Goal: Task Accomplishment & Management: Use online tool/utility

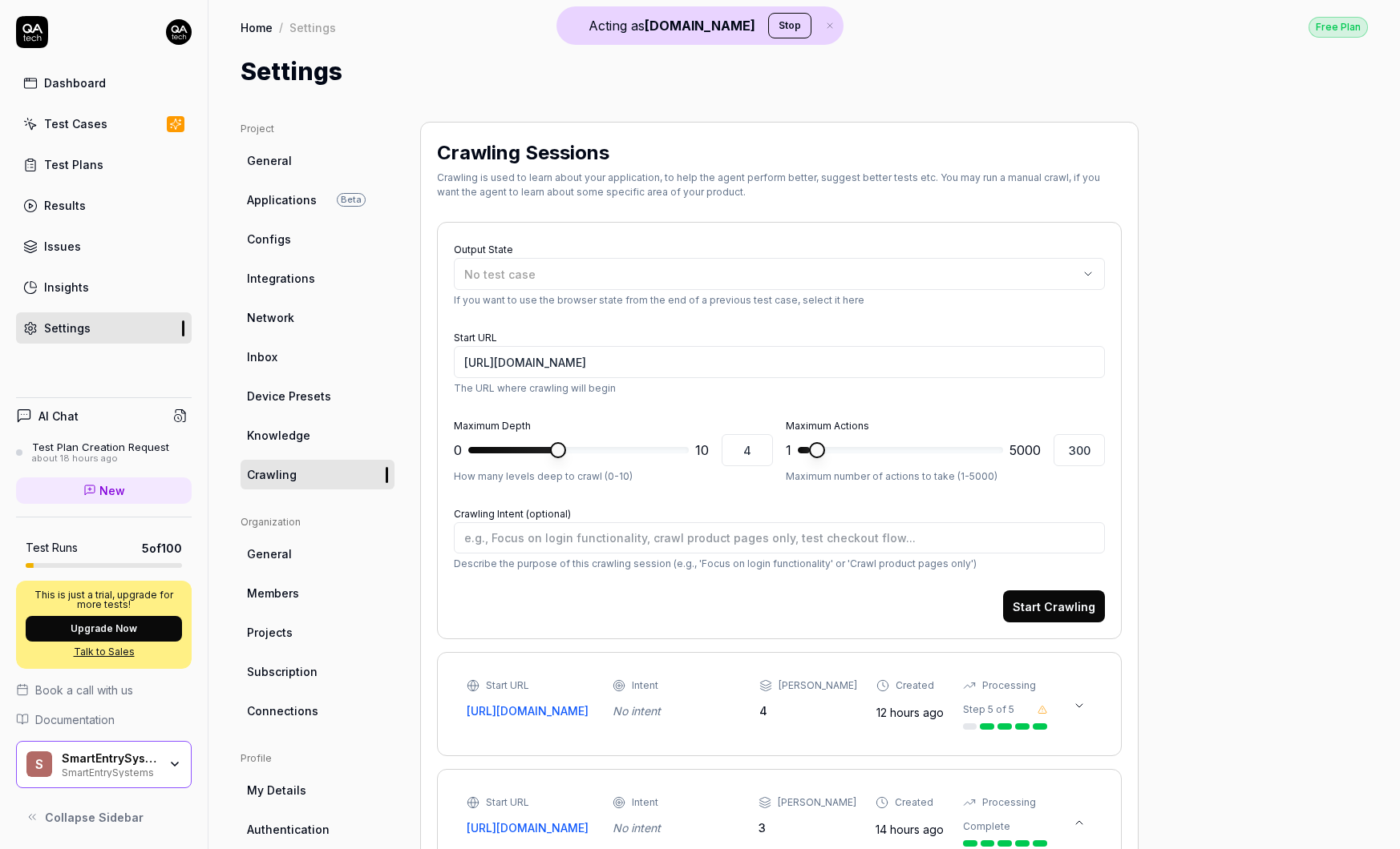
scroll to position [153, 0]
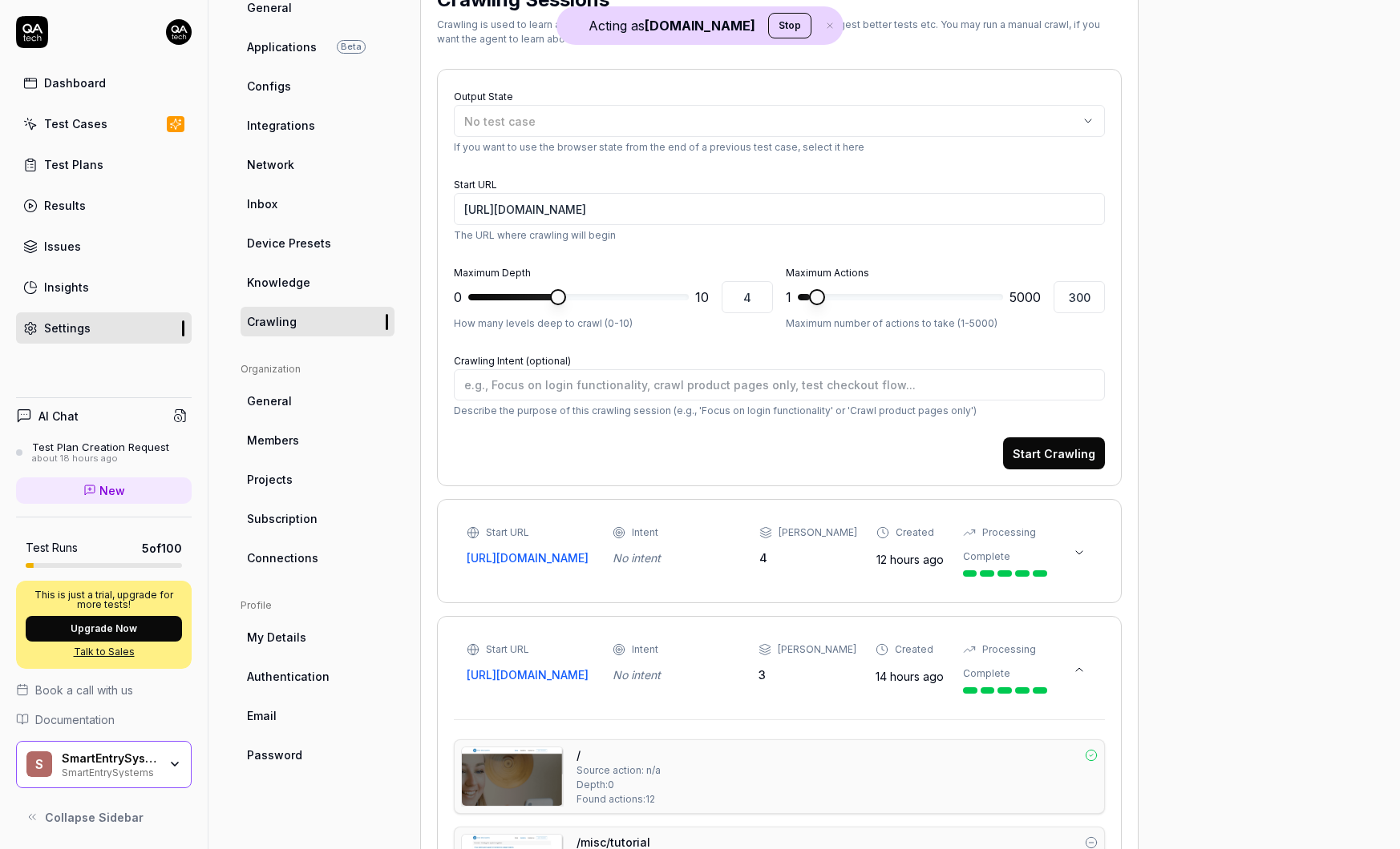
click at [123, 771] on div "SmartEntrySystems" at bounding box center [110, 771] width 97 height 13
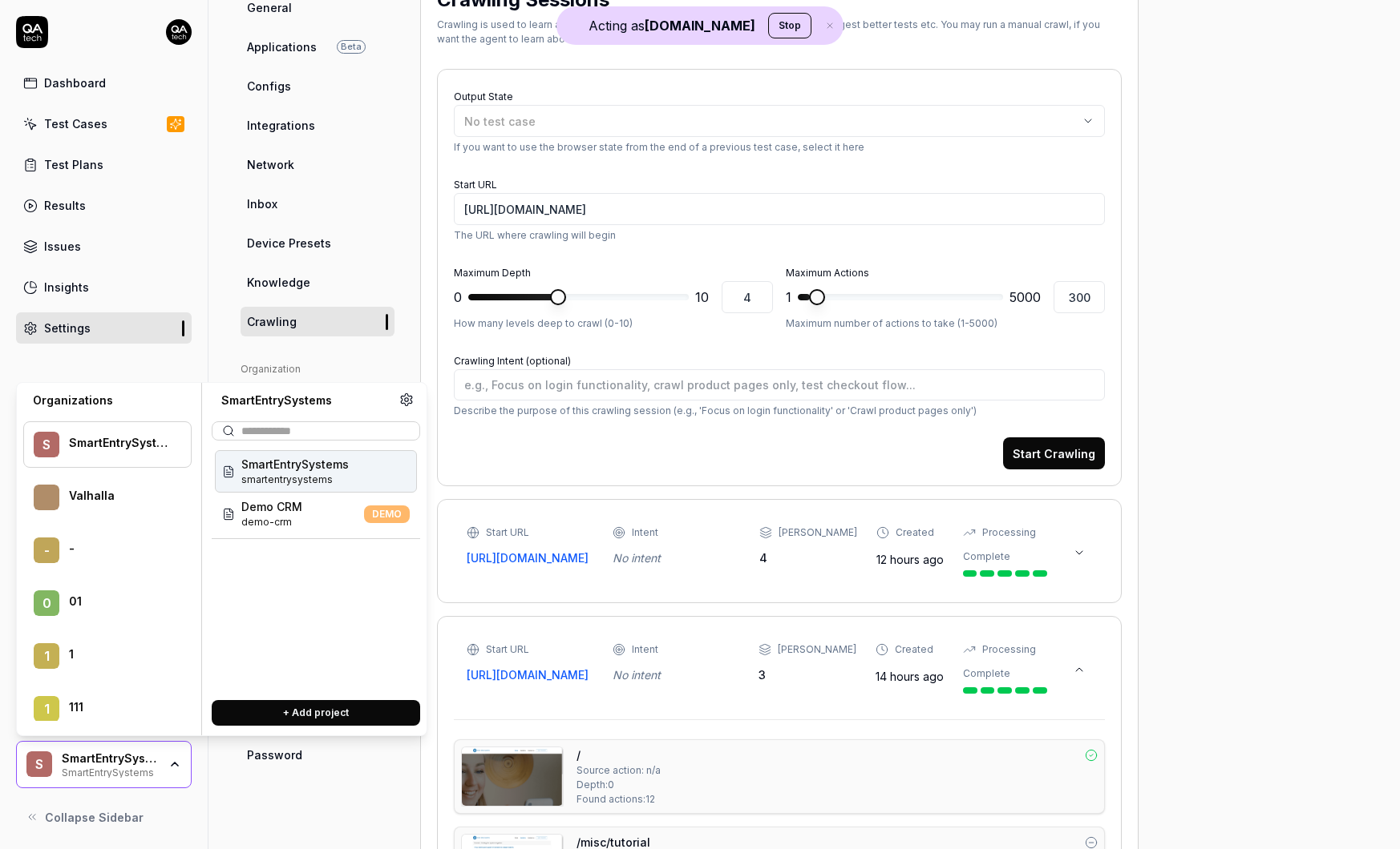
type textarea "*"
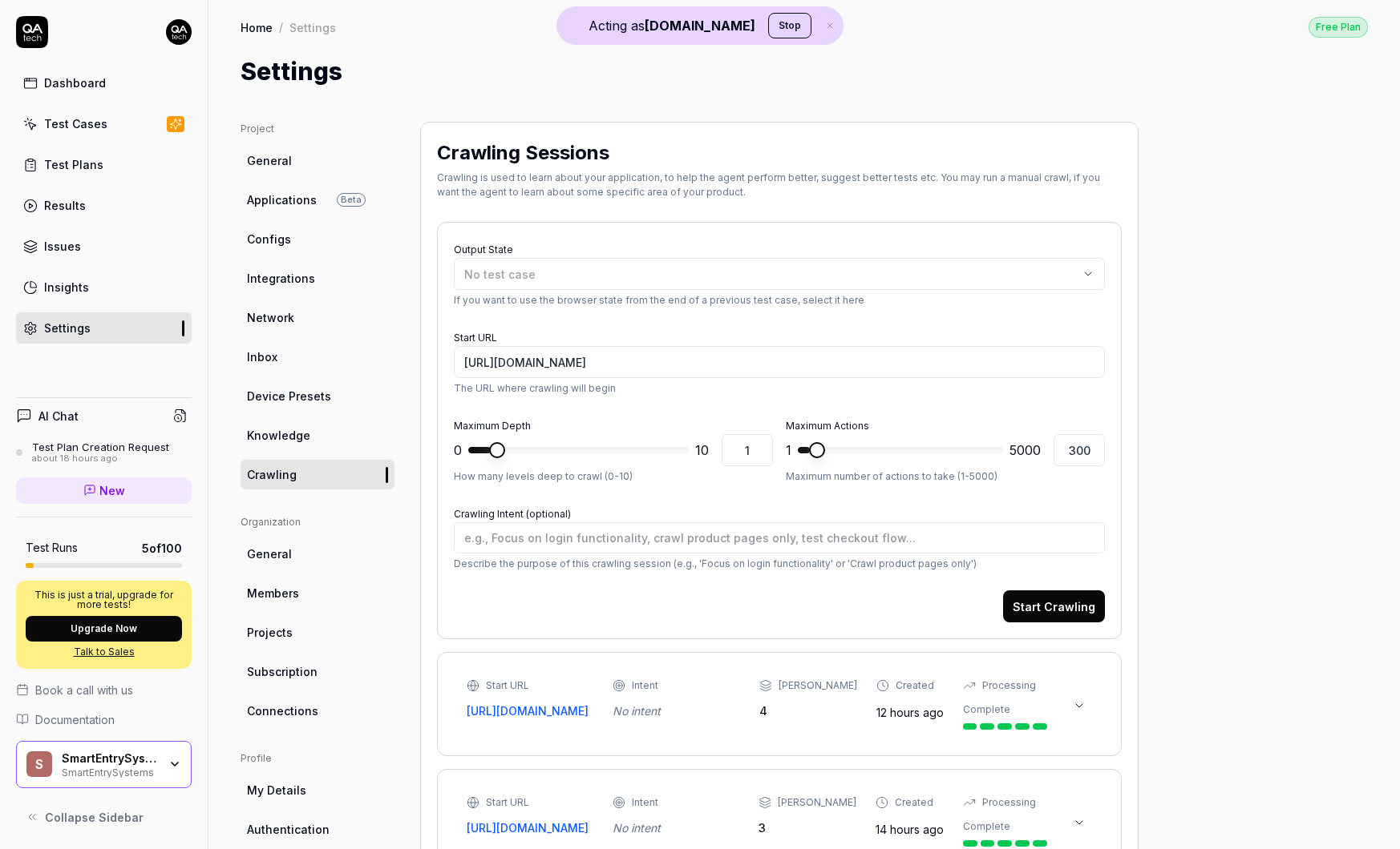
click at [143, 775] on div "SmartEntrySystems" at bounding box center [110, 771] width 97 height 13
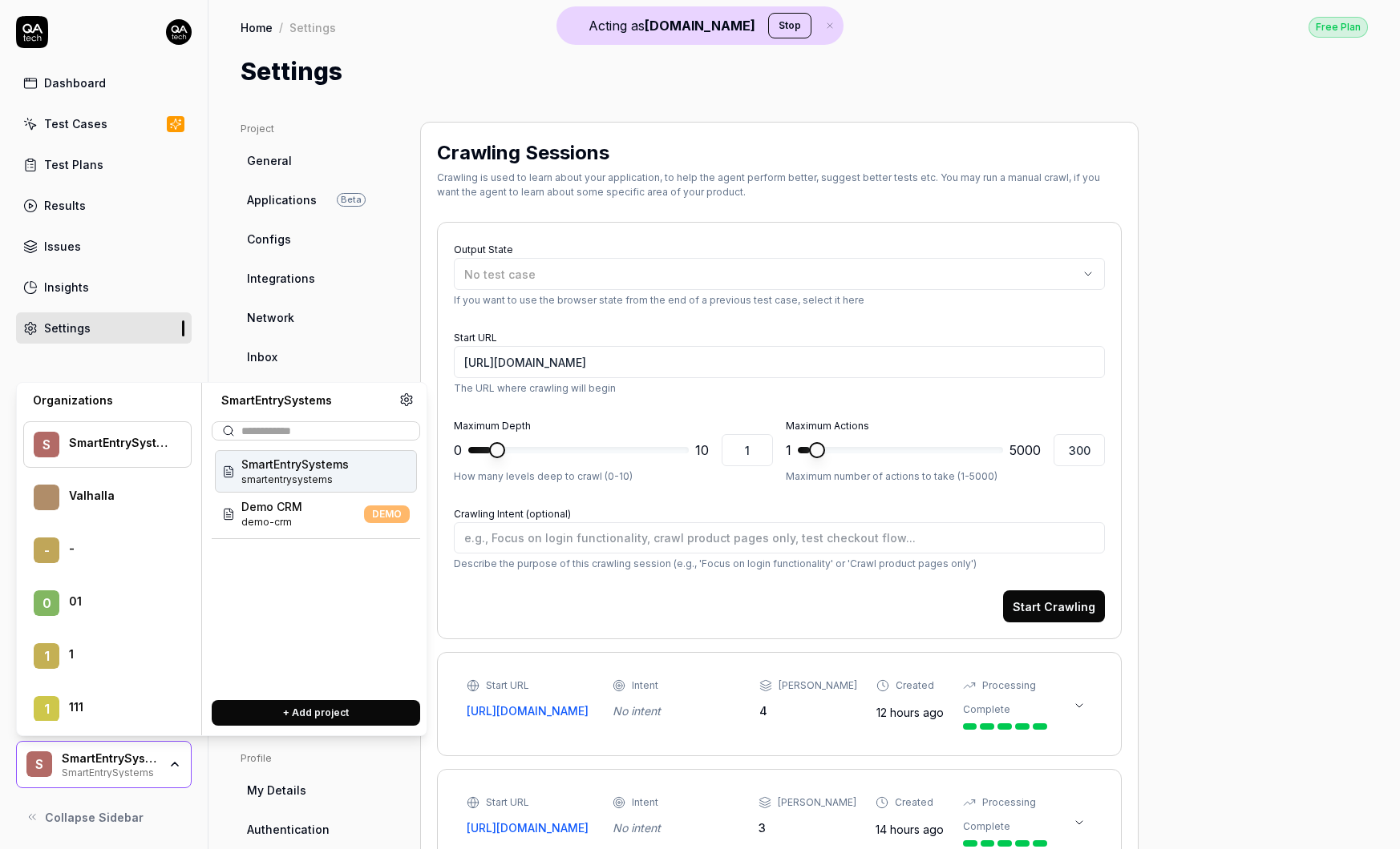
scroll to position [15547, 0]
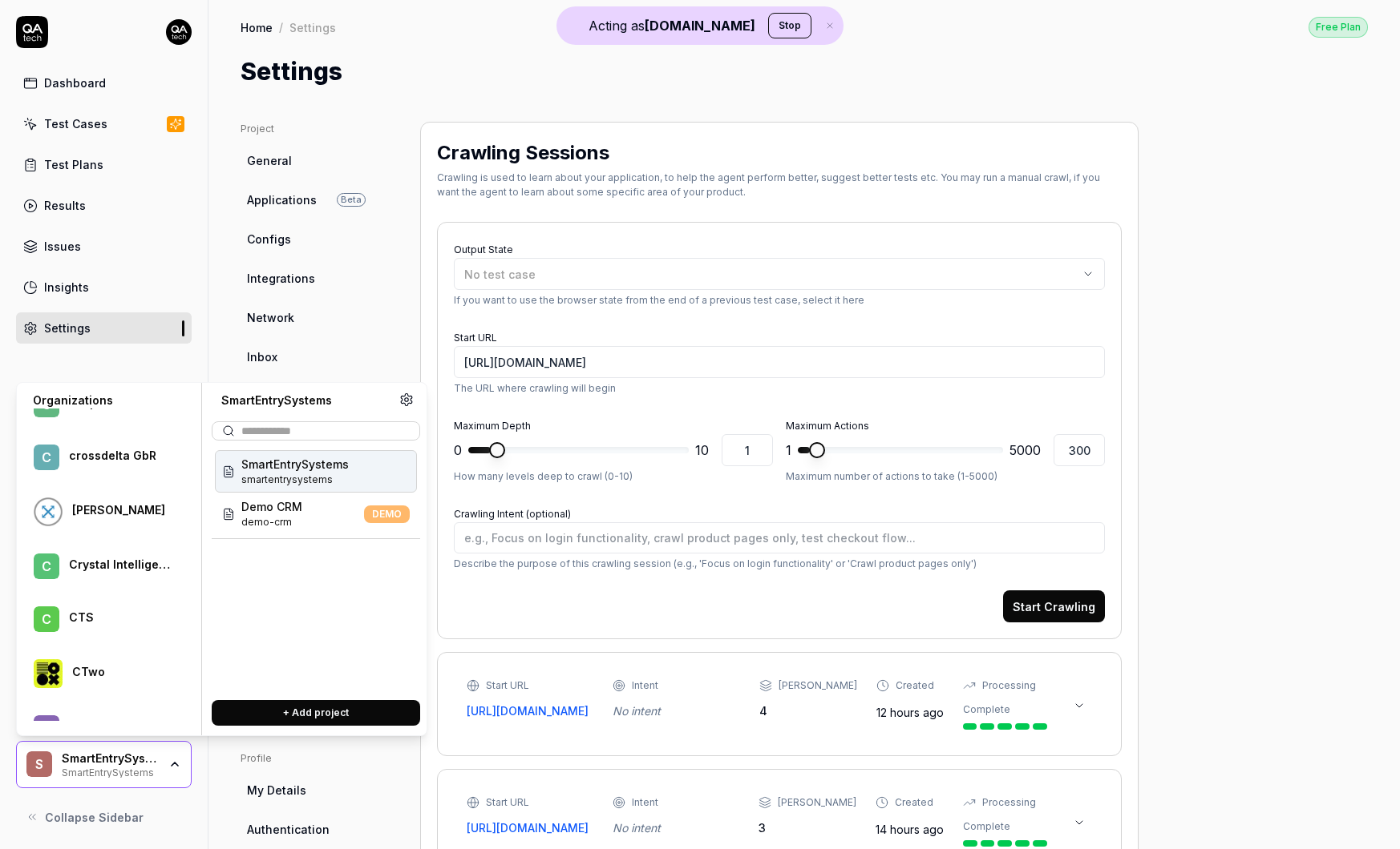
click at [108, 562] on div "Crystal Intelligence" at bounding box center [119, 565] width 101 height 14
click at [296, 525] on div "Viz test viz-test" at bounding box center [316, 514] width 202 height 43
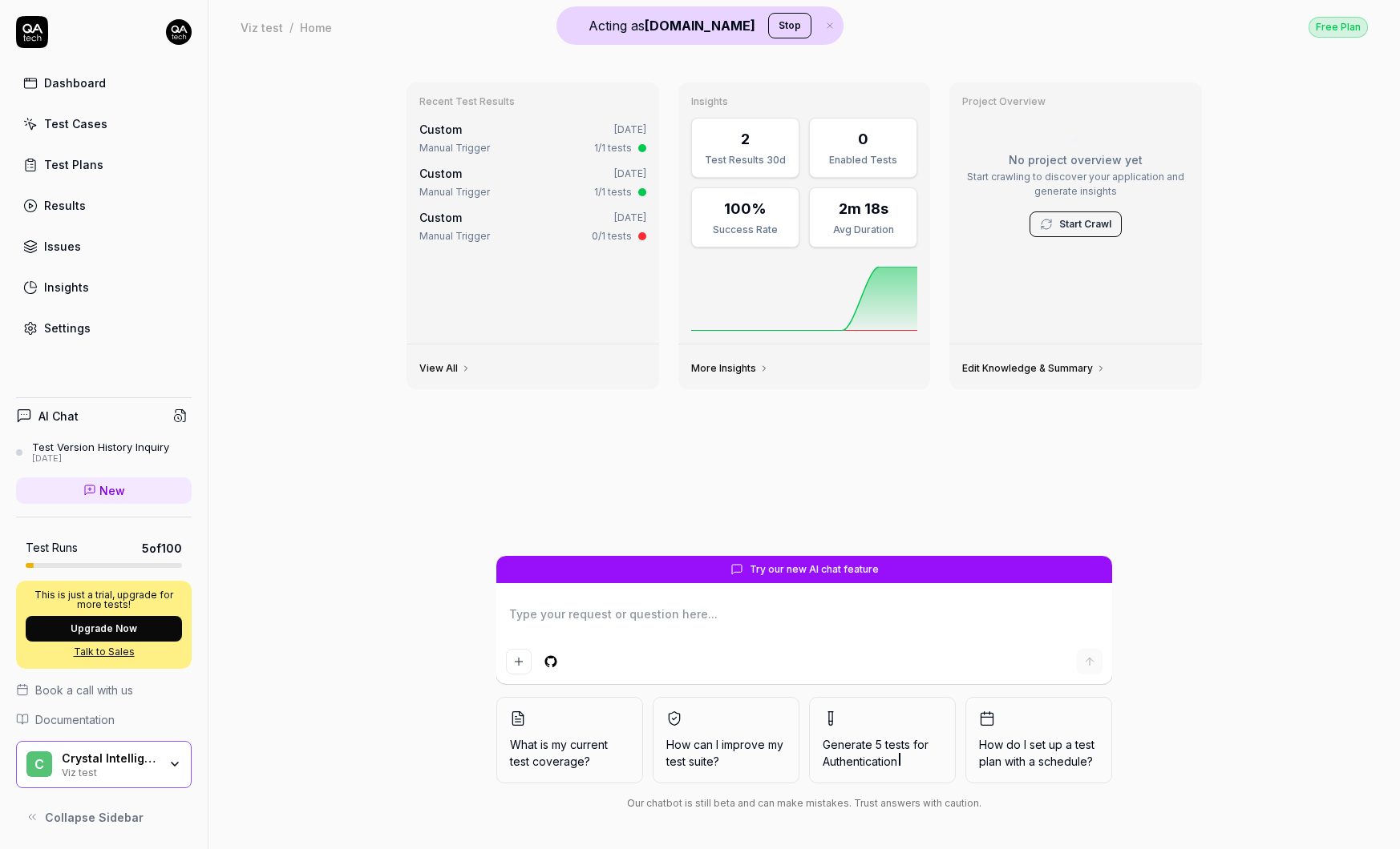
click at [70, 130] on div "Test Cases" at bounding box center [75, 123] width 63 height 17
type textarea "*"
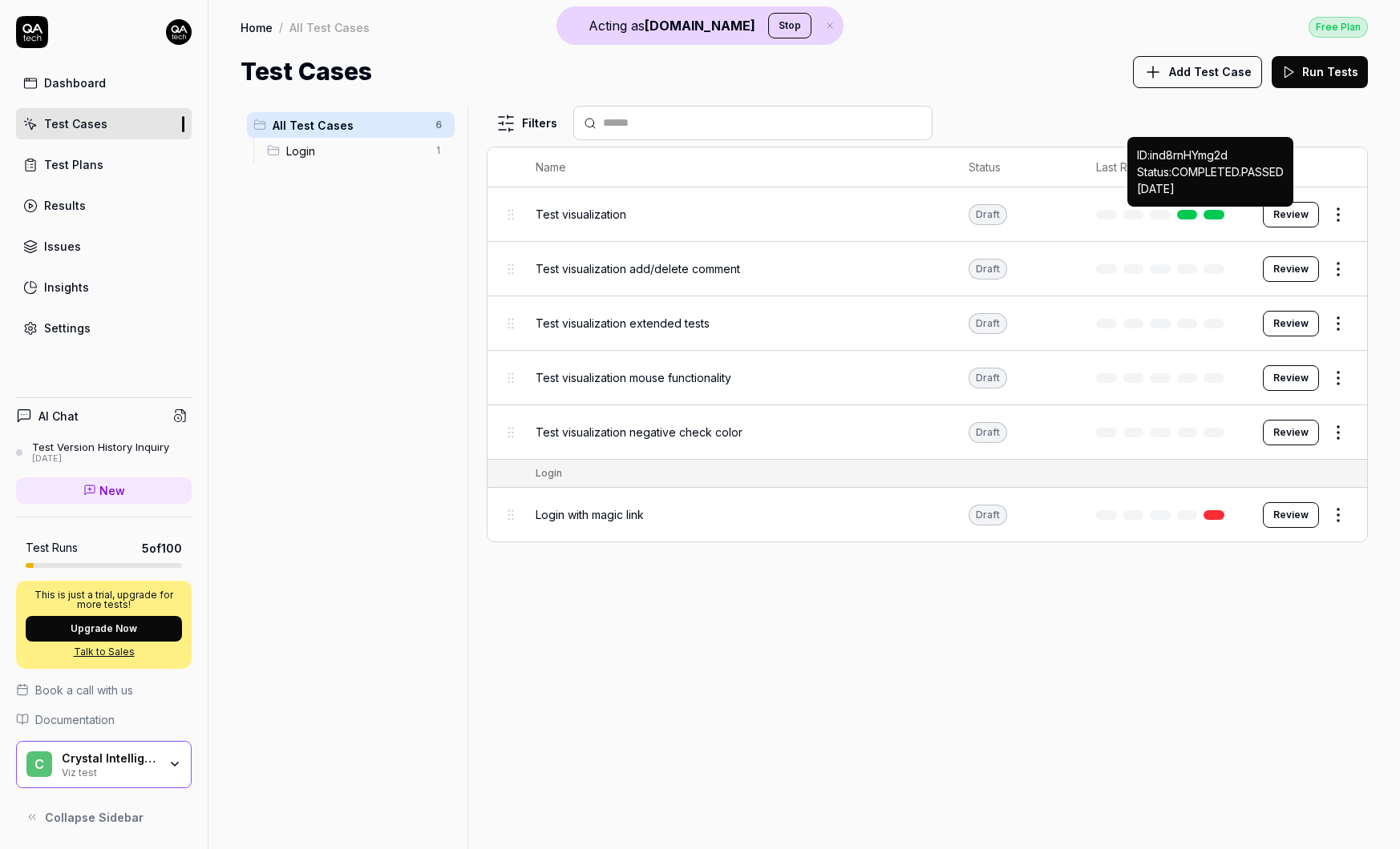
click at [1213, 218] on link at bounding box center [1213, 214] width 21 height 10
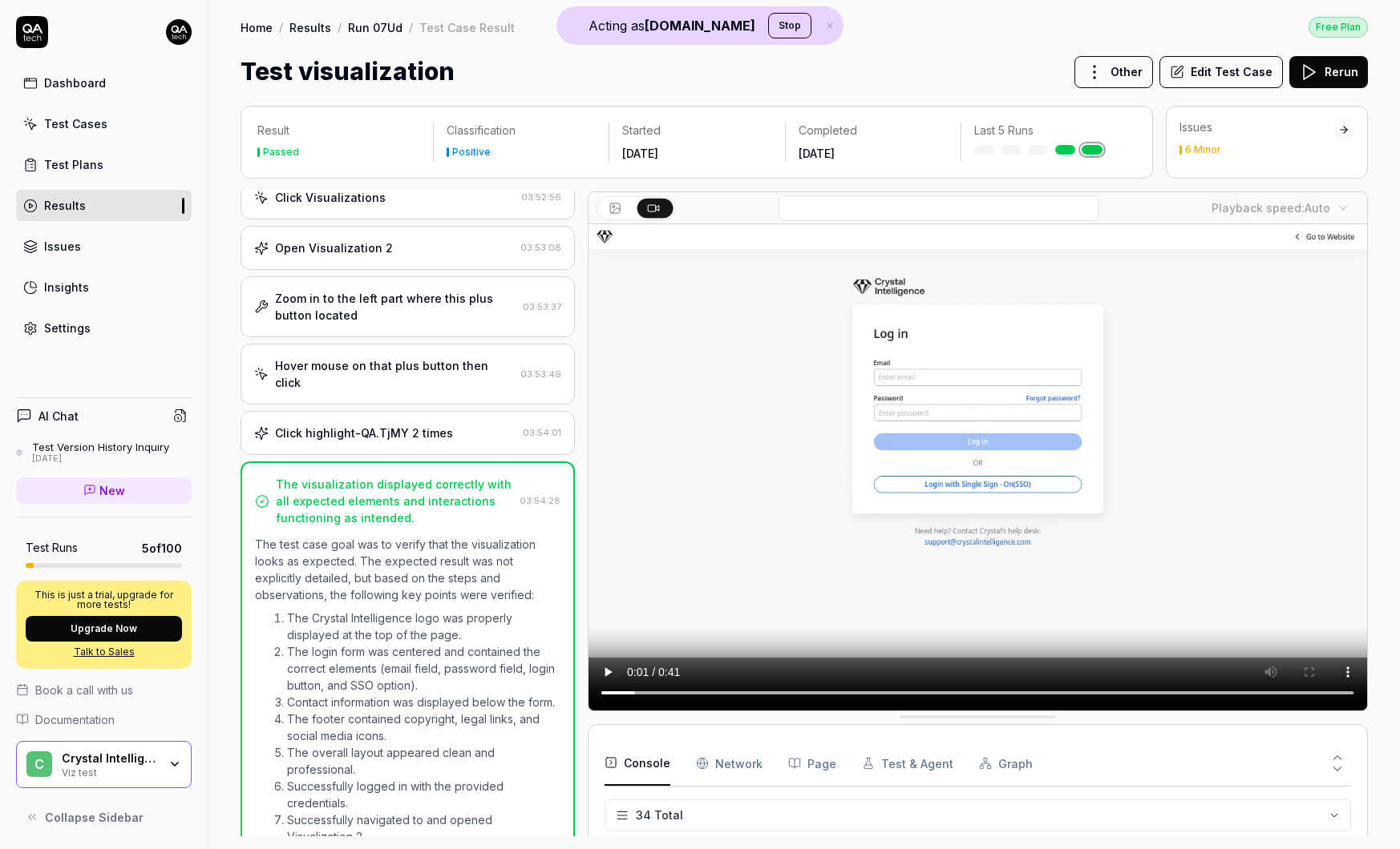
scroll to position [349, 0]
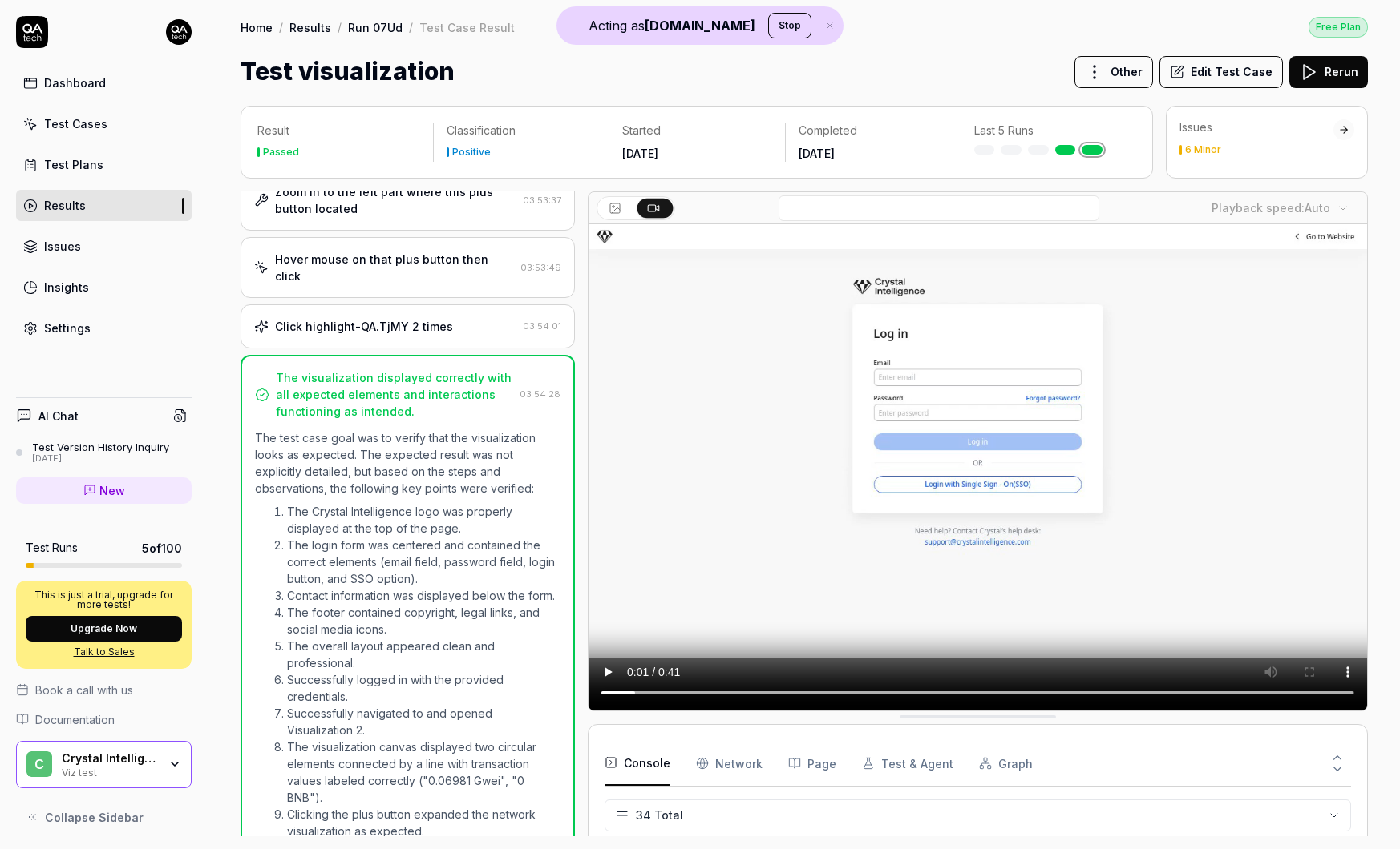
click at [1244, 67] on button "Edit Test Case" at bounding box center [1221, 72] width 123 height 32
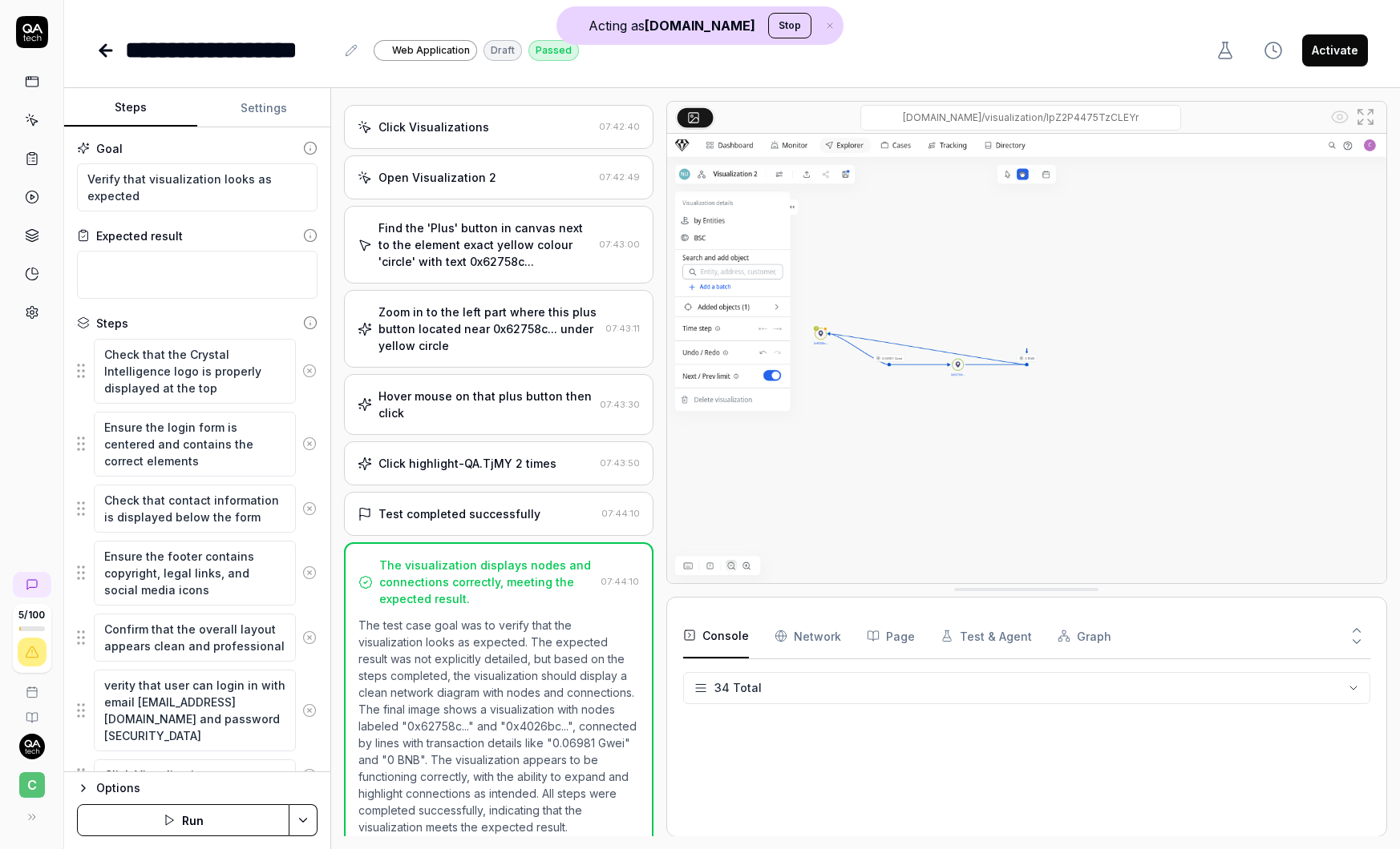
scroll to position [1013, 0]
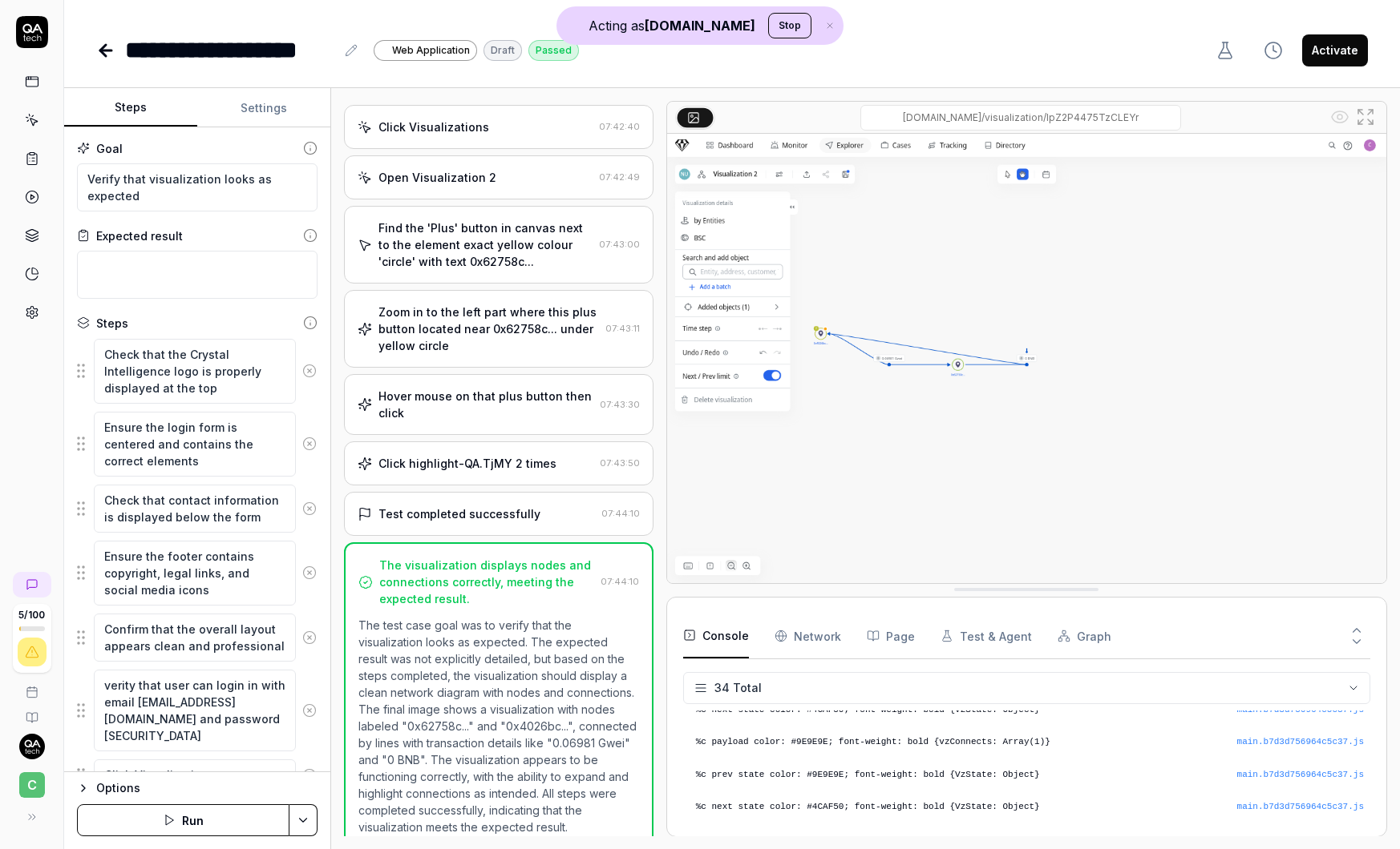
click at [479, 506] on div "Test completed successfully" at bounding box center [459, 514] width 162 height 17
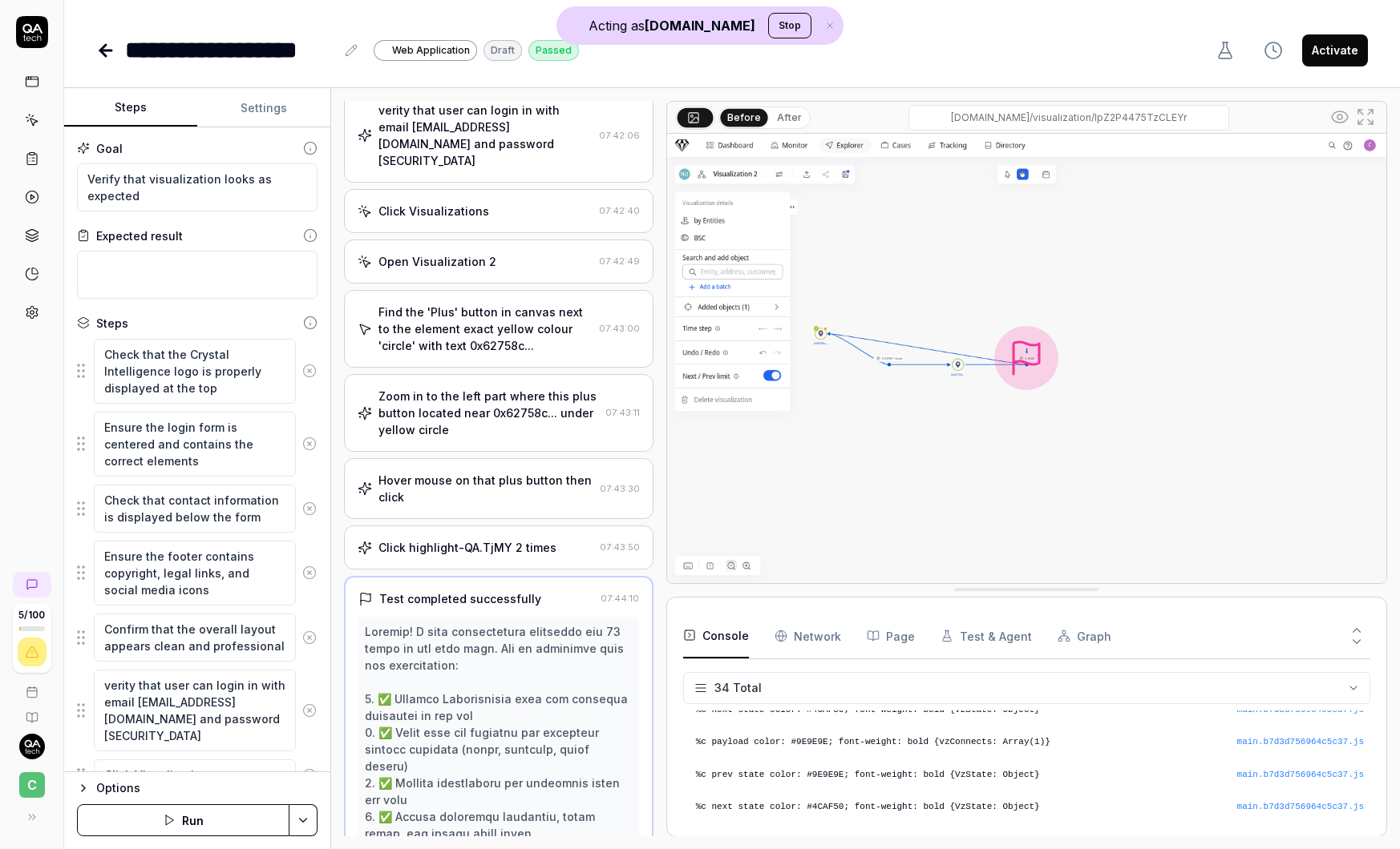
scroll to position [70, 0]
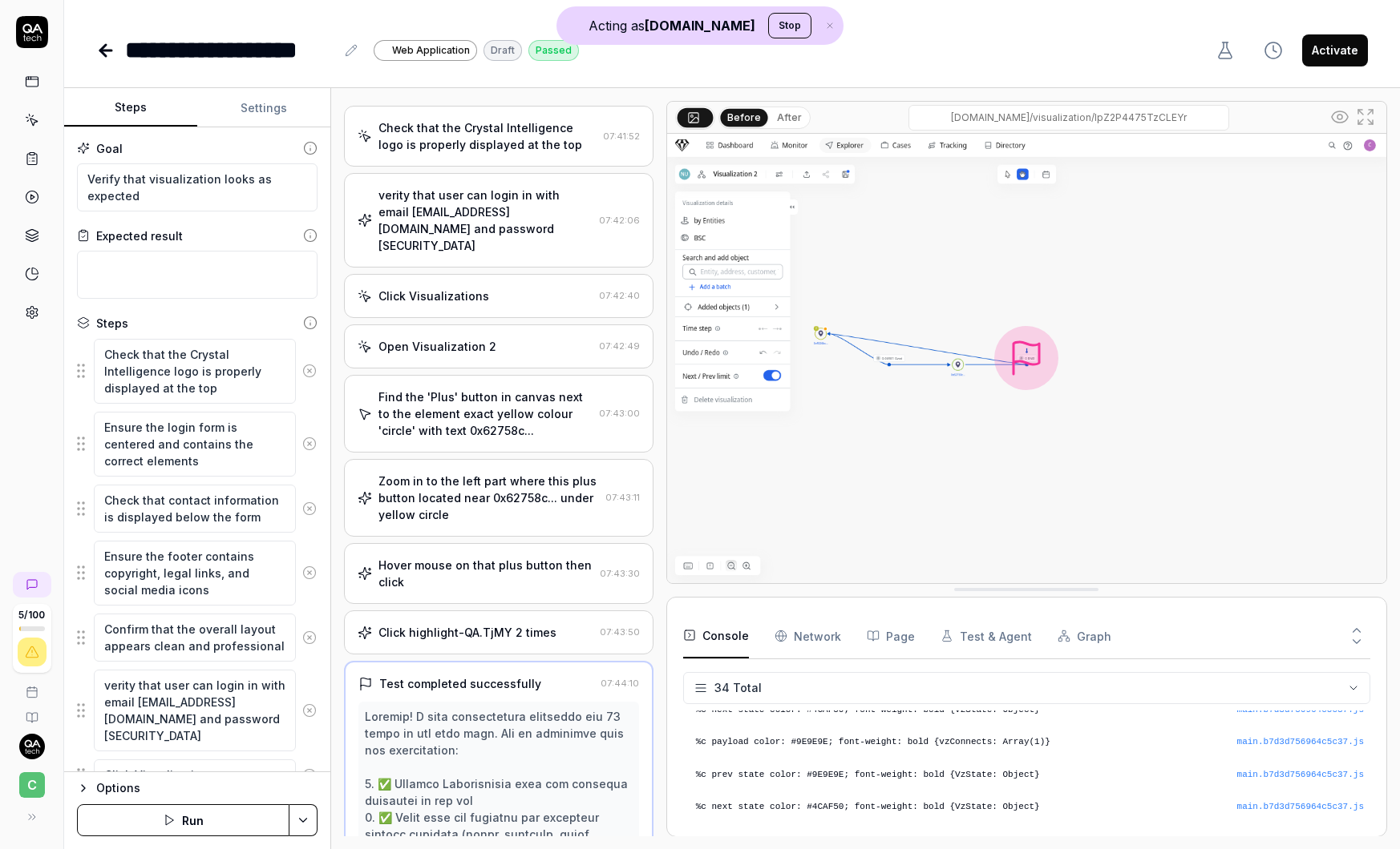
click at [443, 624] on div "Click highlight-QA.TjMY 2 times" at bounding box center [467, 632] width 178 height 17
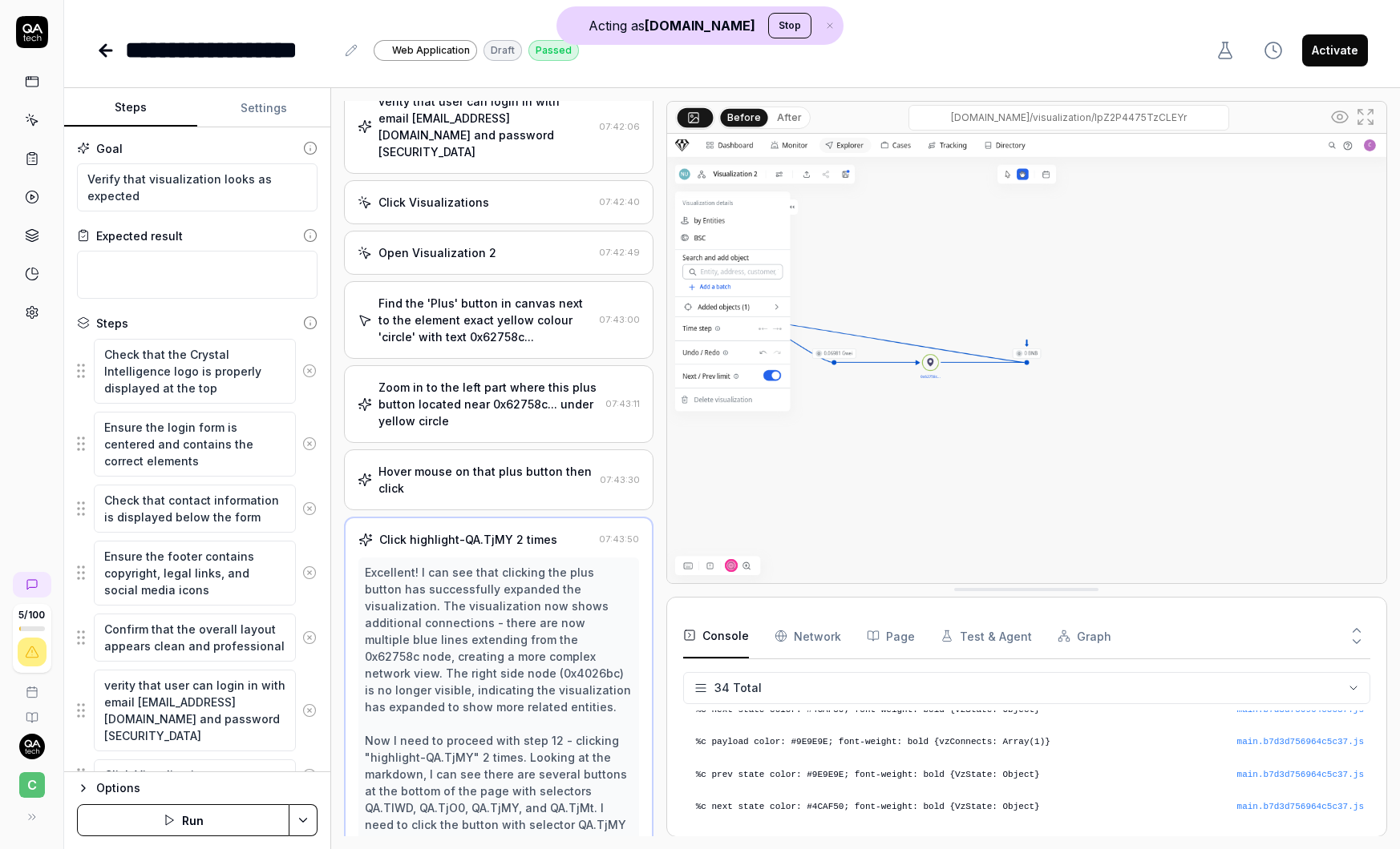
click at [475, 463] on div "Hover mouse on that plus button then click" at bounding box center [485, 480] width 214 height 34
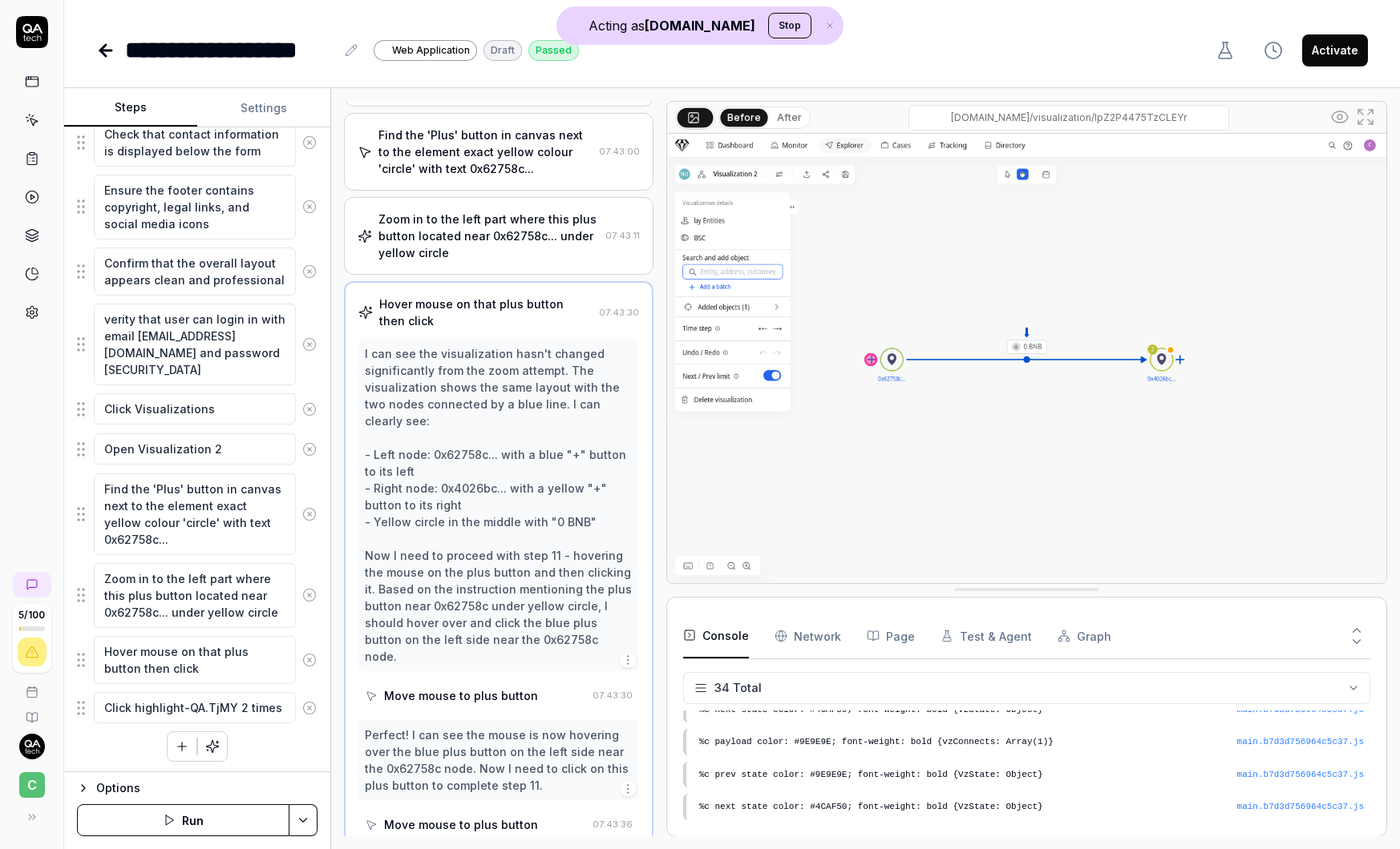
scroll to position [368, 0]
click at [30, 314] on circle at bounding box center [31, 313] width 4 height 4
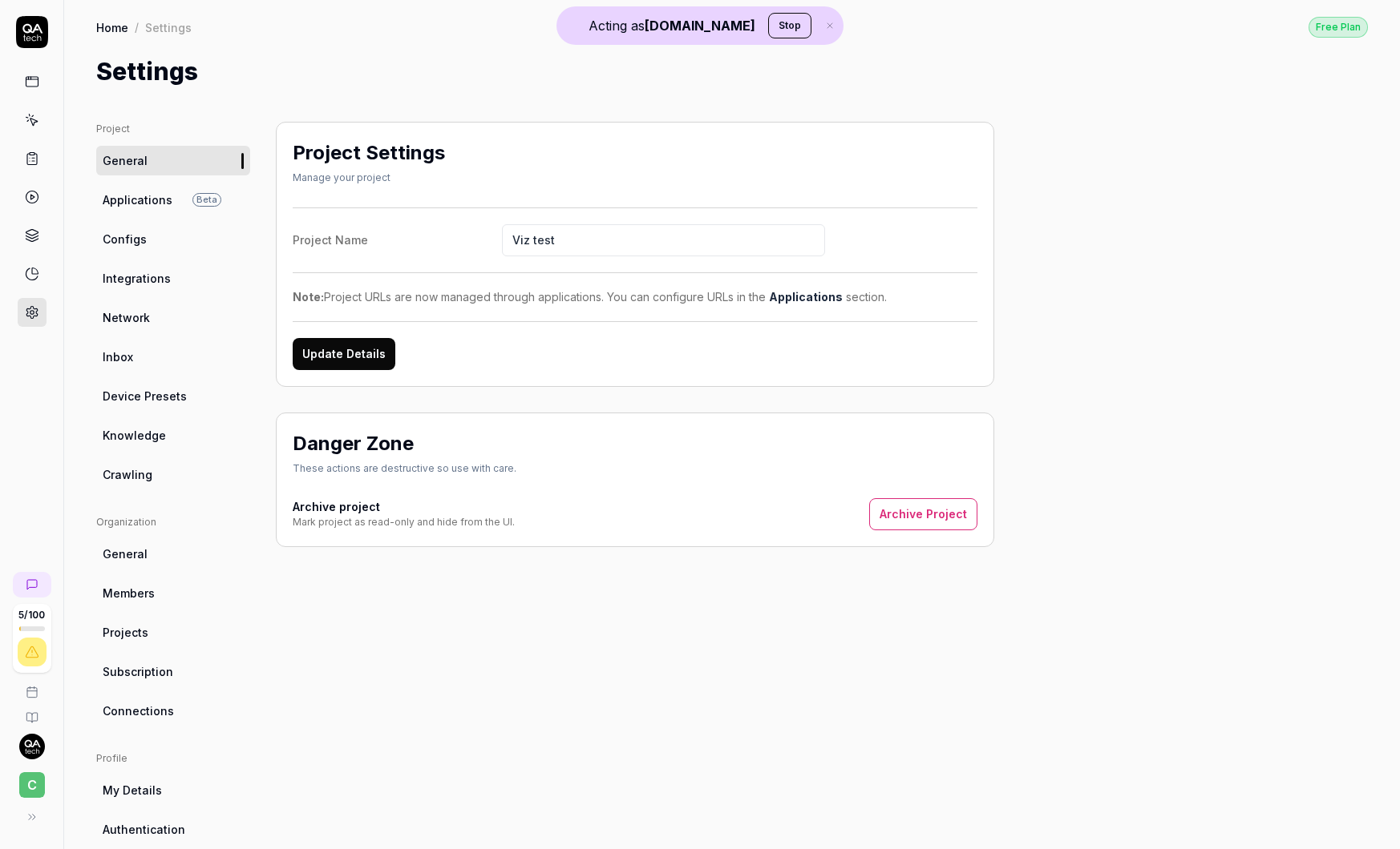
click at [156, 433] on span "Knowledge" at bounding box center [134, 435] width 63 height 17
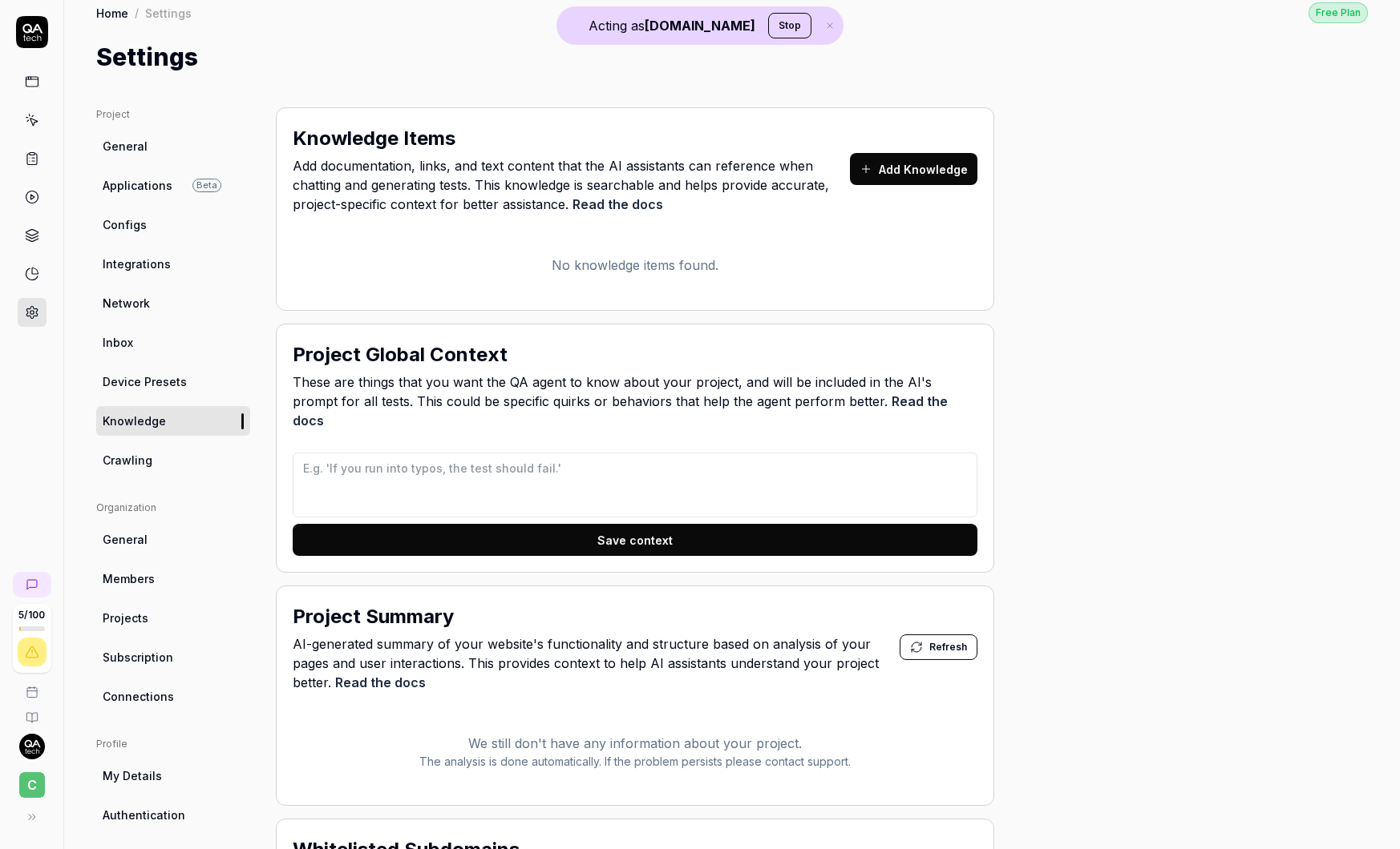
scroll to position [11, 0]
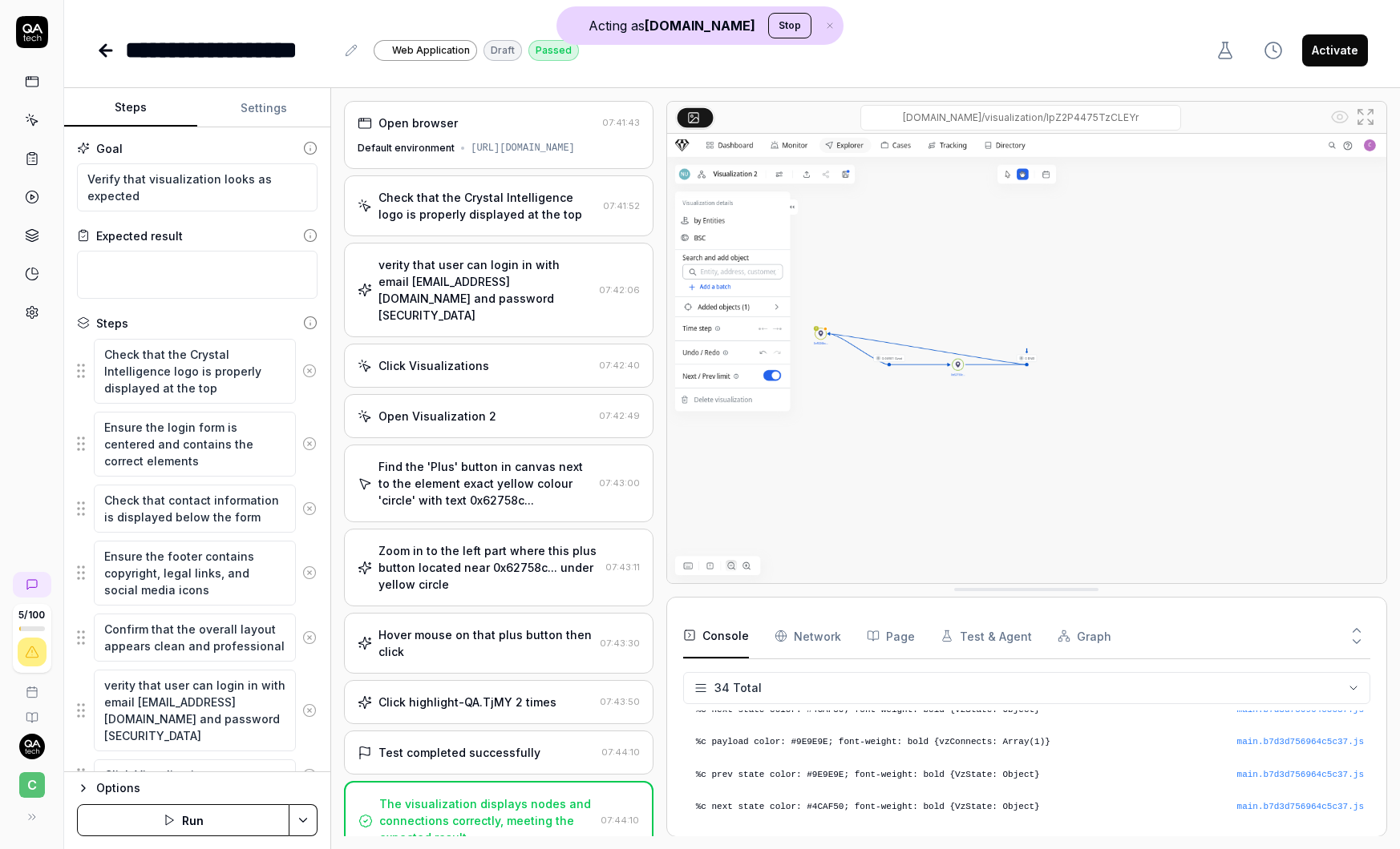
click at [485, 150] on div "[URL][DOMAIN_NAME]" at bounding box center [522, 148] width 105 height 14
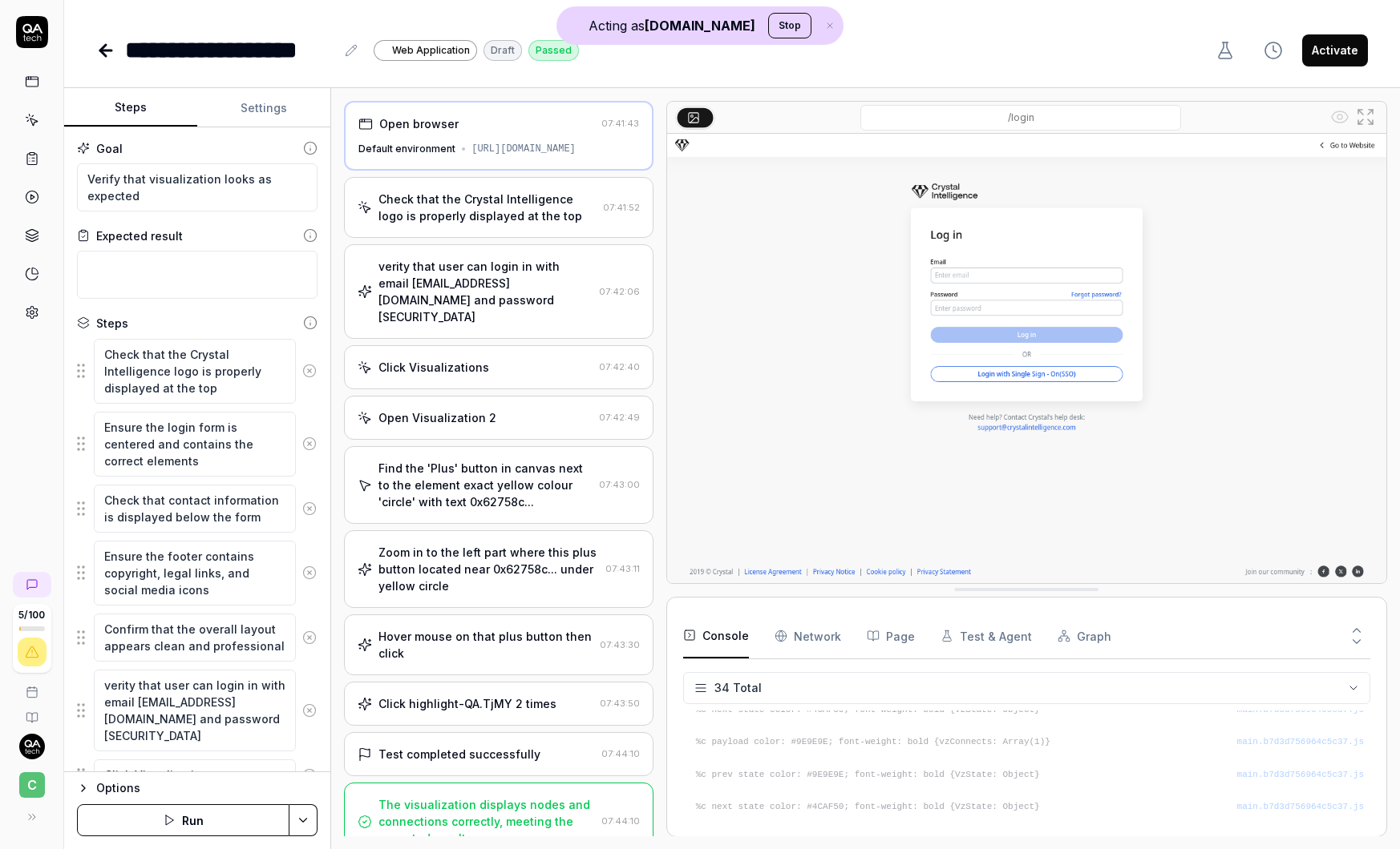
click at [486, 203] on div "Check that the Crystal Intelligence logo is properly displayed at the top" at bounding box center [486, 207] width 217 height 34
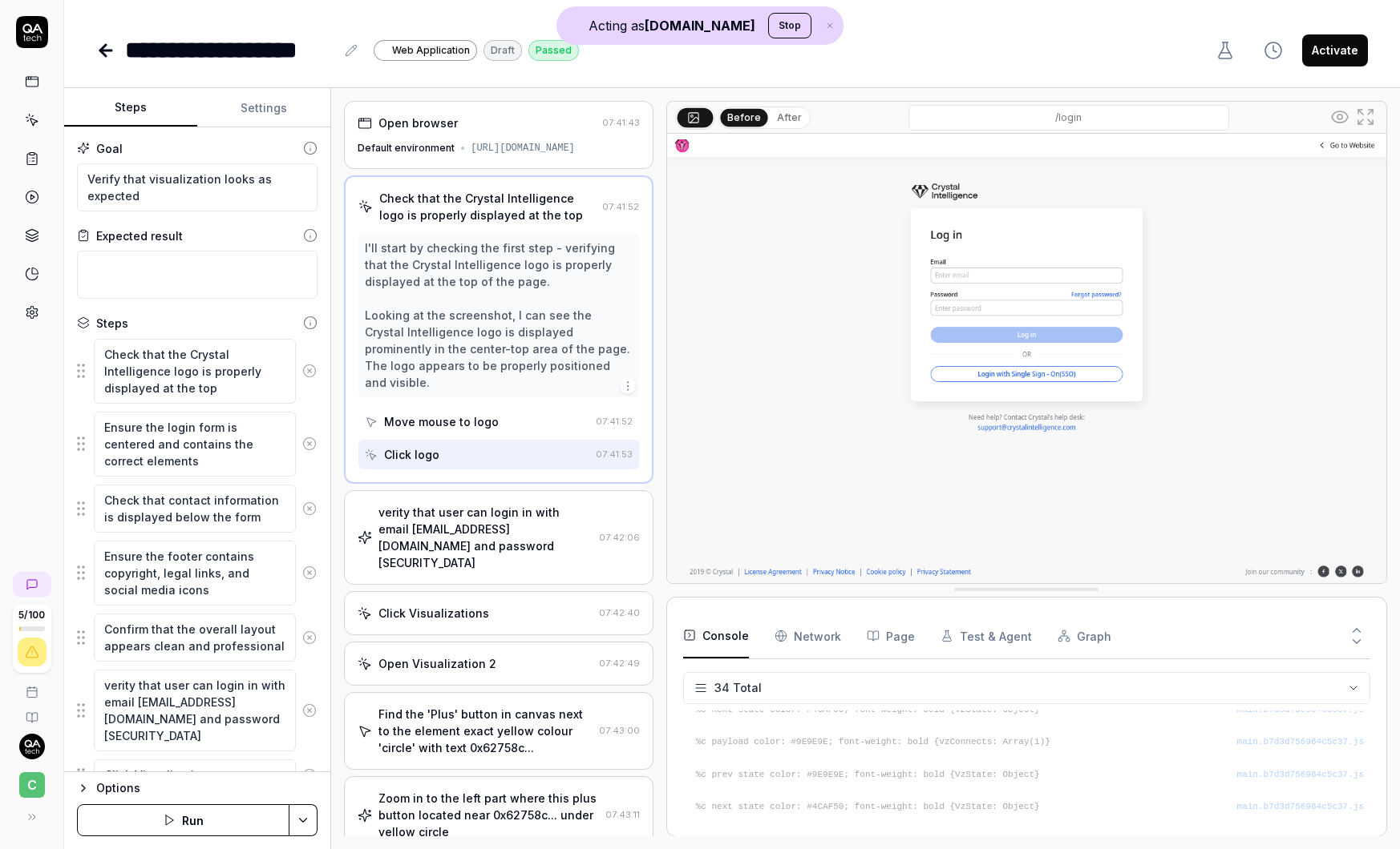
click at [463, 504] on div "verity that user can login in with email crystal.manual.tests+5001@gmail.com an…" at bounding box center [485, 537] width 214 height 67
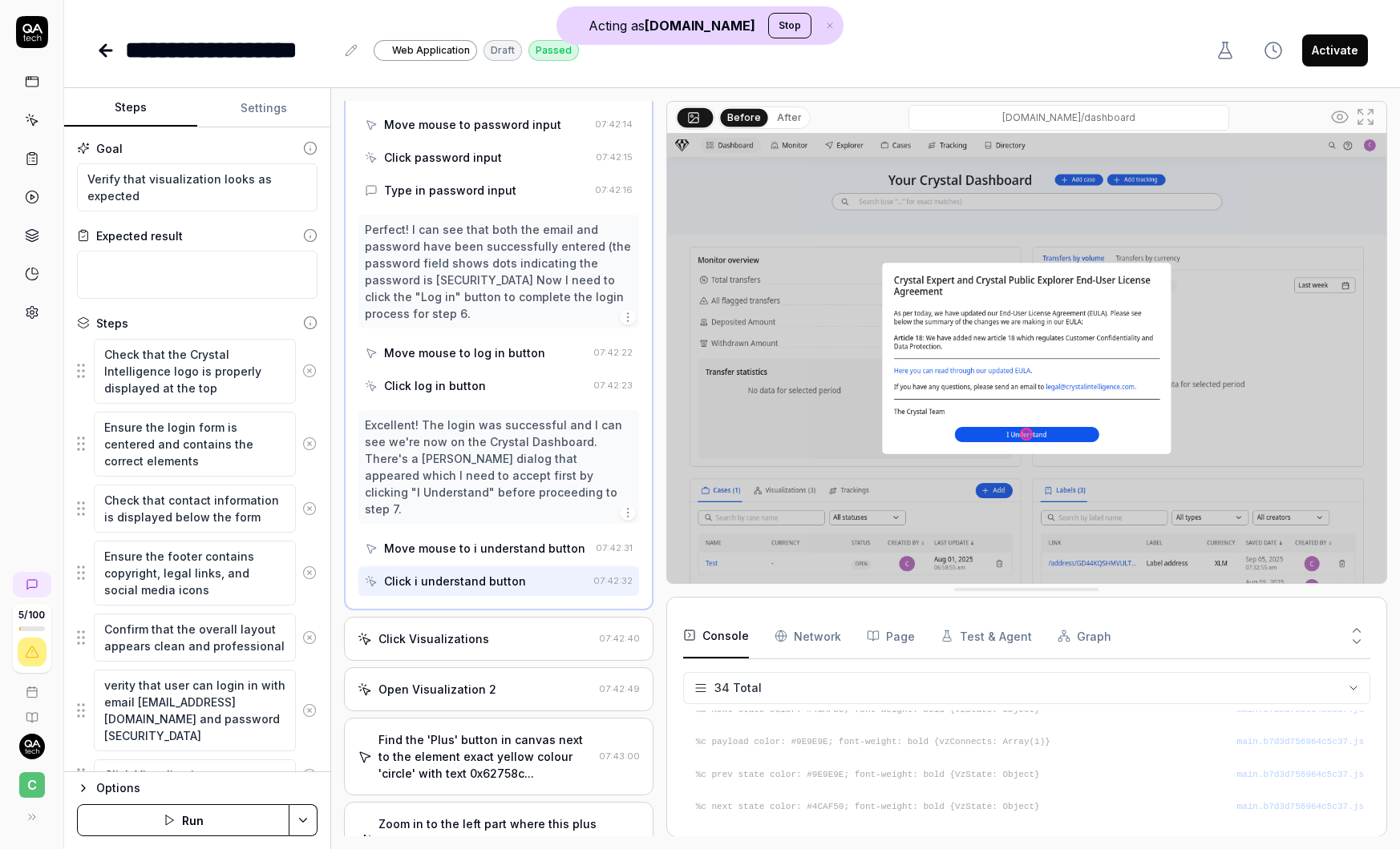
scroll to position [1151, 0]
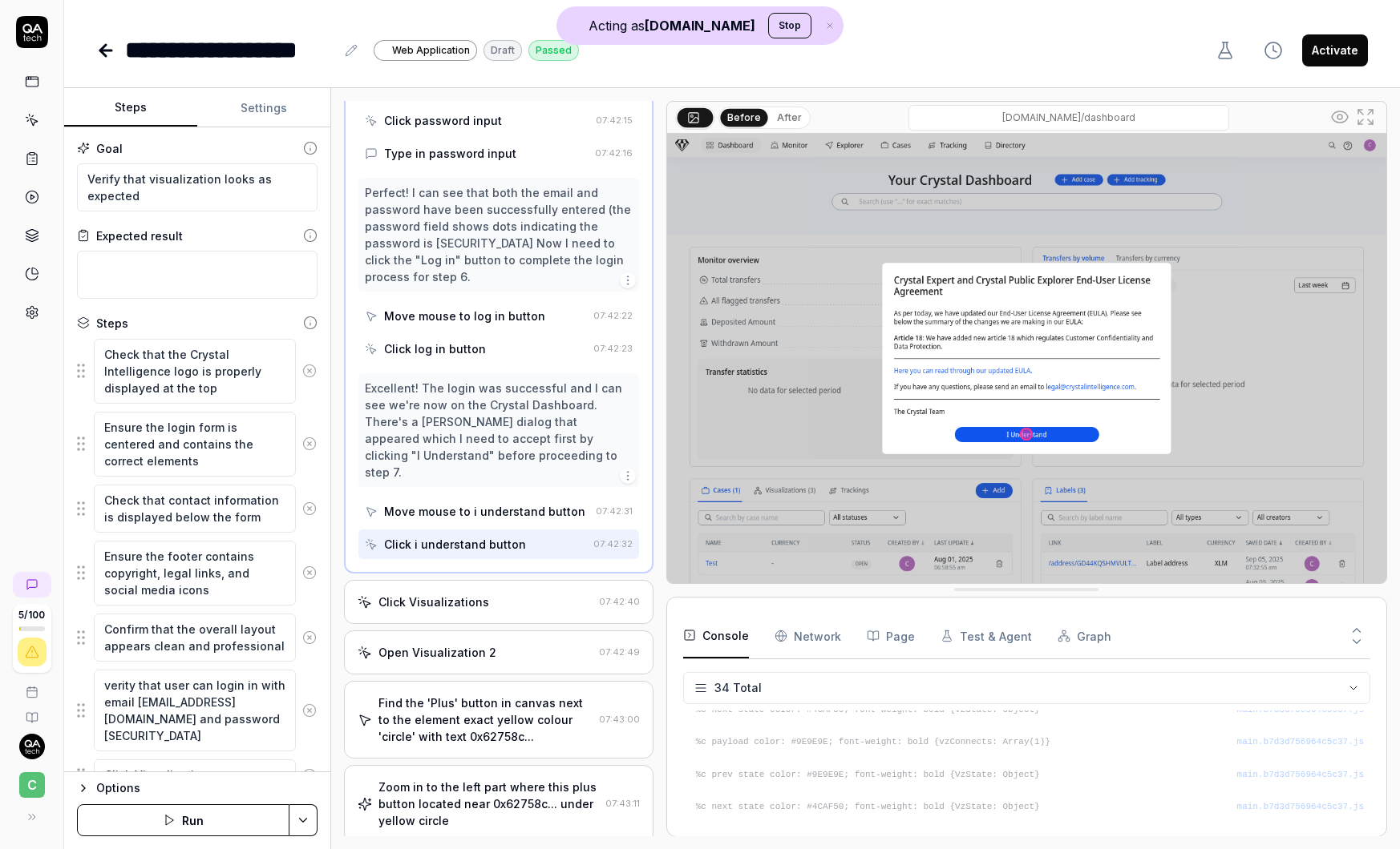
click at [497, 593] on div "Click Visualizations" at bounding box center [475, 601] width 234 height 17
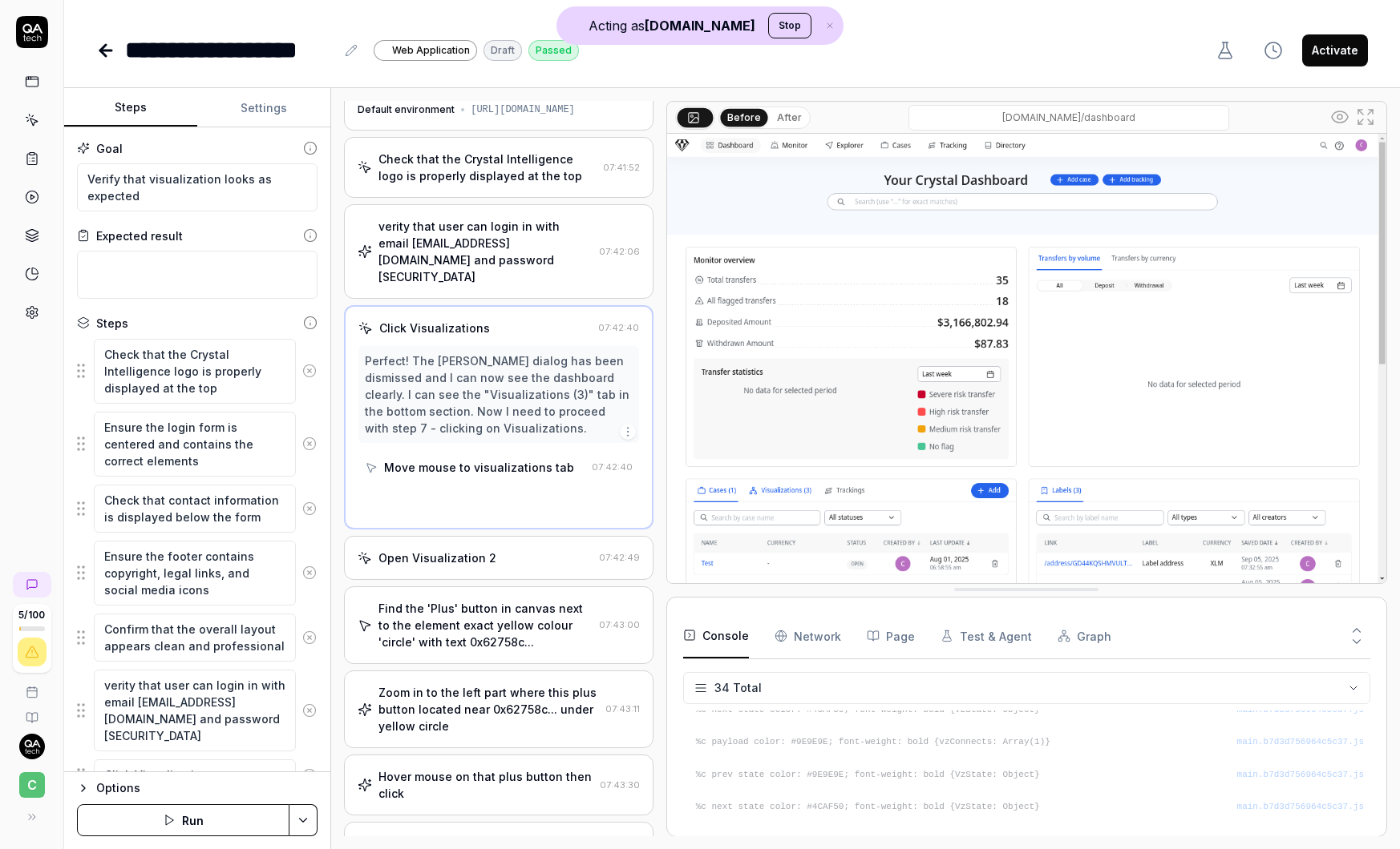
scroll to position [0, 0]
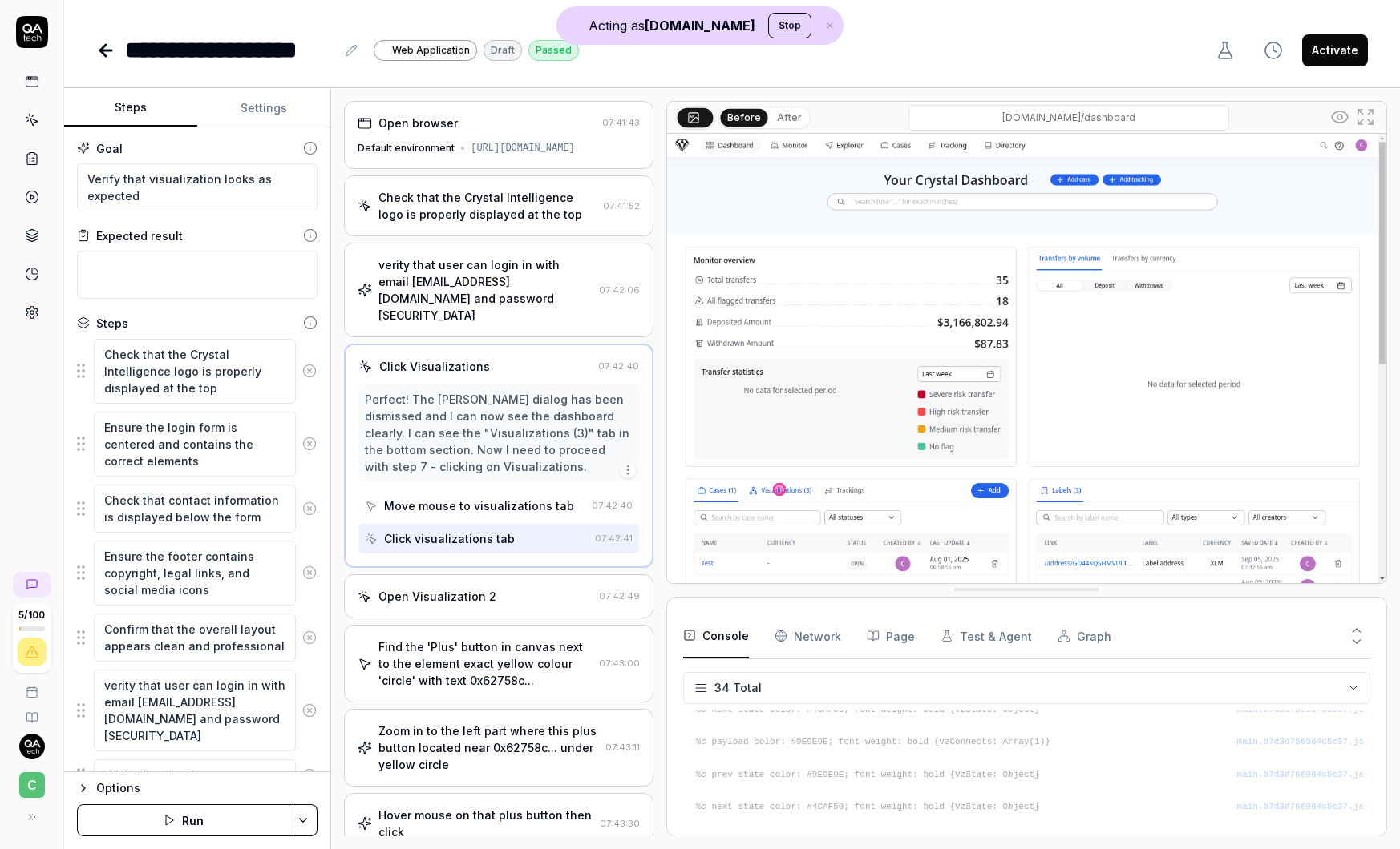
click at [499, 588] on div "Open Visualization 2" at bounding box center [475, 596] width 234 height 17
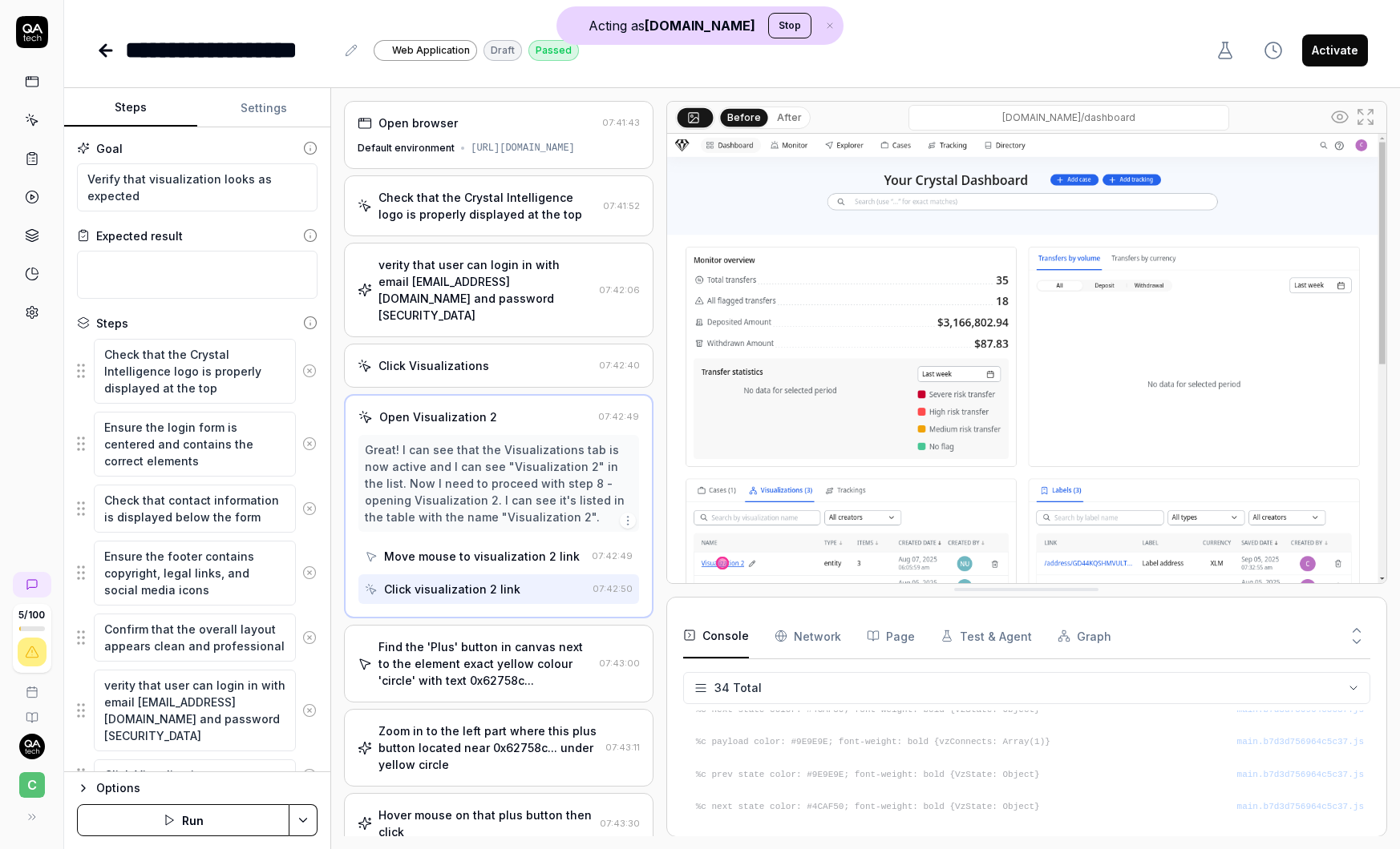
click at [493, 639] on div "Find the 'Plus' button in canvas next to the element exact yellow colour 'circl…" at bounding box center [485, 664] width 214 height 50
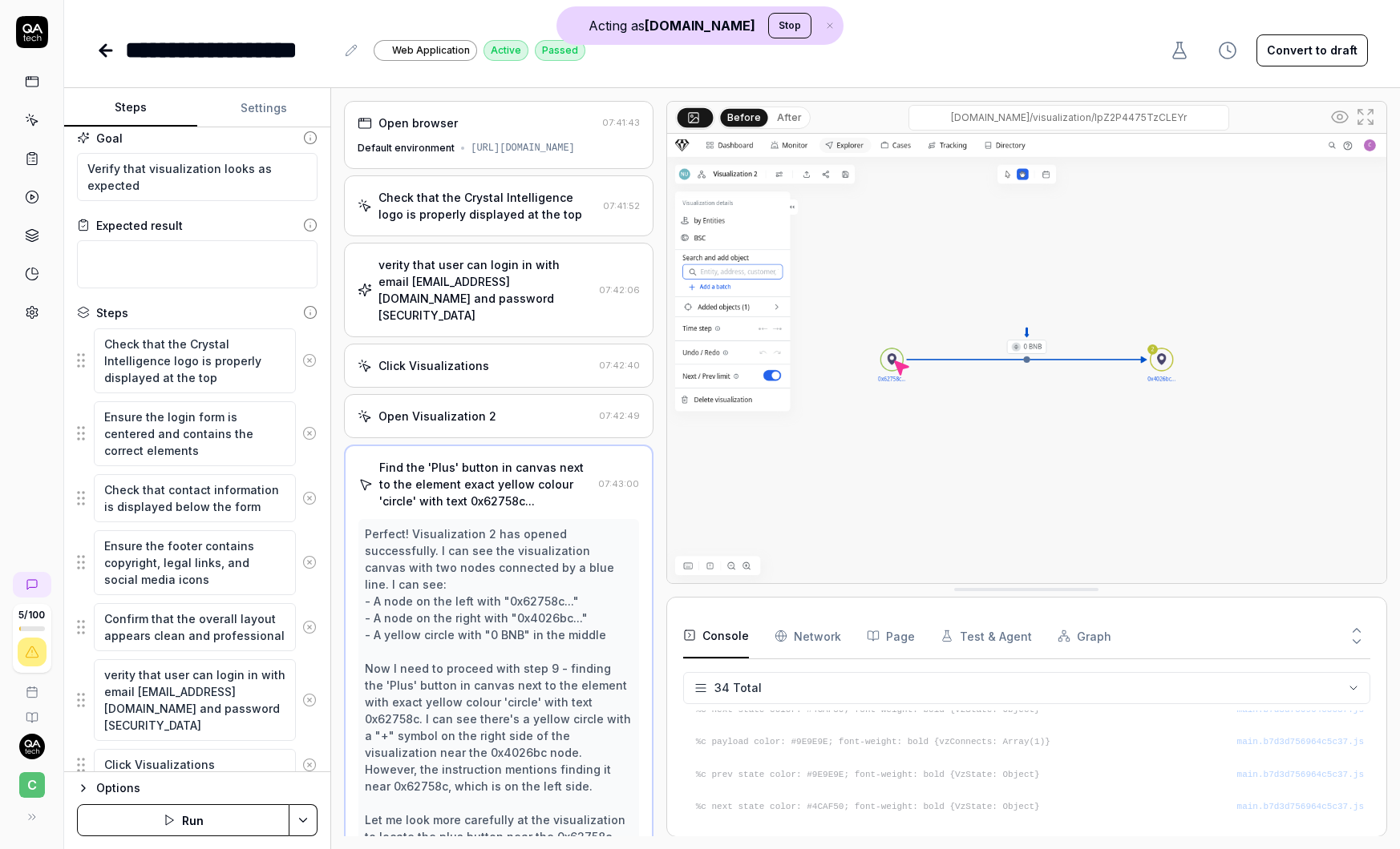
scroll to position [1013, 0]
type textarea "*"
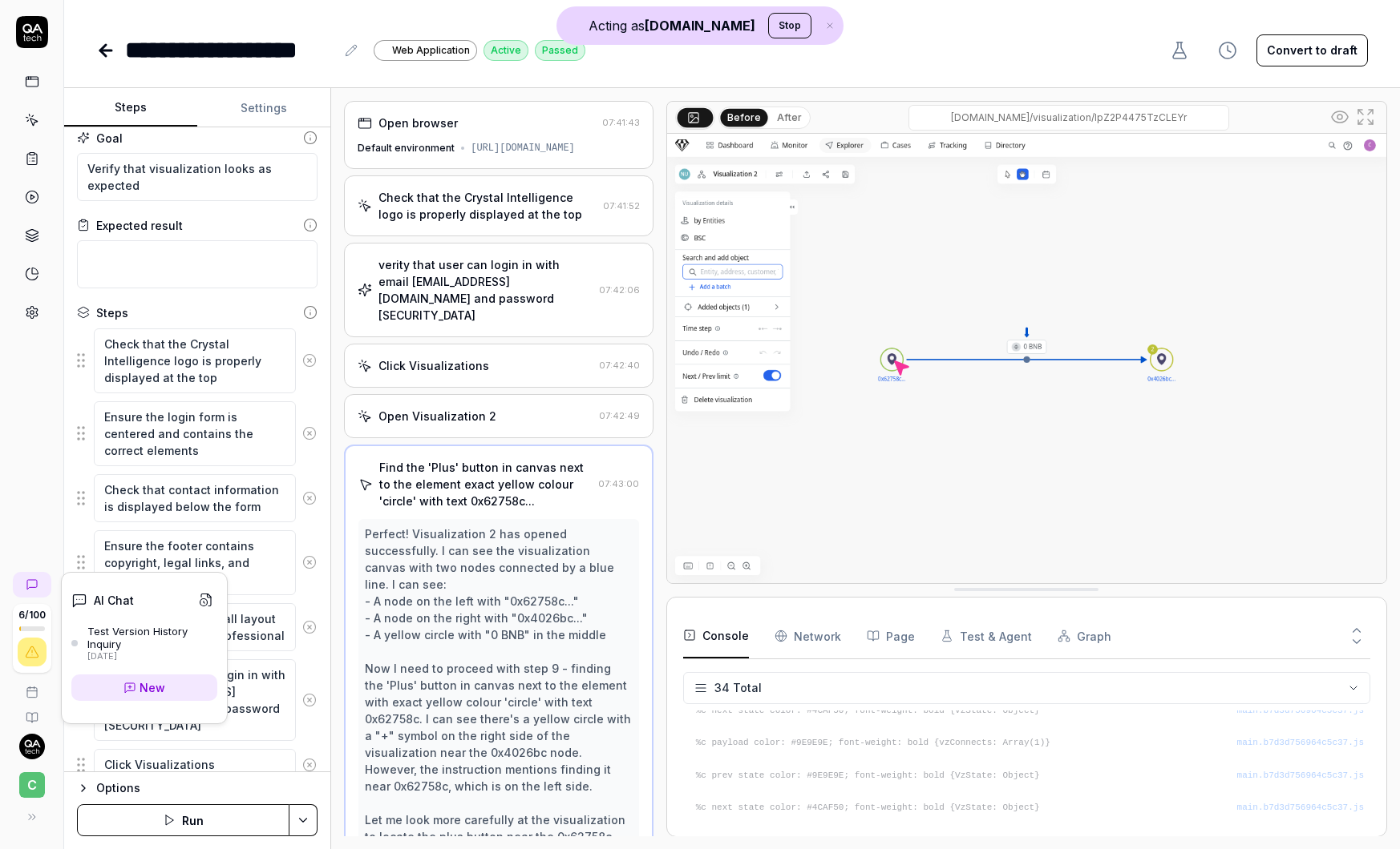
click at [42, 591] on link at bounding box center [31, 584] width 38 height 26
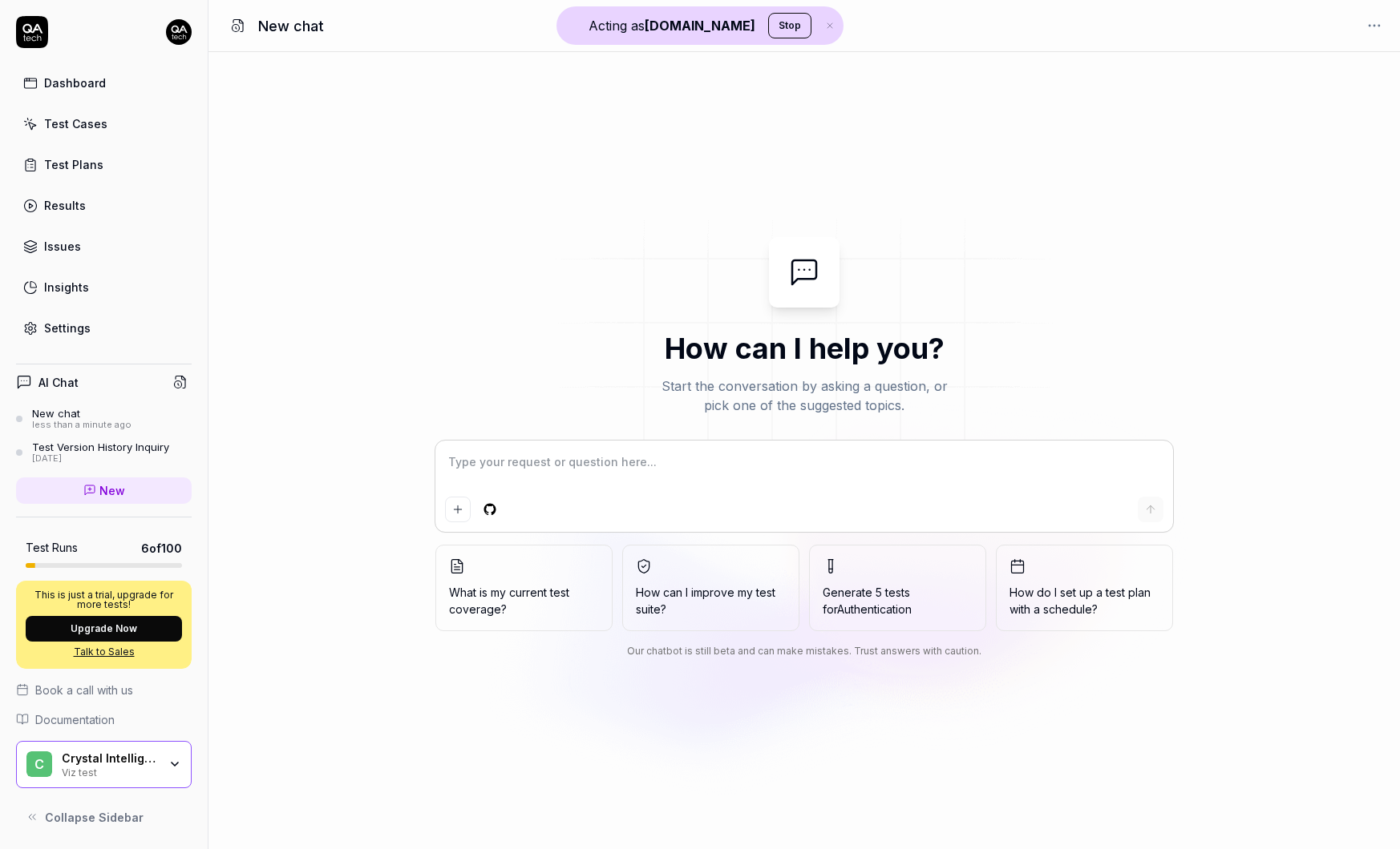
click at [641, 435] on img at bounding box center [805, 355] width 578 height 321
type textarea "*"
click at [634, 461] on textarea at bounding box center [804, 470] width 718 height 40
type textarea "c"
type textarea "*"
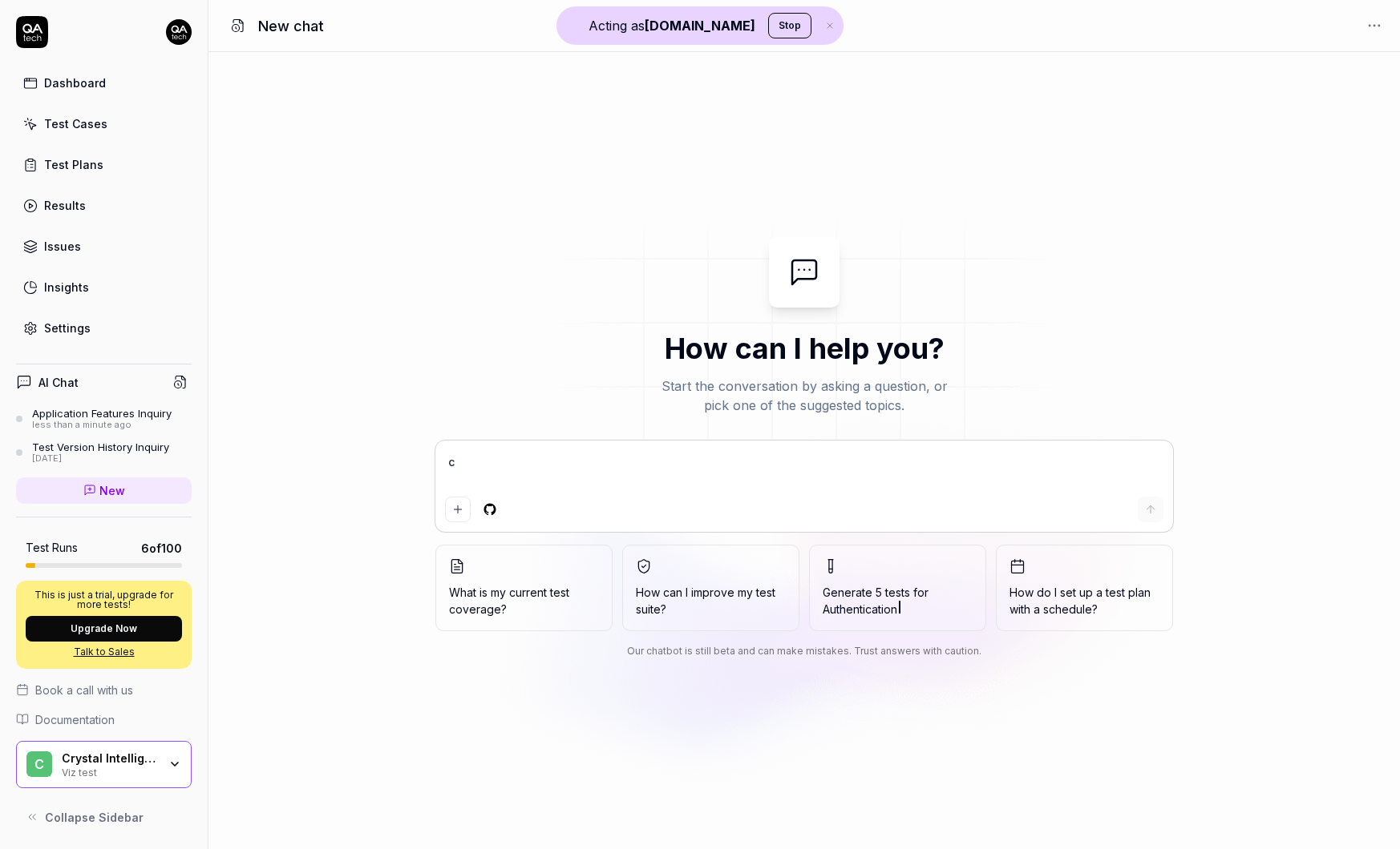
type textarea "ca"
type textarea "*"
type textarea "can"
type textarea "*"
type textarea "can"
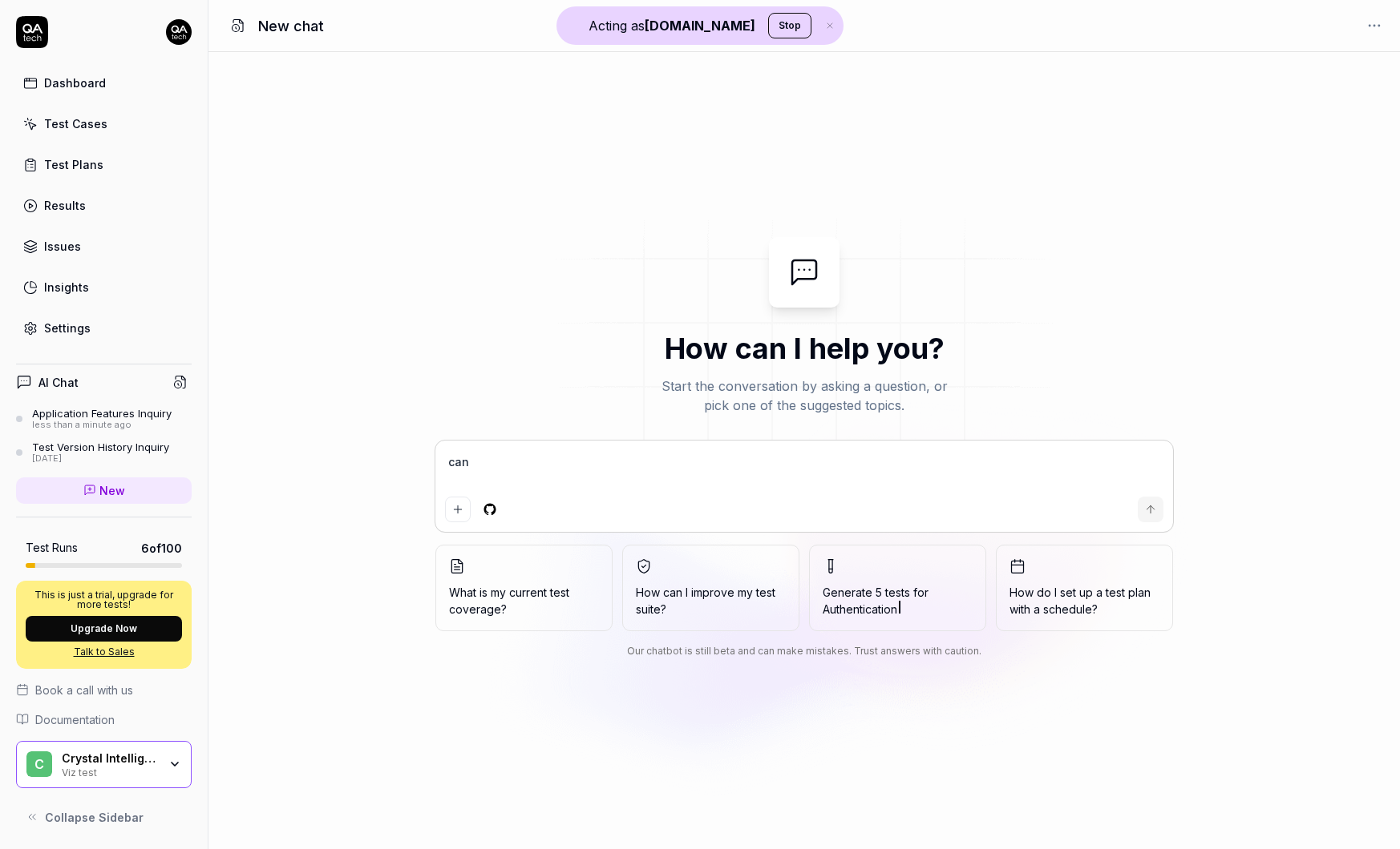
type textarea "*"
type textarea "can y"
type textarea "*"
type textarea "can yo"
type textarea "*"
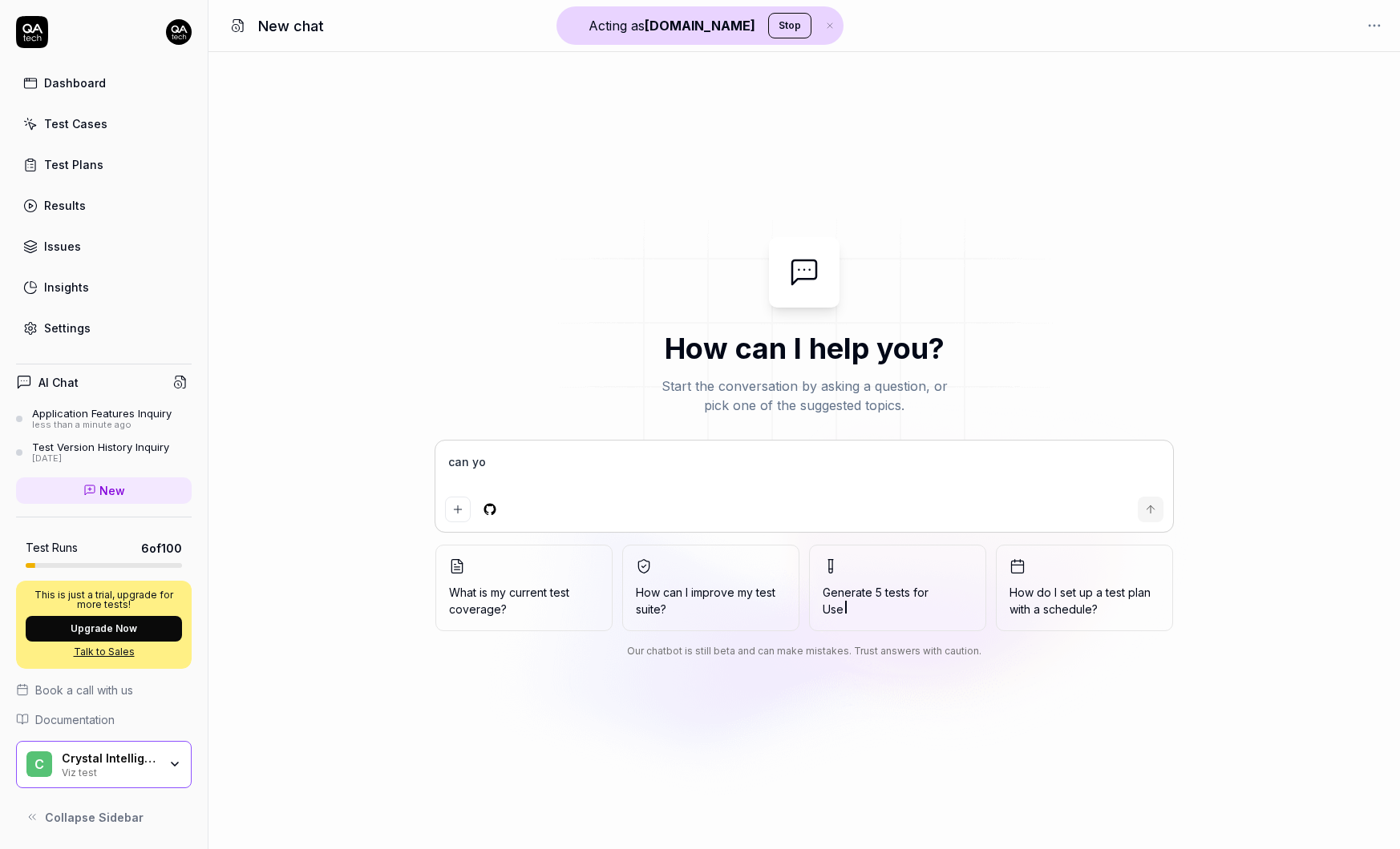
type textarea "can you"
type textarea "*"
type textarea "can you"
type textarea "*"
type textarea "can you b"
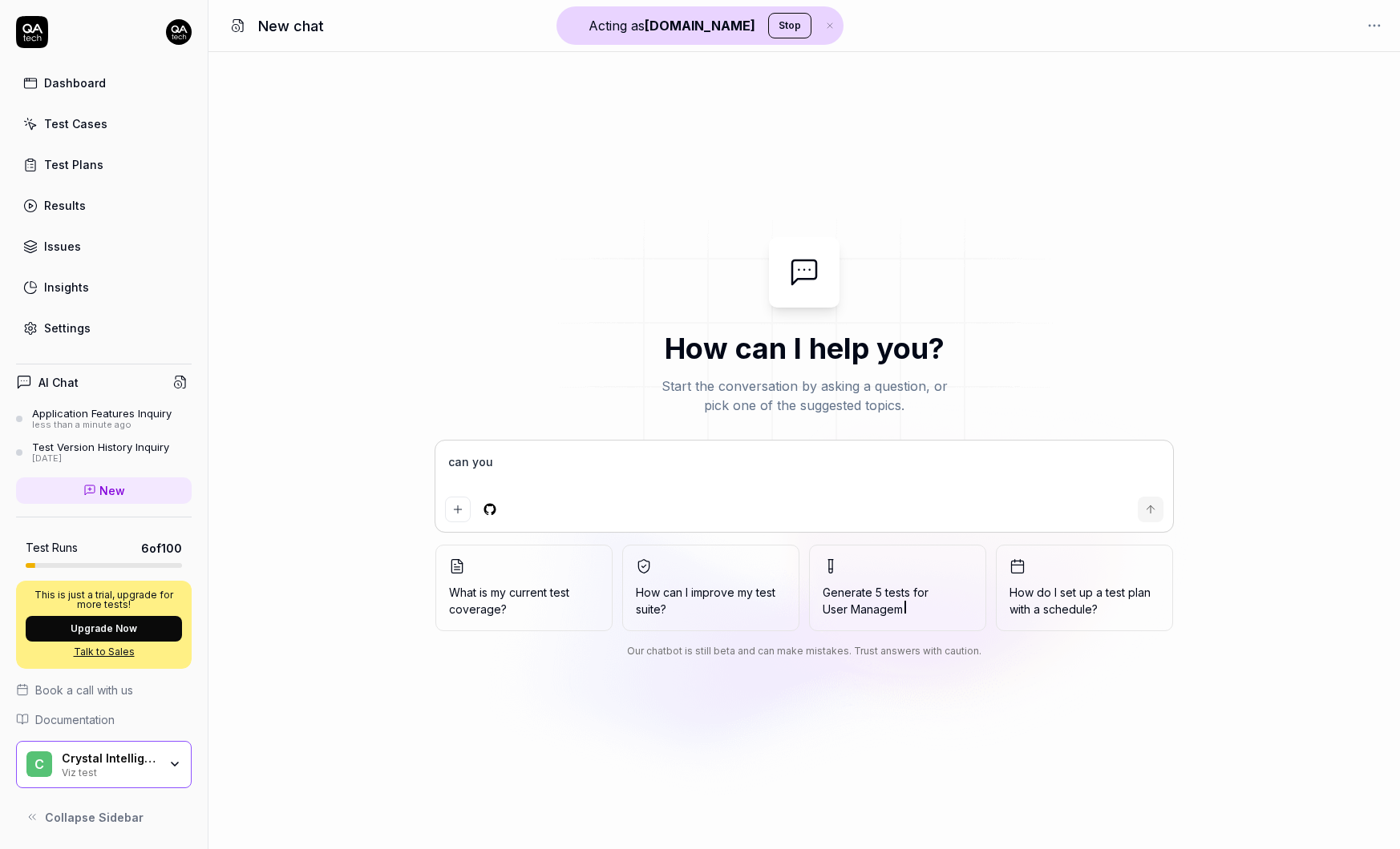
type textarea "*"
type textarea "can you bu"
type textarea "*"
type textarea "can you bui"
type textarea "*"
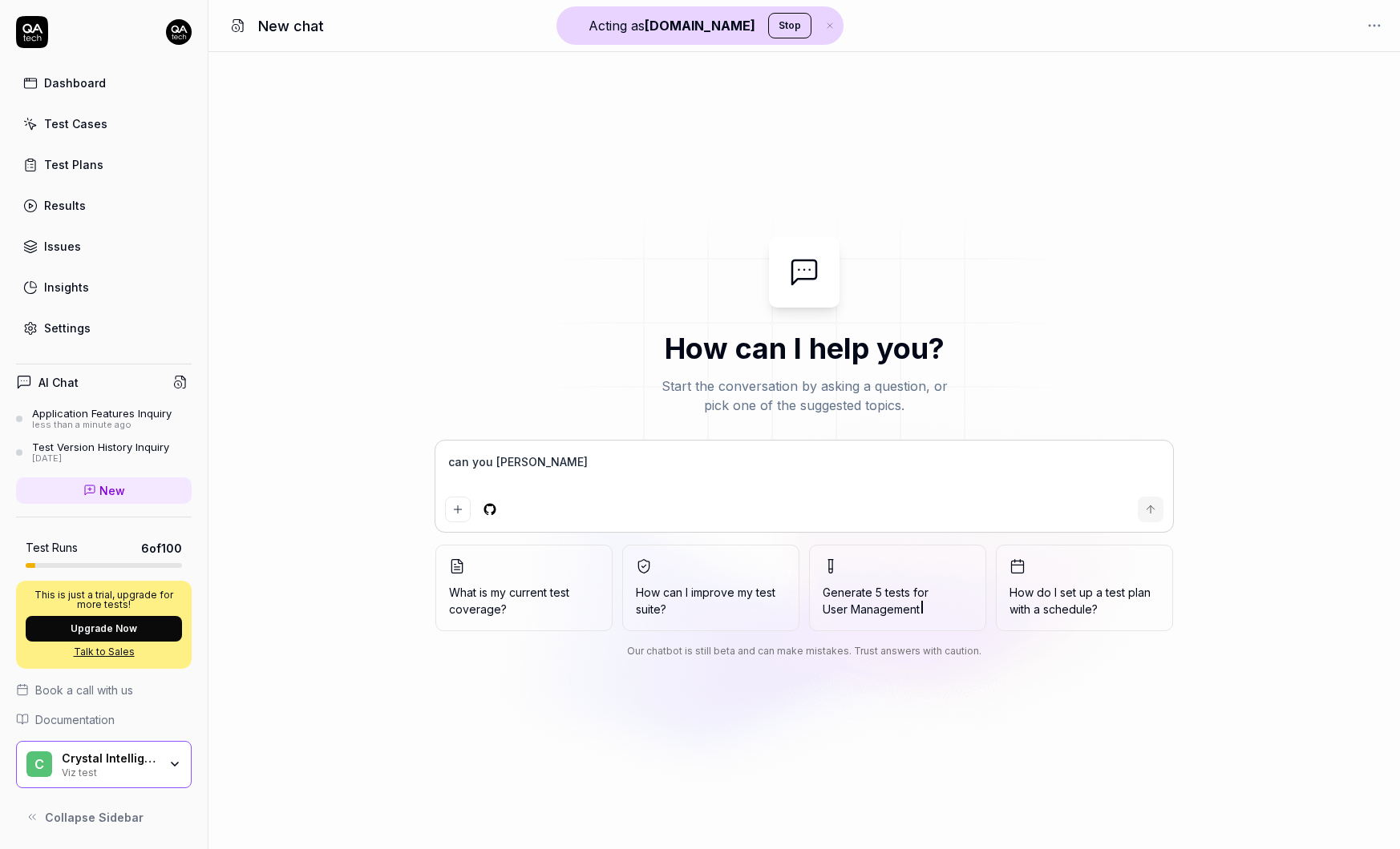
type textarea "can you buil"
type textarea "*"
type textarea "can you build"
type textarea "*"
type textarea "can you build"
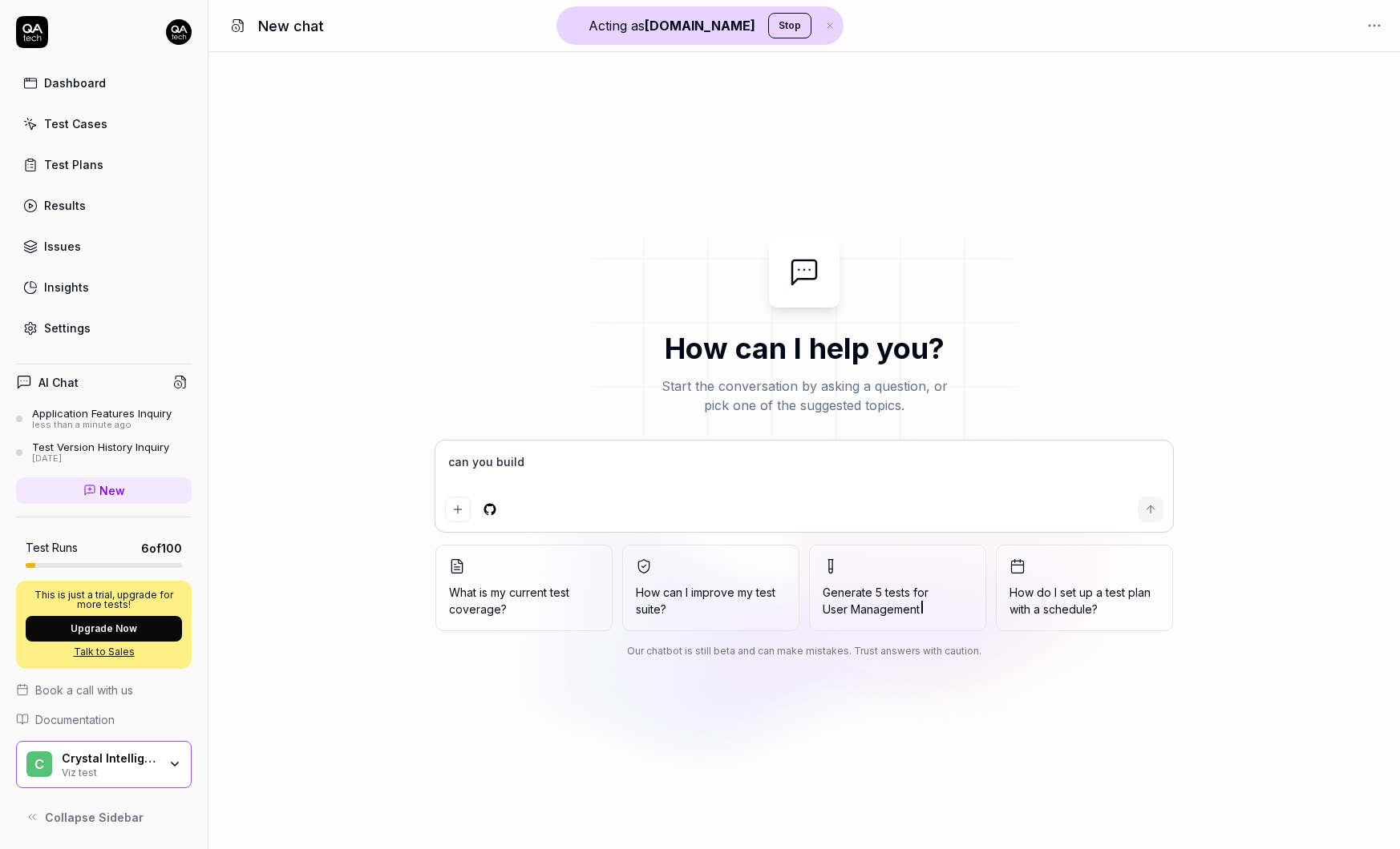
type textarea "*"
type textarea "can you build a"
type textarea "*"
type textarea "can you build a"
type textarea "*"
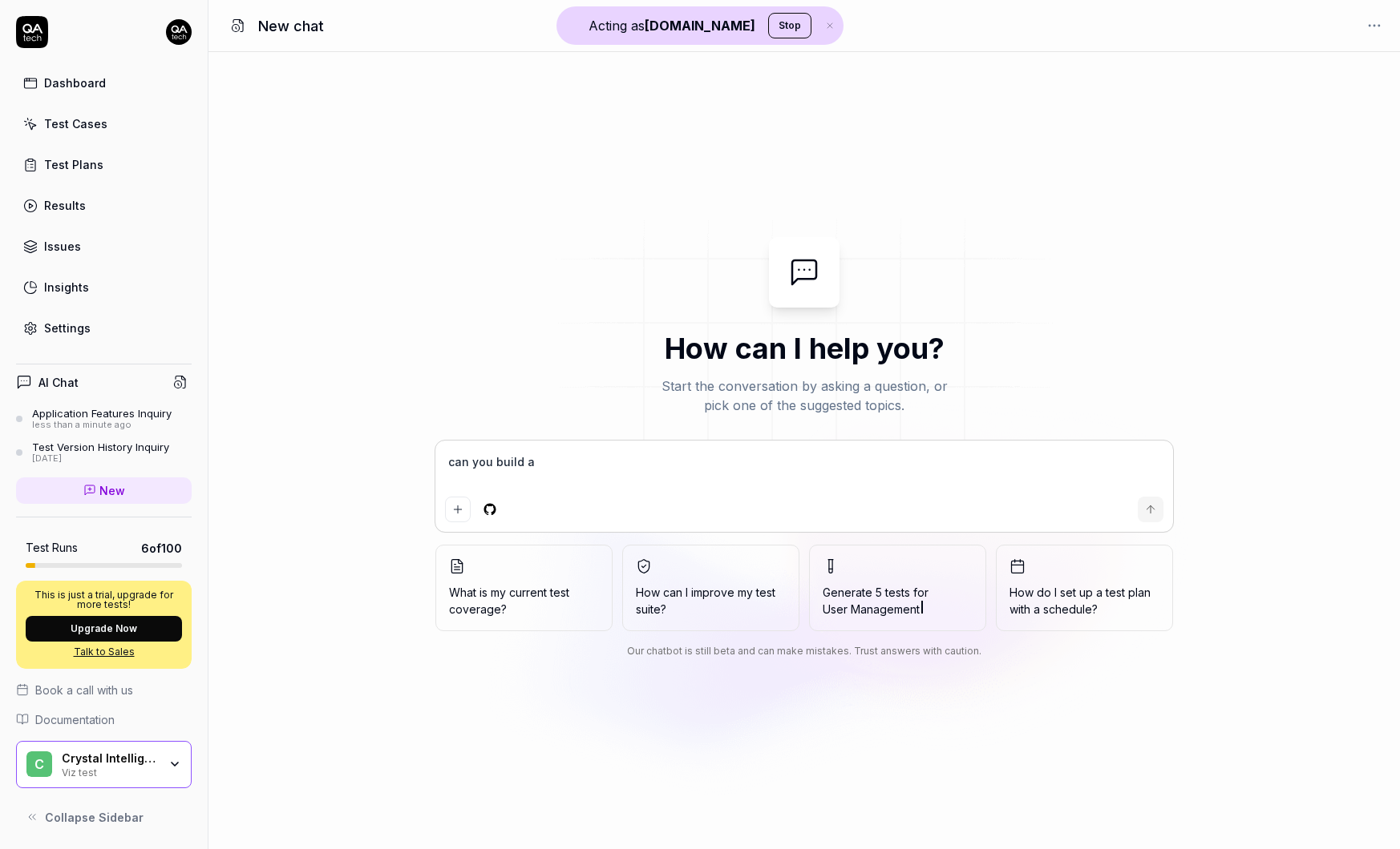
type textarea "can you build a c"
type textarea "*"
type textarea "can you build a co"
type textarea "*"
type textarea "can you build a com"
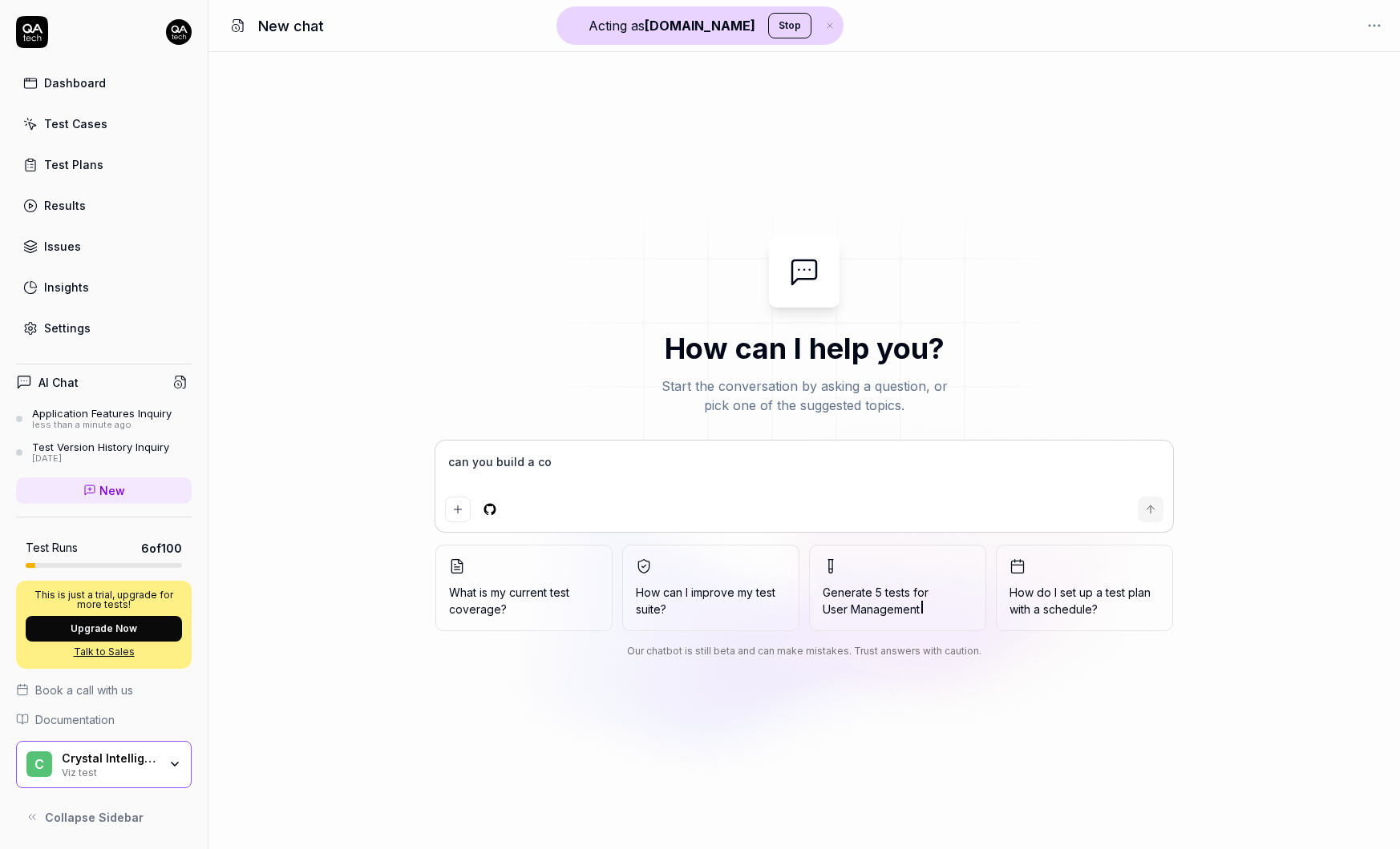
type textarea "*"
type textarea "can you build a comp"
type textarea "*"
type textarea "can you build a compr"
type textarea "*"
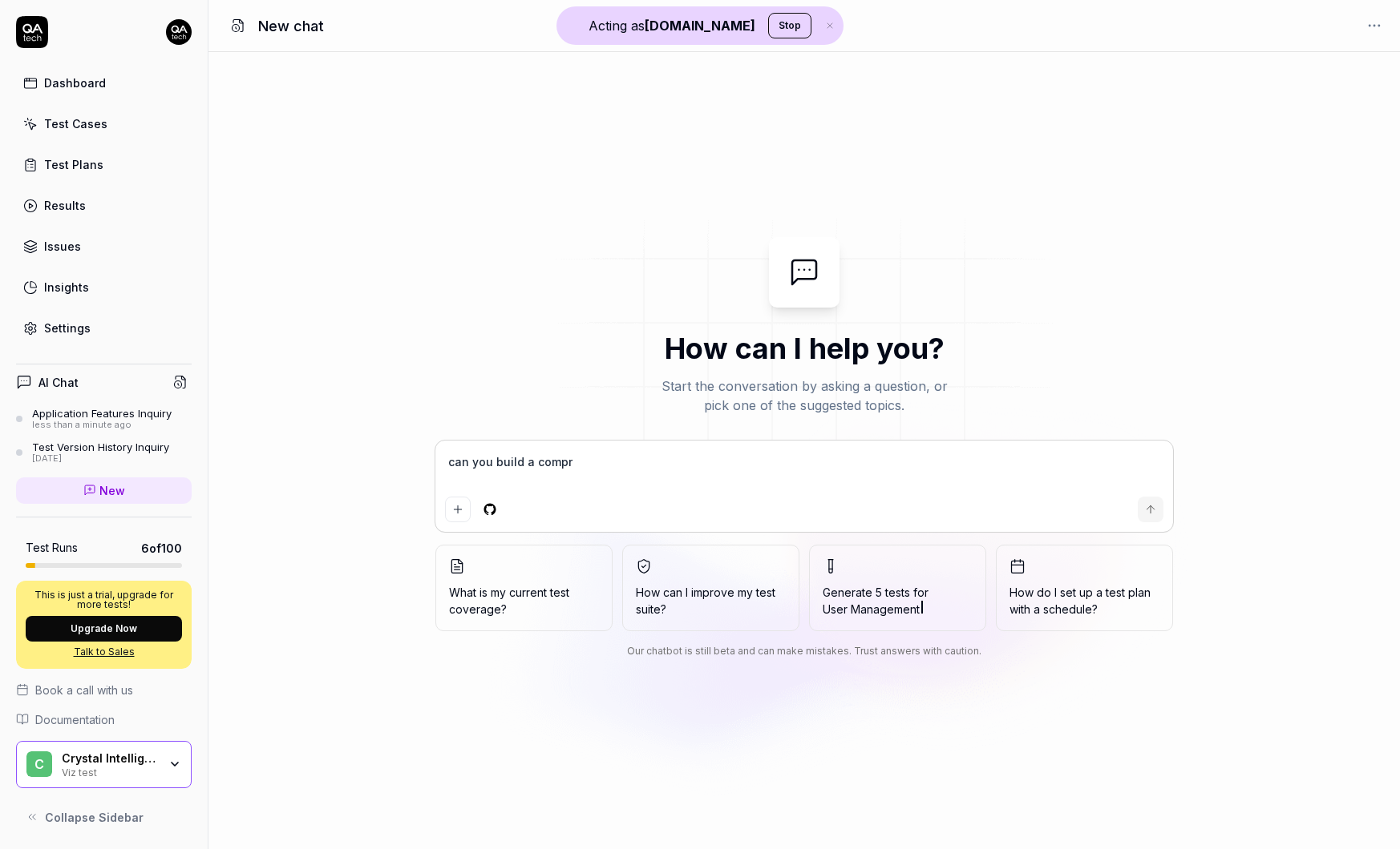
type textarea "can you build a compre"
type textarea "*"
type textarea "can you build a compreh"
type textarea "*"
type textarea "can you build a comprehe"
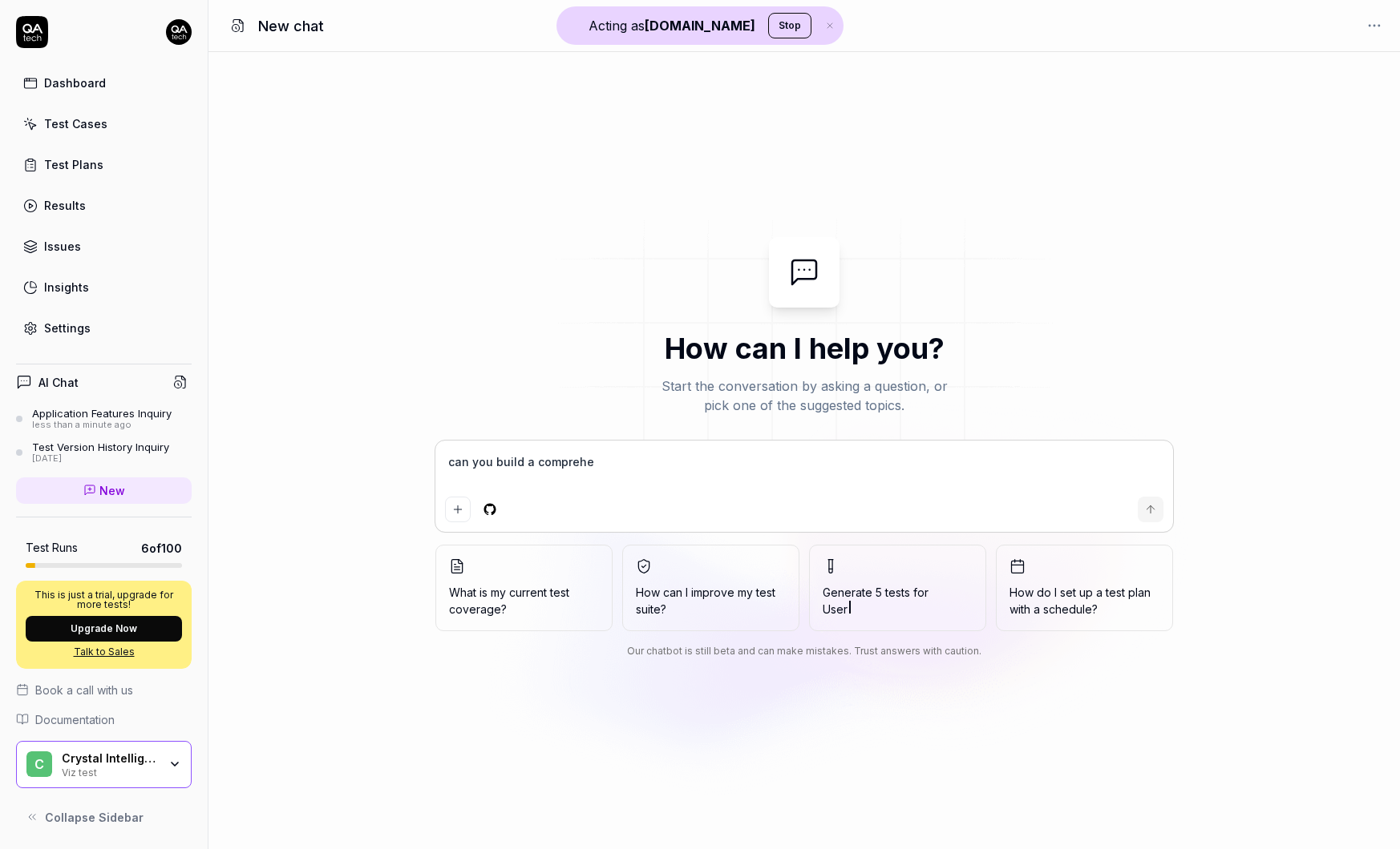
type textarea "*"
type textarea "can you build a comprehen"
type textarea "*"
type textarea "can you build a comprehens"
type textarea "*"
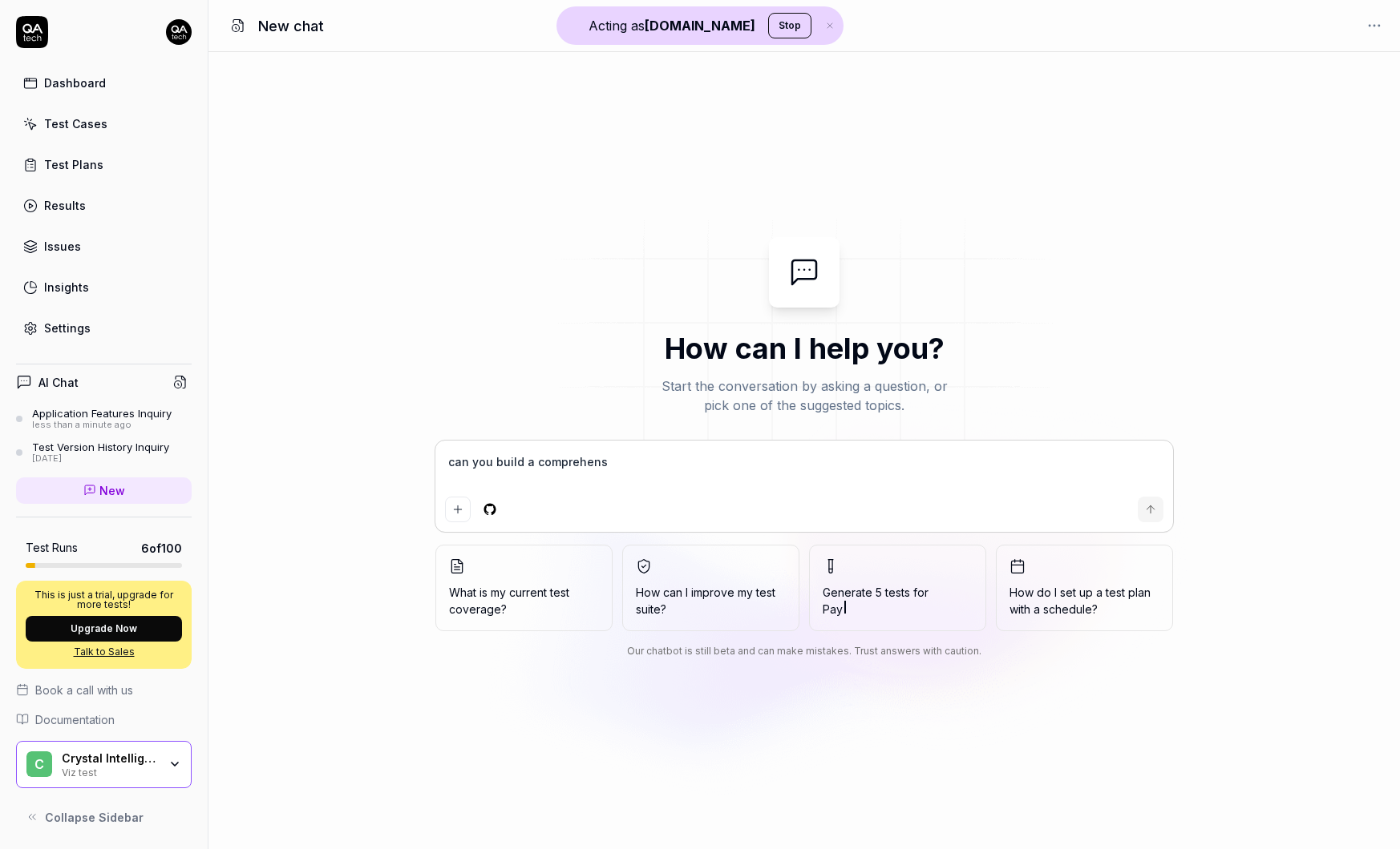
type textarea "can you build a comprehensi"
type textarea "*"
type textarea "can you build a comprehensiv"
type textarea "*"
type textarea "can you build a comprehensive"
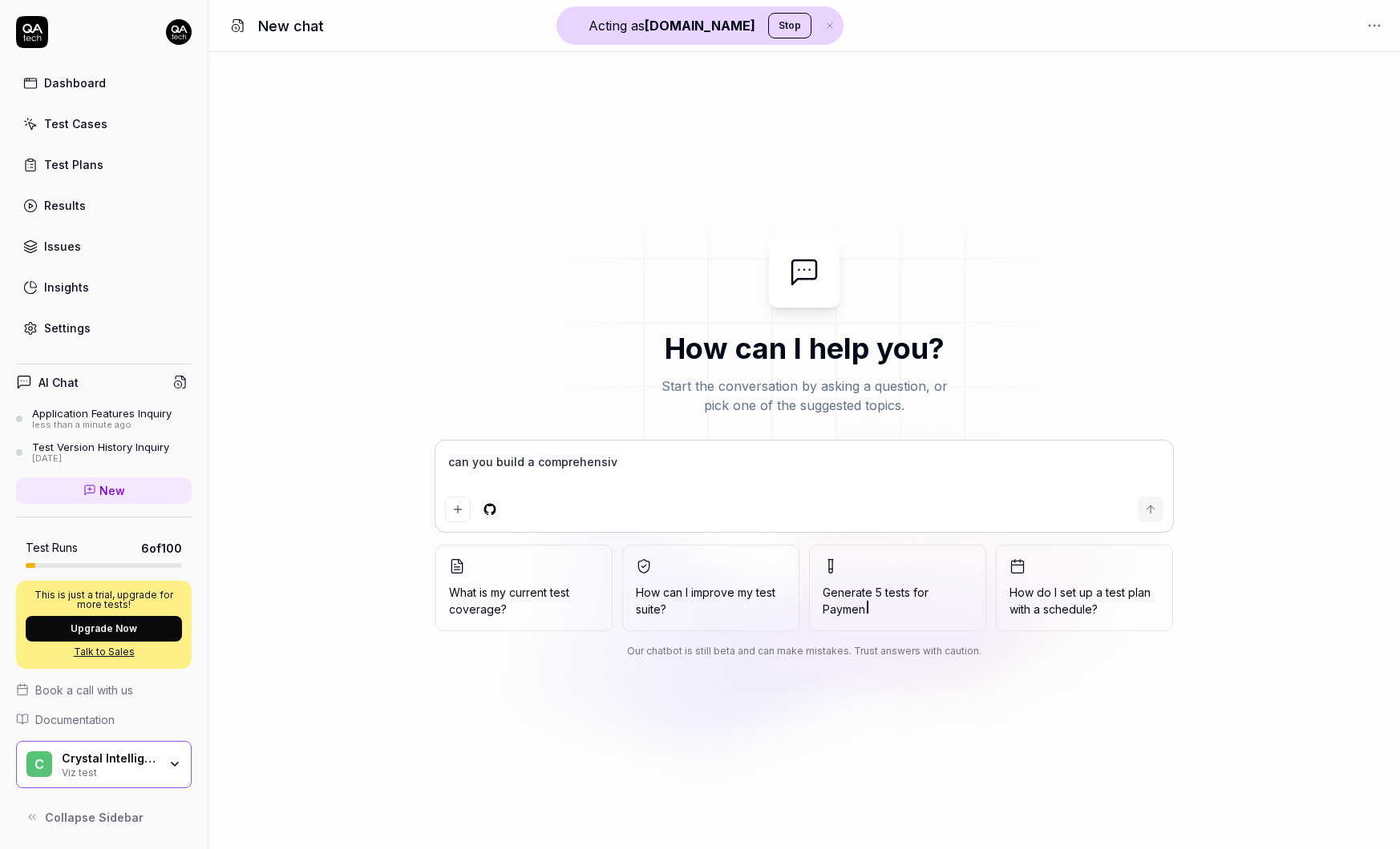
type textarea "*"
type textarea "can you build a comprehensive"
type textarea "*"
type textarea "can you build a comprehensive t"
type textarea "*"
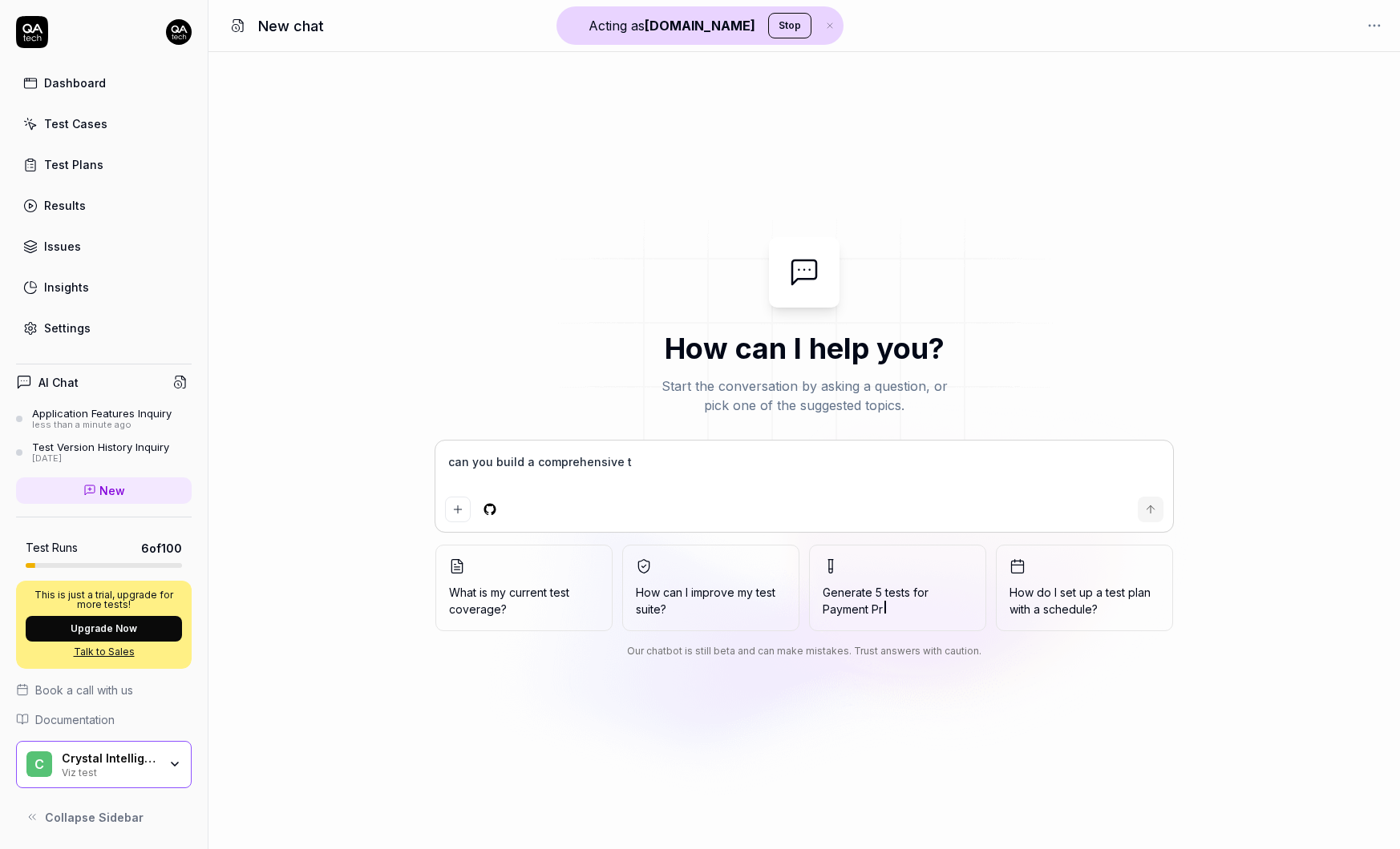
type textarea "can you build a comprehensive te"
type textarea "*"
type textarea "can you build a comprehensive tes"
type textarea "*"
type textarea "can you build a comprehensive test"
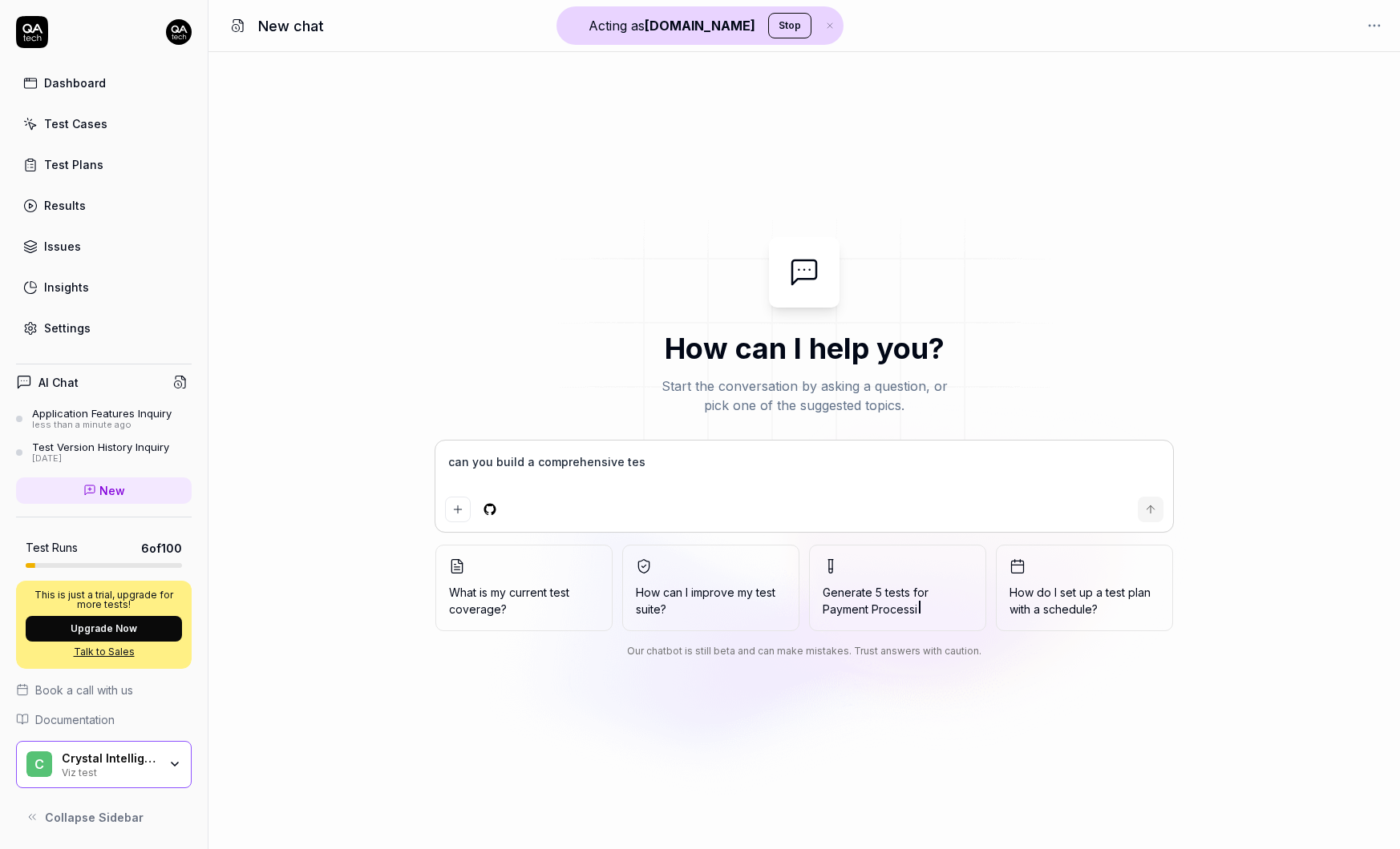
type textarea "*"
type textarea "can you build a comprehensive testi"
type textarea "*"
type textarea "can you build a comprehensive testin"
type textarea "*"
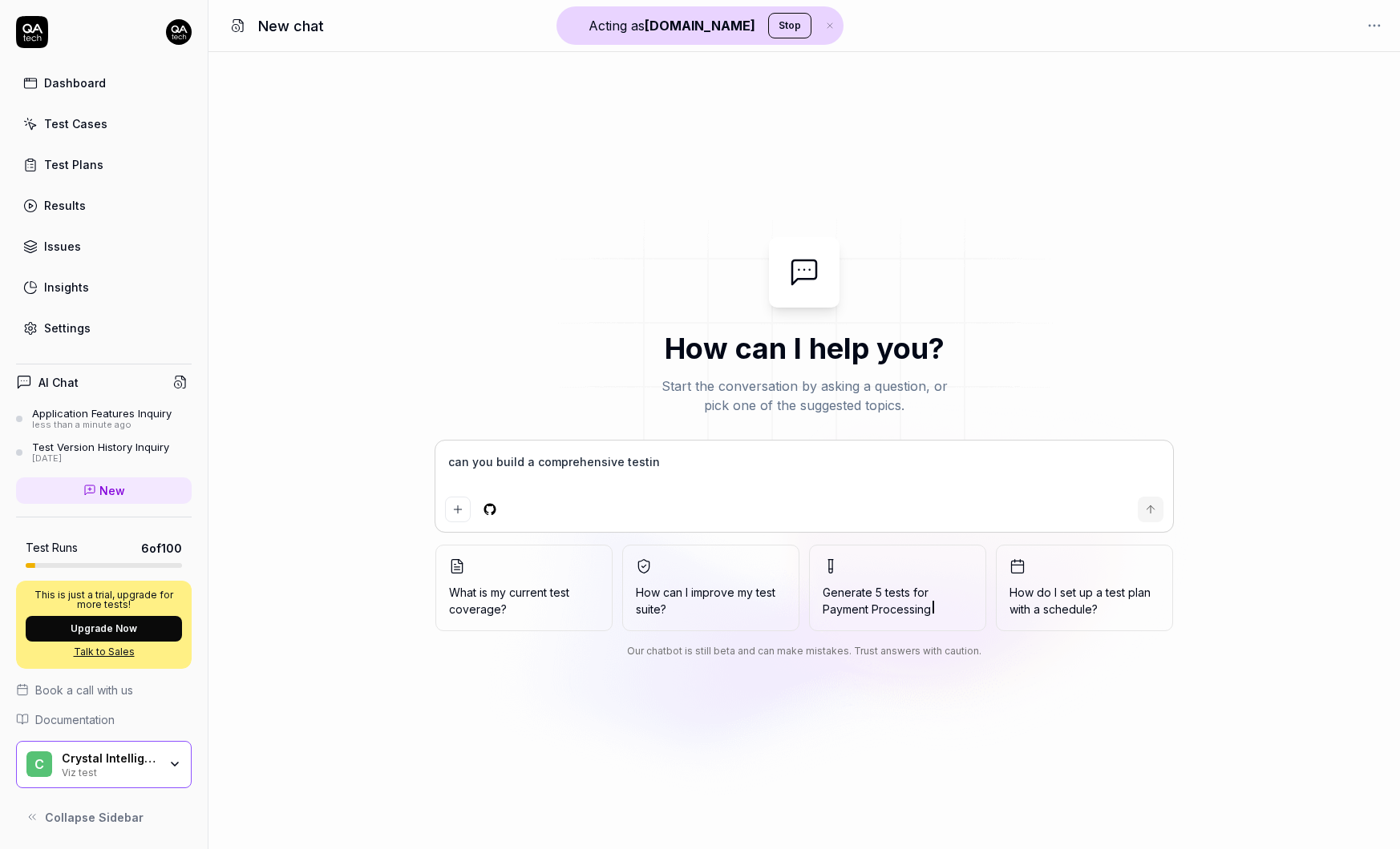
type textarea "can you build a comprehensive testing"
type textarea "*"
type textarea "can you build a comprehensive testing"
type textarea "*"
type textarea "can you build a comprehensive testing p"
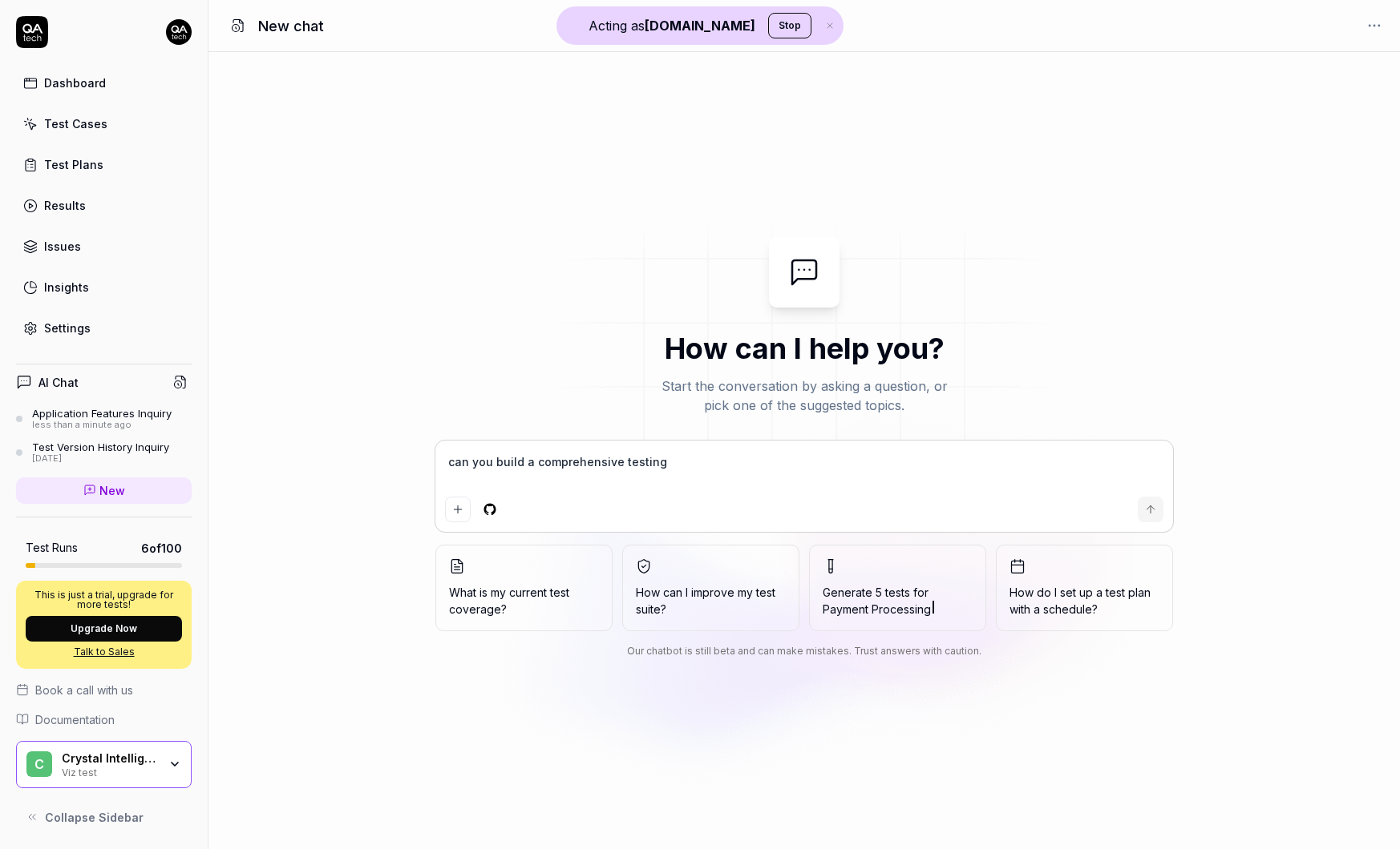
type textarea "*"
type textarea "can you build a comprehensive testing pl"
type textarea "*"
type textarea "can you build a comprehensive testing pla"
type textarea "*"
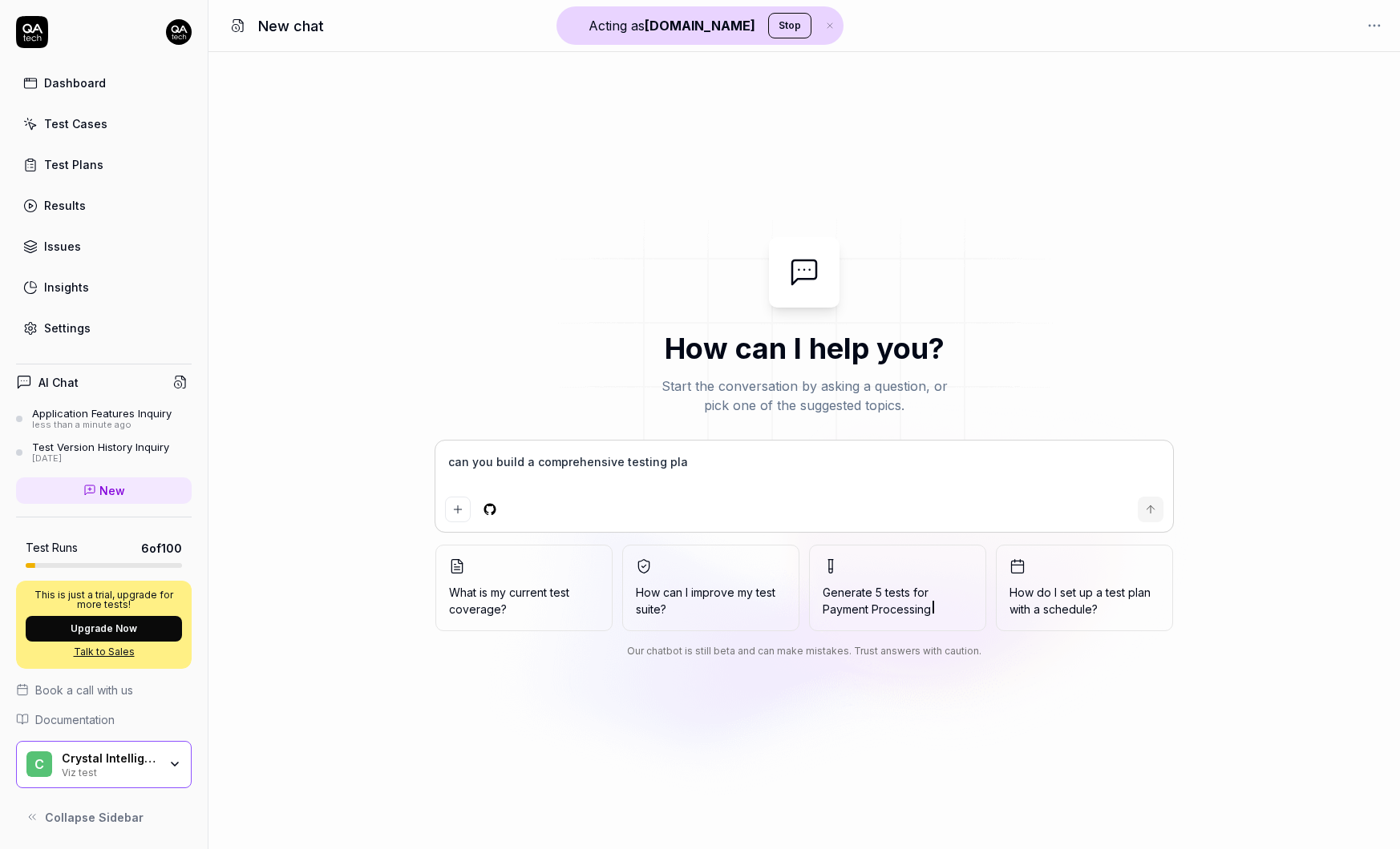
type textarea "can you build a comprehensive testing plan"
type textarea "*"
type textarea "can you build a comprehensive testing plan"
type textarea "*"
type textarea "can you build a comprehensive testing plan f"
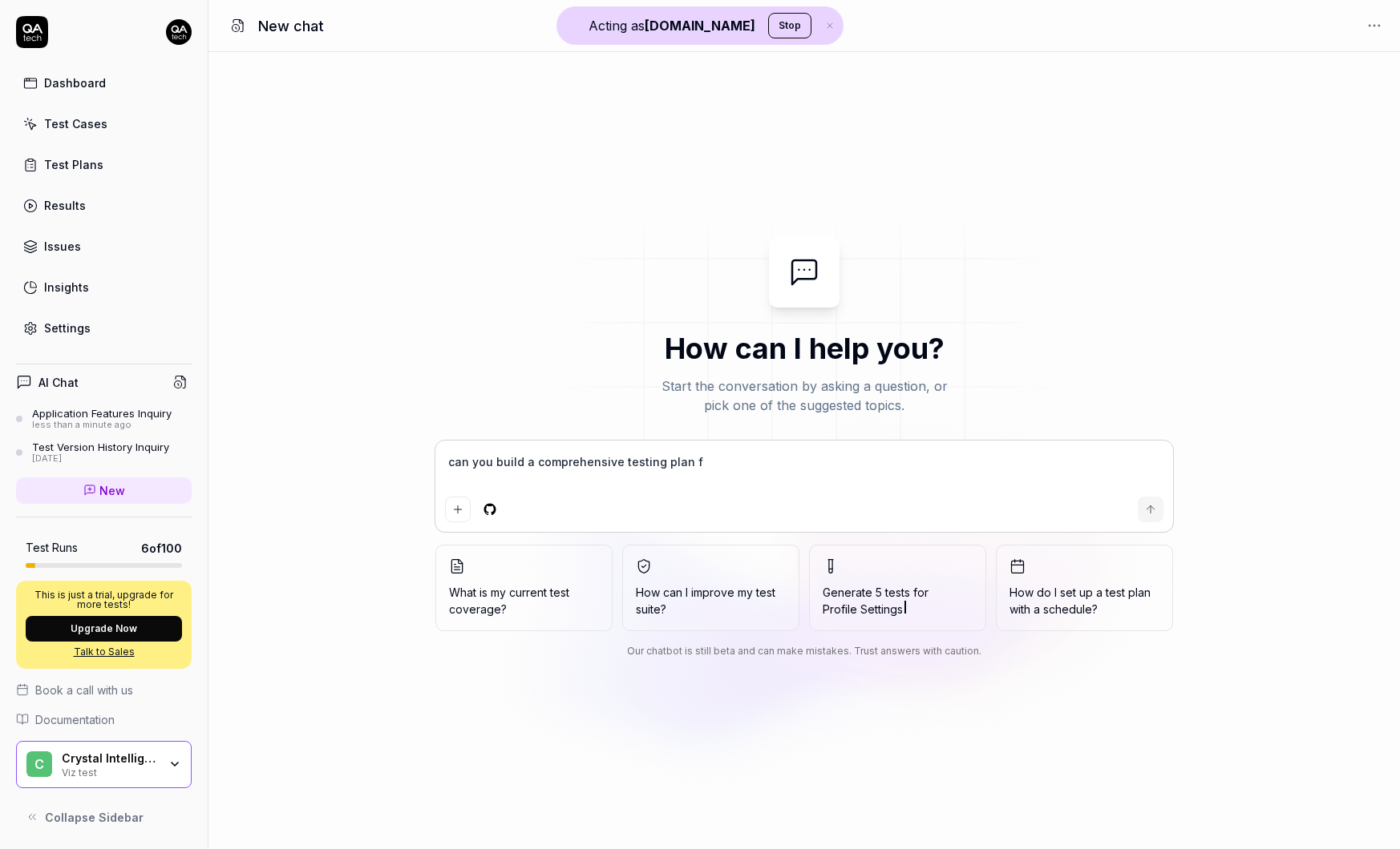
type textarea "*"
type textarea "can you build a comprehensive testing plan fo"
type textarea "*"
type textarea "can you build a comprehensive testing plan for"
type textarea "*"
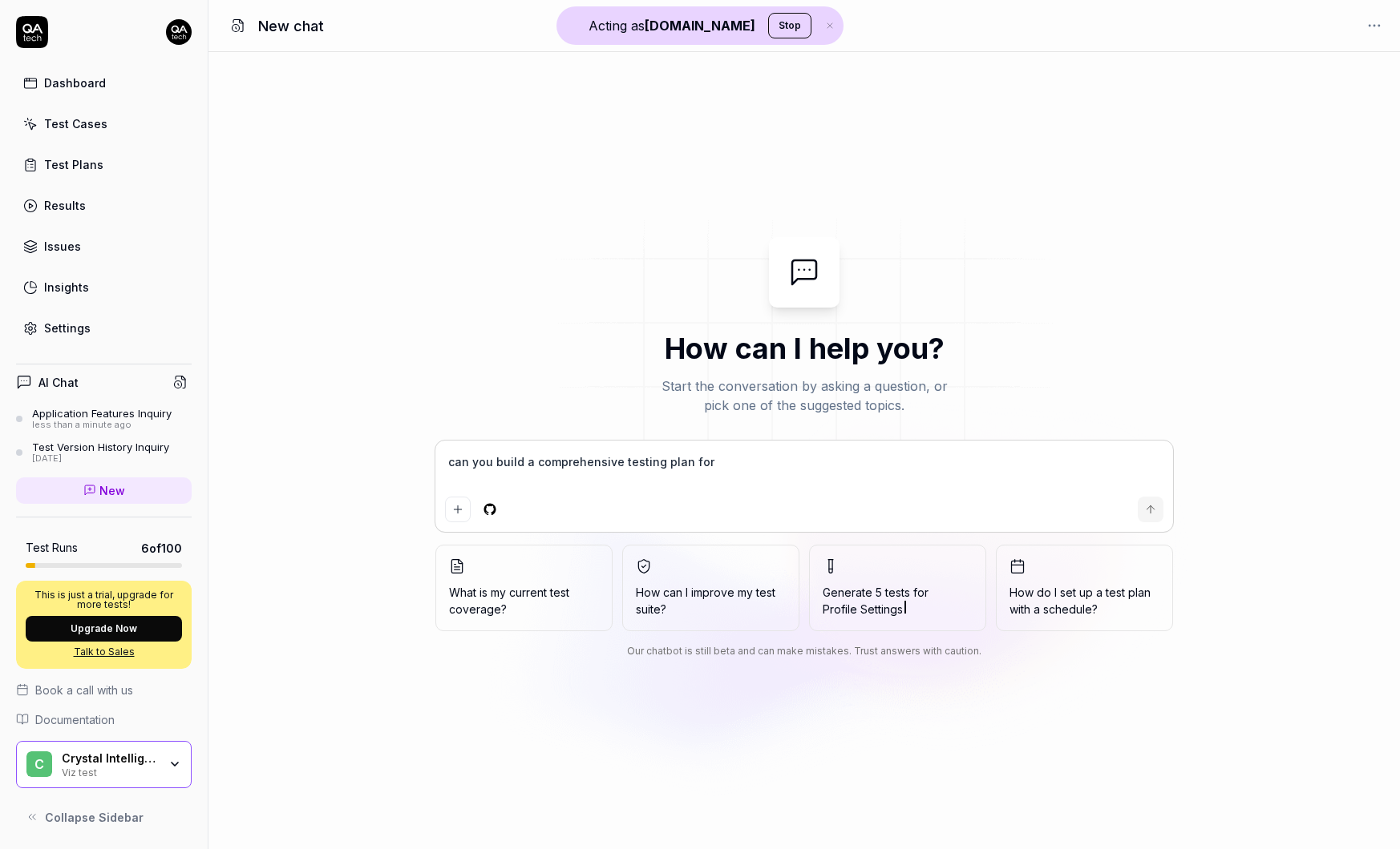
type textarea "can you build a comprehensive testing plan for"
type textarea "*"
type textarea "can you build a comprehensive testing plan for C"
type textarea "*"
type textarea "can you build a comprehensive testing plan for Cr"
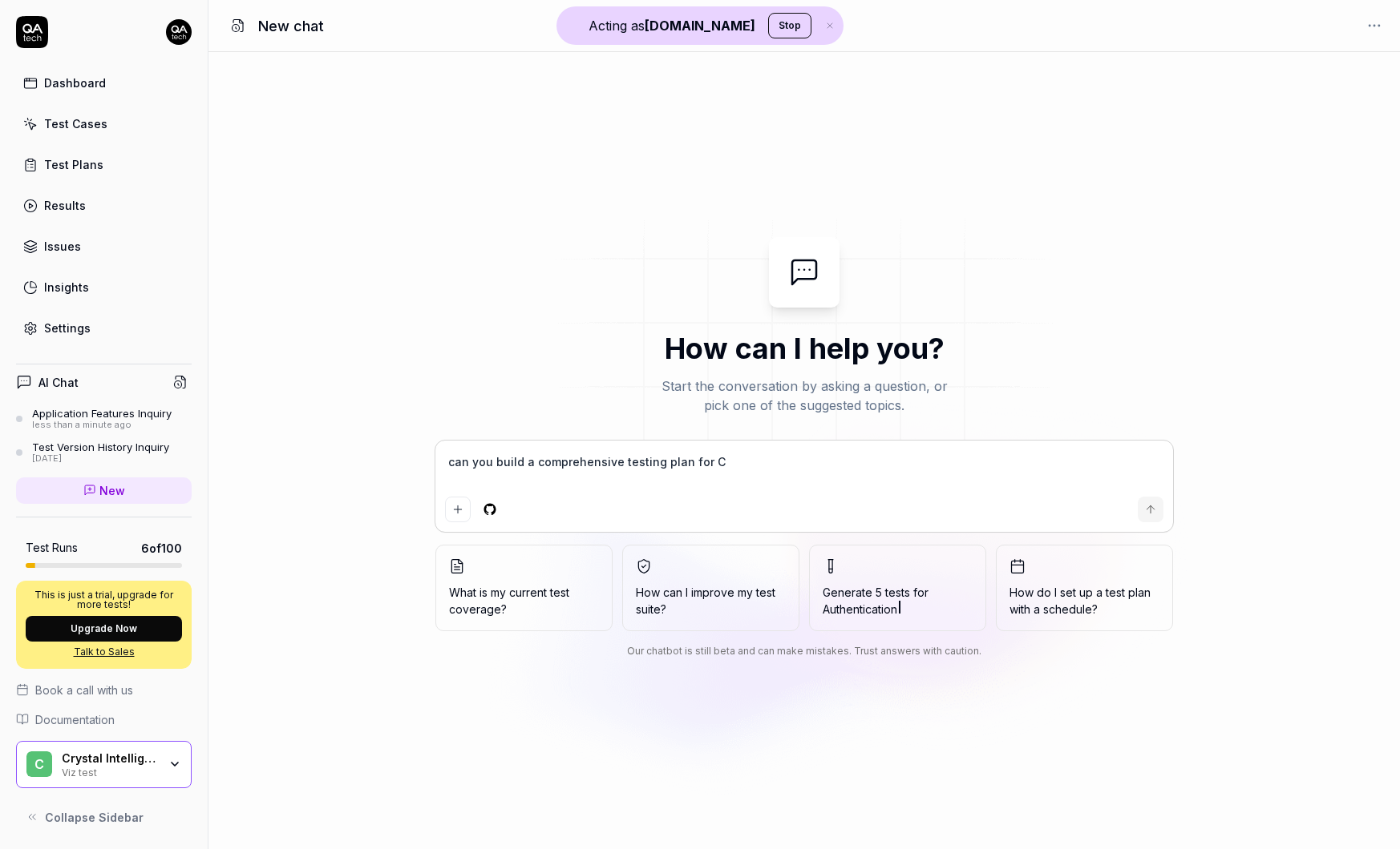
type textarea "*"
type textarea "can you build a comprehensive testing plan for Cry"
type textarea "*"
type textarea "can you build a comprehensive testing plan for Crys"
type textarea "*"
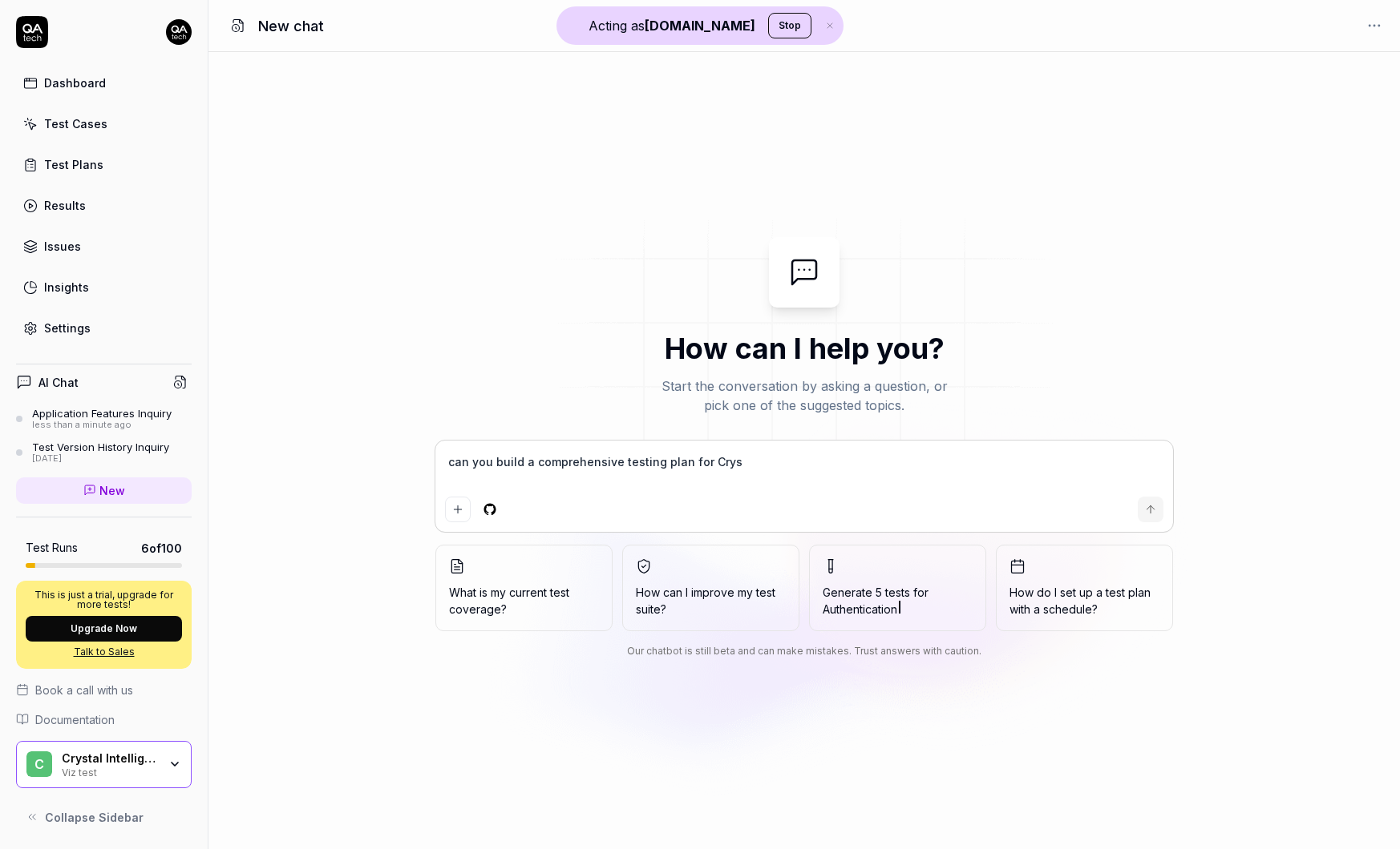
type textarea "can you build a comprehensive testing plan for Cryst"
type textarea "*"
type textarea "can you build a comprehensive testing plan for Crysta"
type textarea "*"
type textarea "can you build a comprehensive testing plan for Crystal"
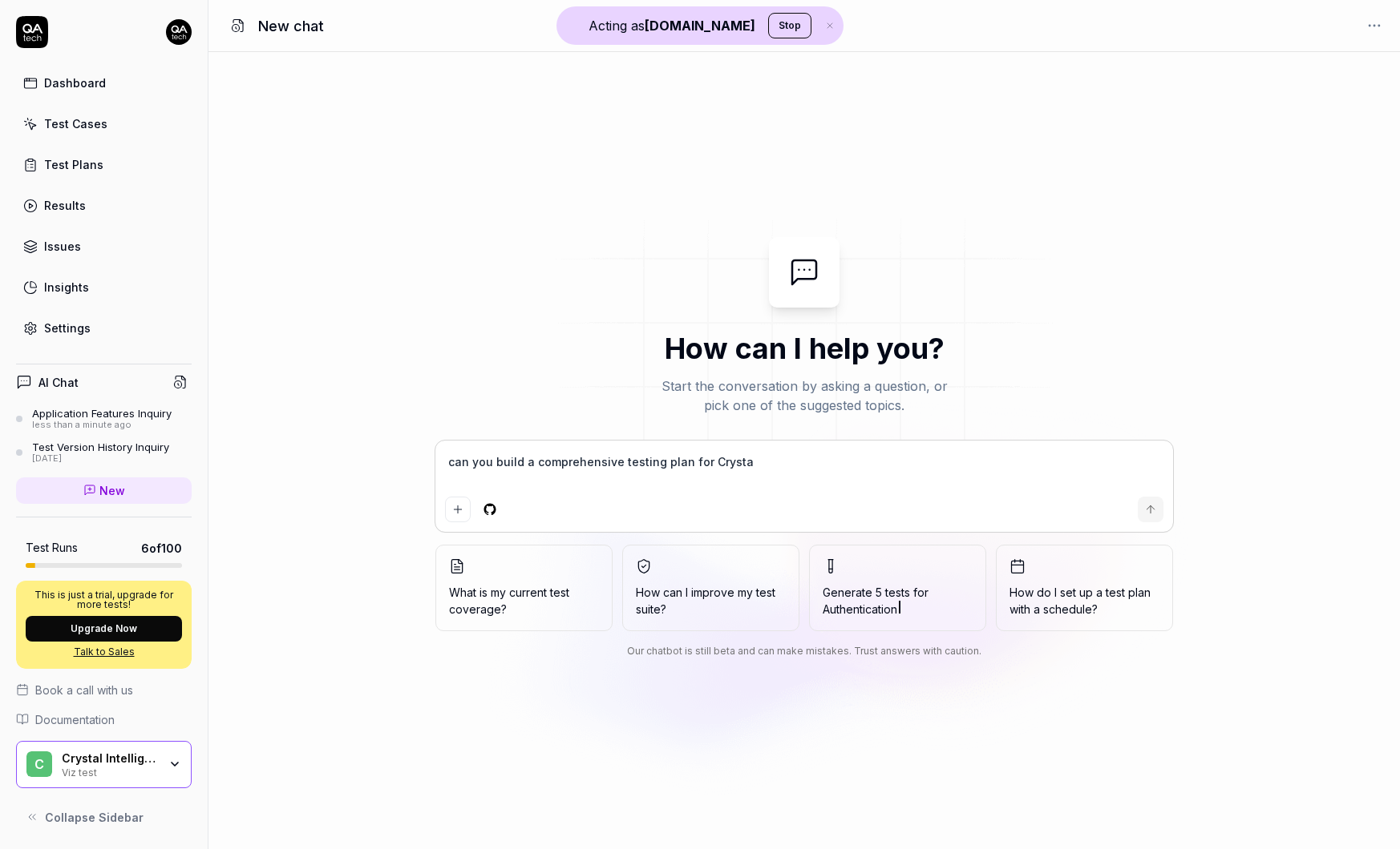
type textarea "*"
type textarea "can you build a comprehensive testing plan for Crystal"
type textarea "*"
type textarea "can you build a comprehensive testing plan for Crystal I"
type textarea "*"
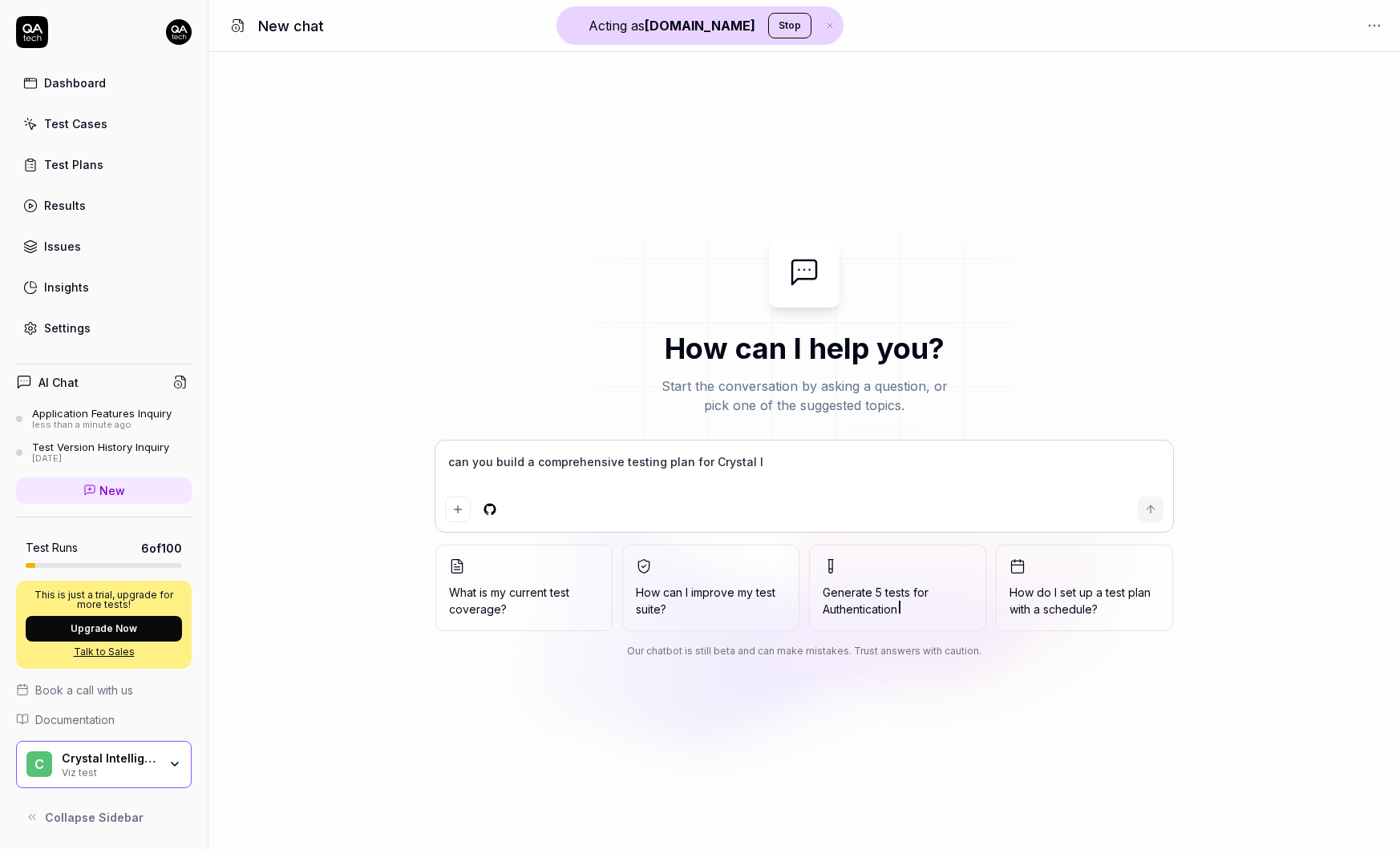
type textarea "can you build a comprehensive testing plan for Crystal In"
type textarea "*"
type textarea "can you build a comprehensive testing plan for Crystal Int"
type textarea "*"
type textarea "can you build a comprehensive testing plan for Crystal Inte"
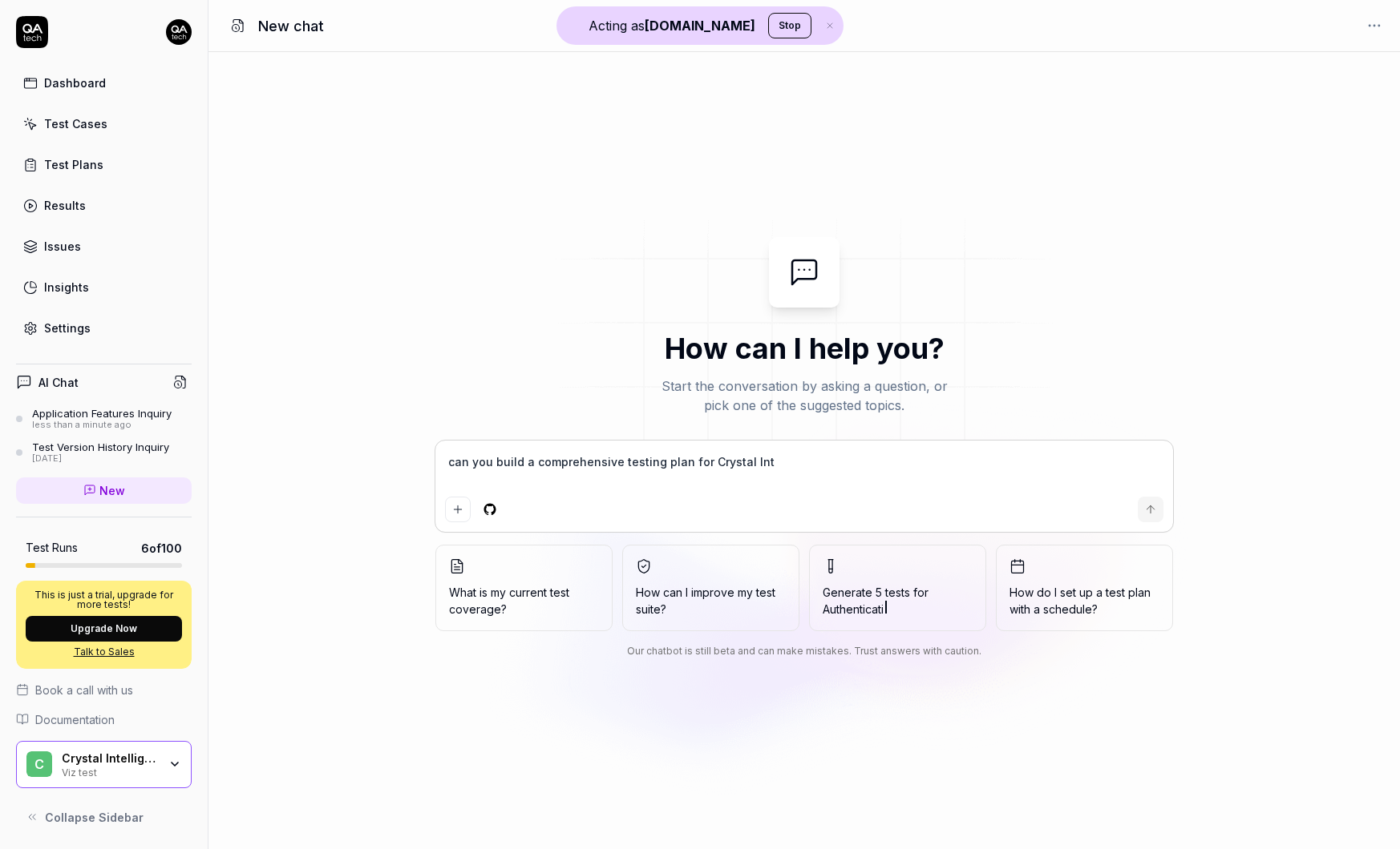
type textarea "*"
type textarea "can you build a comprehensive testing plan for Crystal Intel"
type textarea "*"
type textarea "can you build a comprehensive testing plan for Crystal Intell"
type textarea "*"
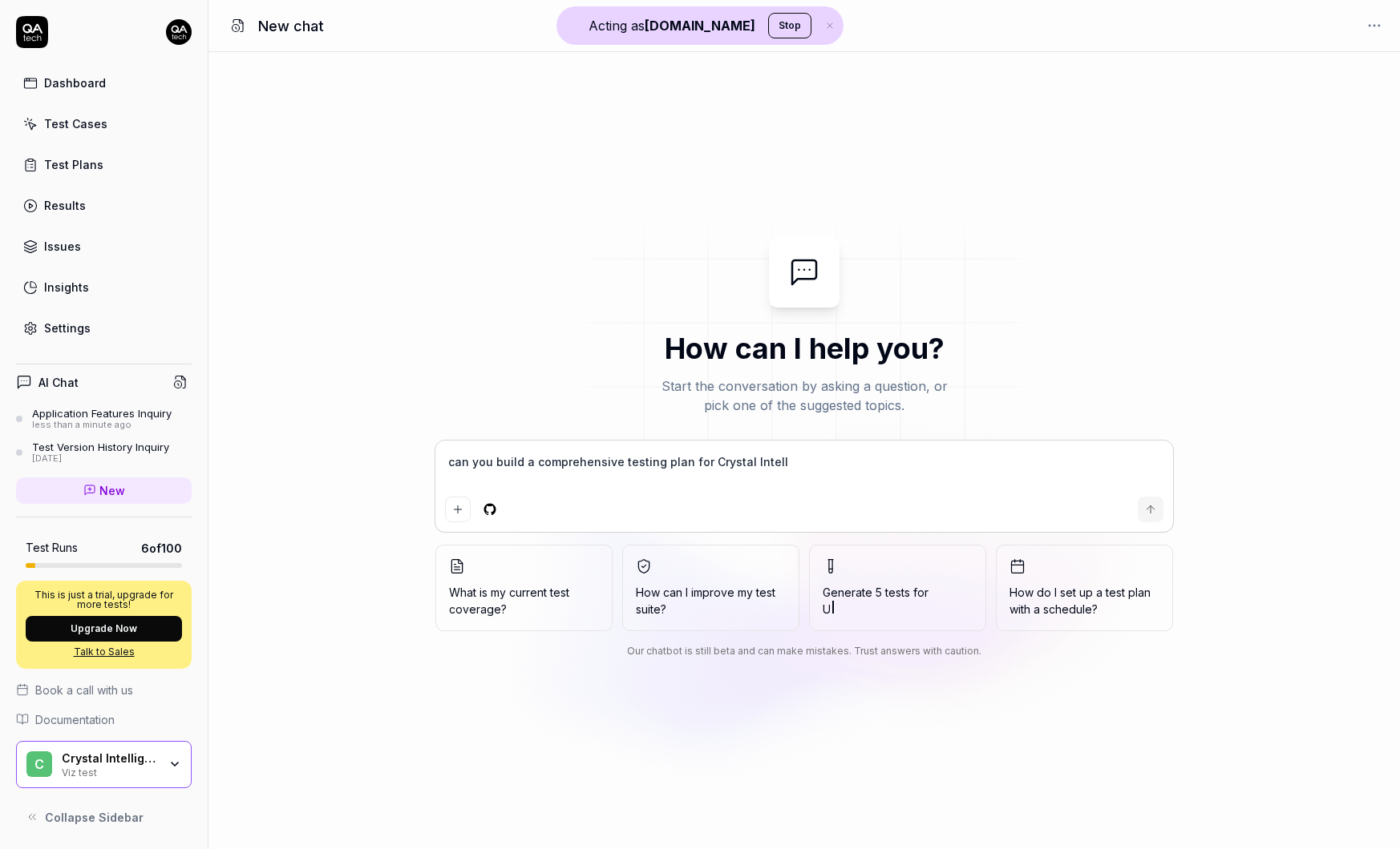
type textarea "can you build a comprehensive testing plan for Crystal Intelli"
type textarea "*"
type textarea "can you build a comprehensive testing plan for Crystal Intellig"
type textarea "*"
type textarea "can you build a comprehensive testing plan for Crystal Intellige"
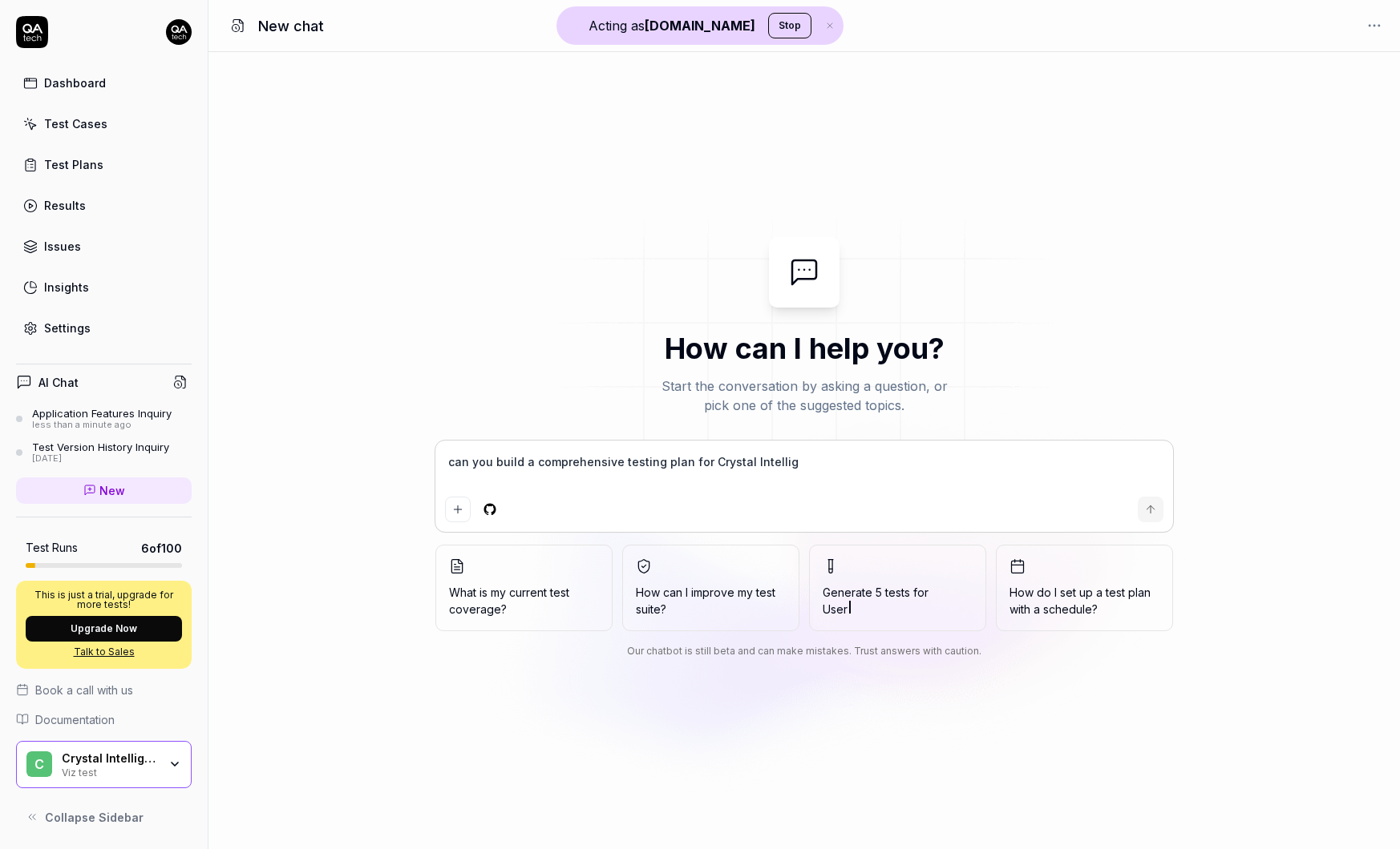
type textarea "*"
type textarea "can you build a comprehensive testing plan for Crystal Intelligen"
type textarea "*"
type textarea "can you build a comprehensive testing plan for Crystal Intelligenc"
type textarea "*"
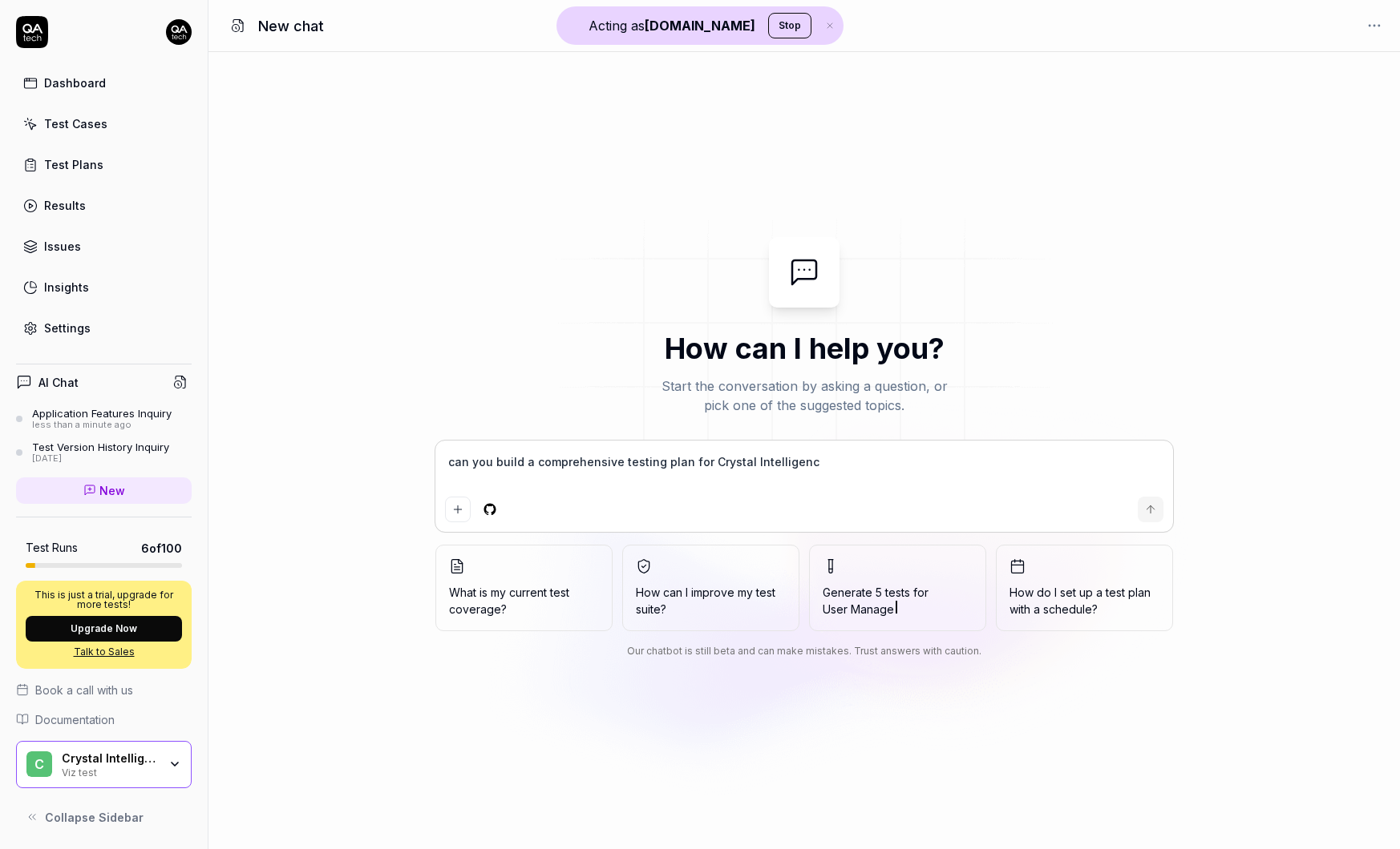
type textarea "can you build a comprehensive testing plan for Crystal Intelligence"
type textarea "*"
type textarea "can you build a comprehensive testing plan for Crystal Intelligence"
type textarea "*"
type textarea "can you build a comprehensive testing plan for Crystal Intelligence a"
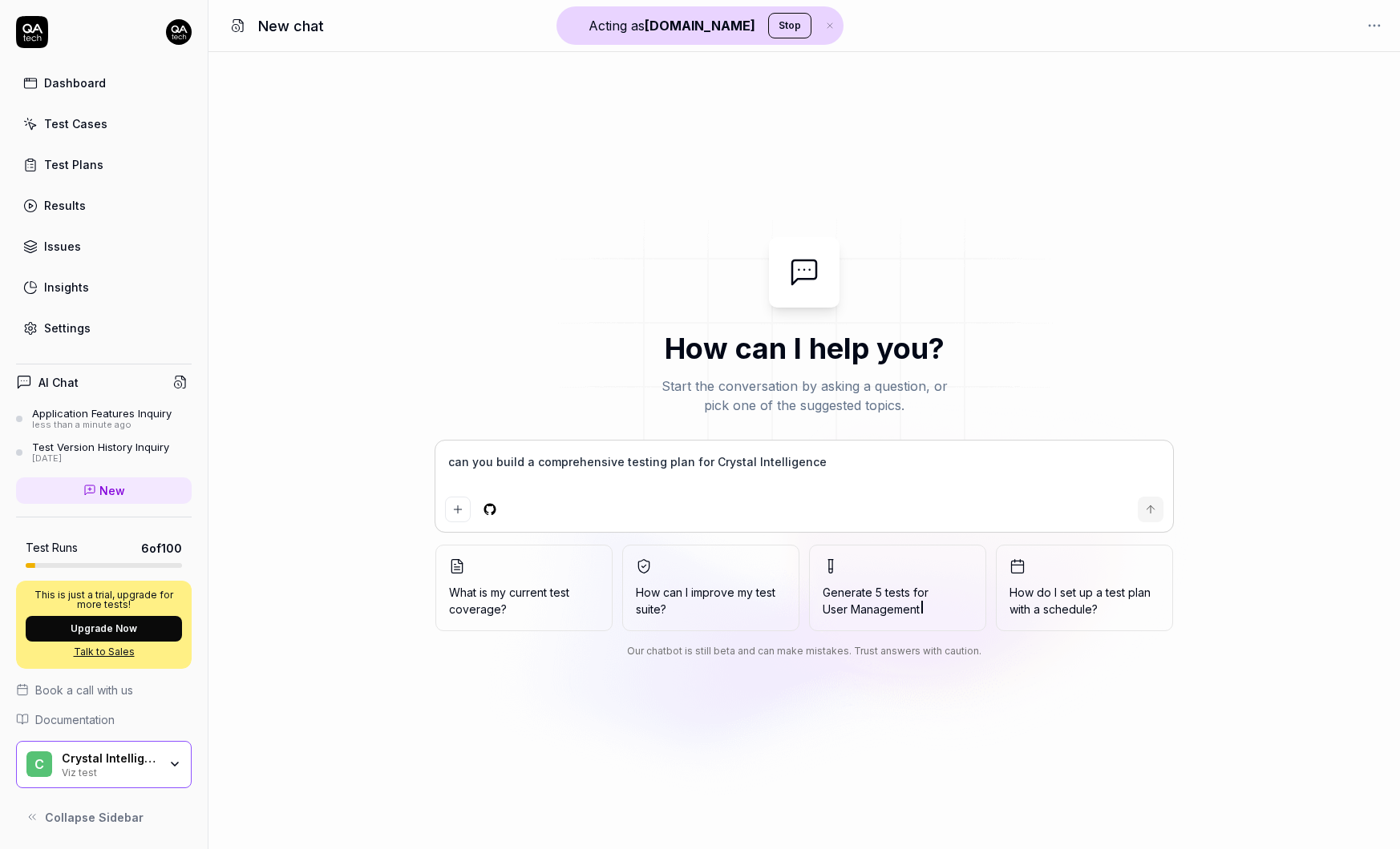
type textarea "*"
type textarea "can you build a comprehensive testing plan for Crystal Intelligence ap"
type textarea "*"
type textarea "can you build a comprehensive testing plan for Crystal Intelligence app"
type textarea "*"
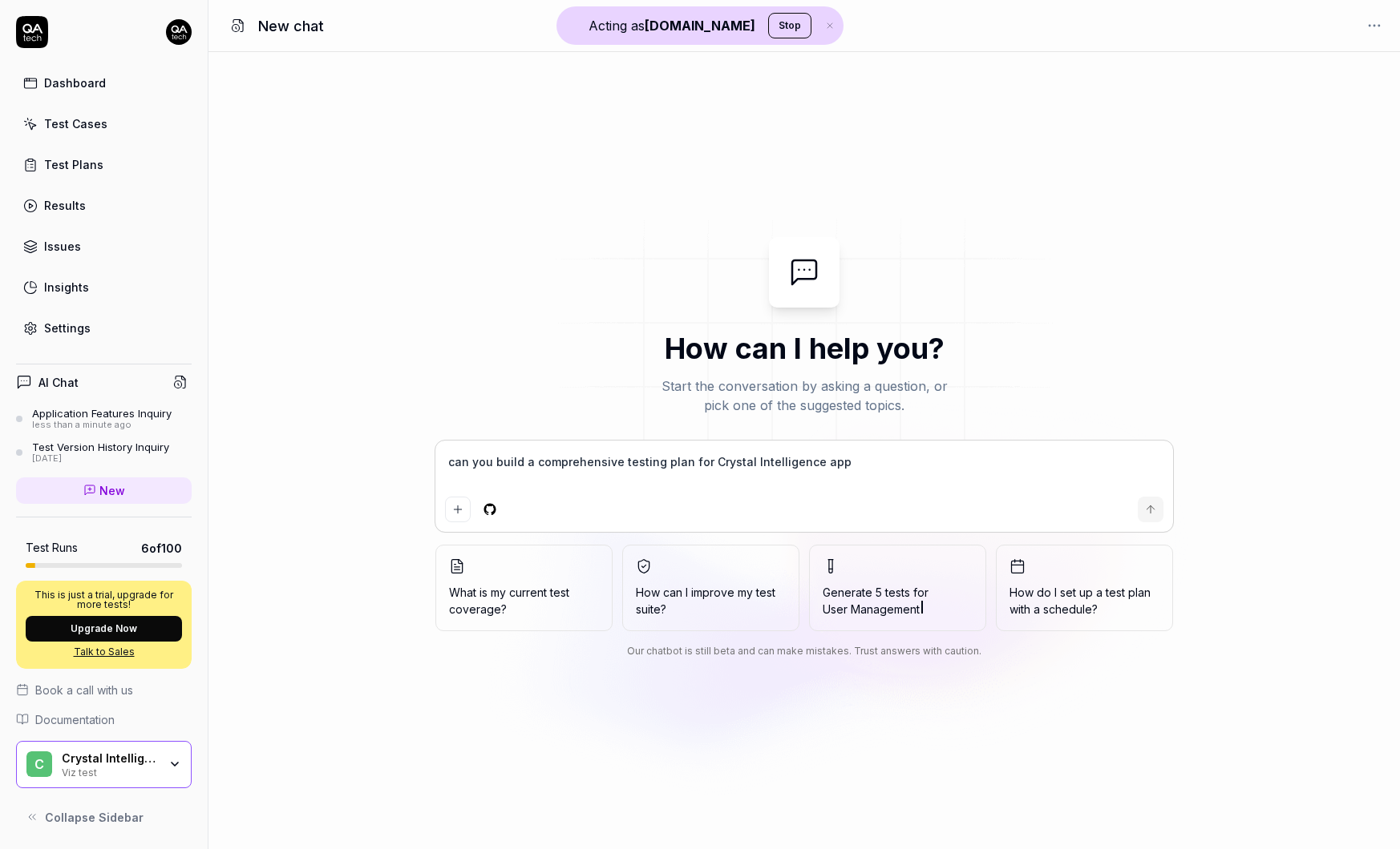
type textarea "can you build a comprehensive testing plan for Crystal Intelligence appl"
type textarea "*"
type textarea "can you build a comprehensive testing plan for Crystal Intelligence appli"
type textarea "*"
type textarea "can you build a comprehensive testing plan for Crystal Intelligence applic"
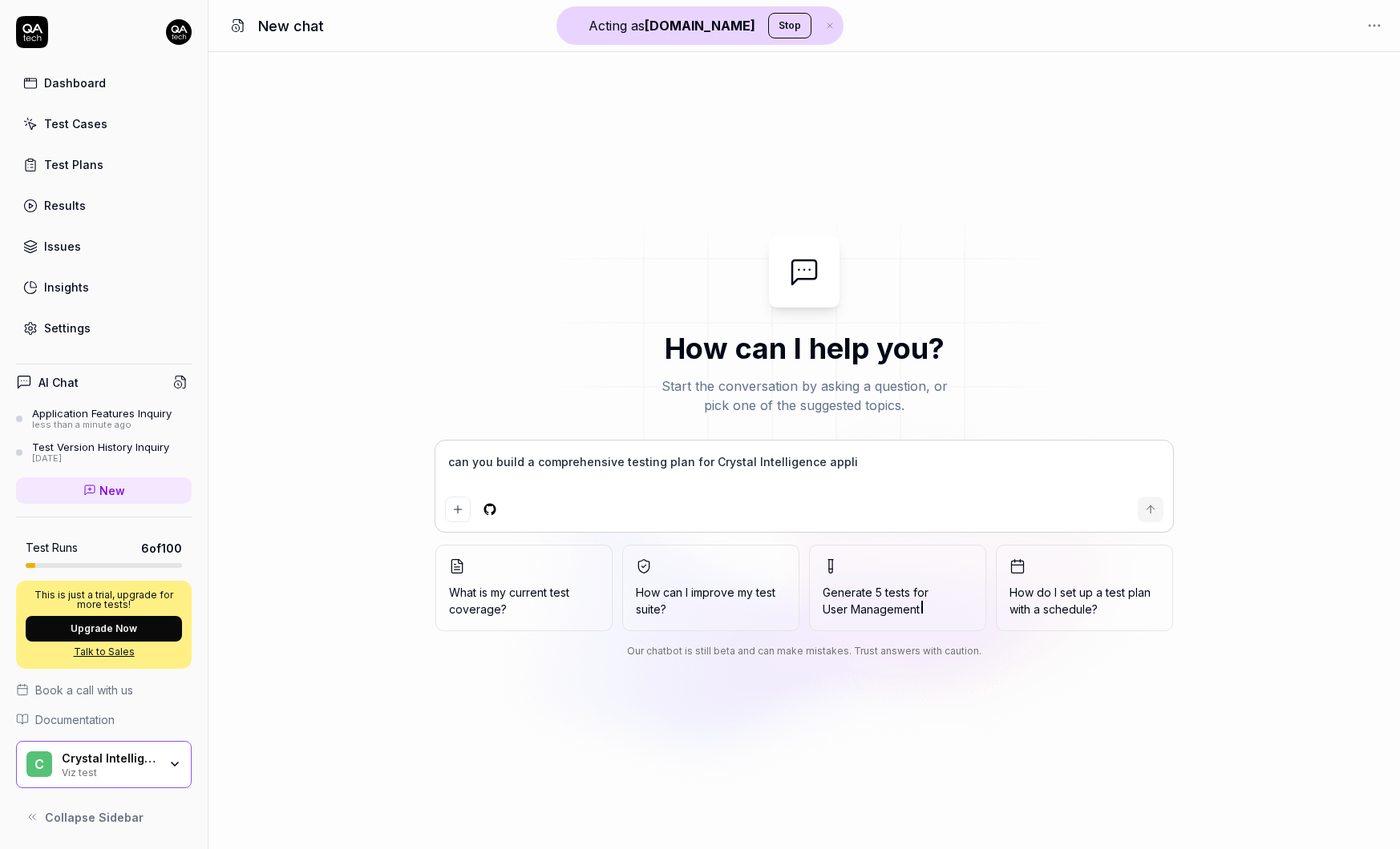
type textarea "*"
type textarea "can you build a comprehensive testing plan for Crystal Intelligence applica"
type textarea "*"
type textarea "can you build a comprehensive testing plan for Crystal Intelligence applicat"
type textarea "*"
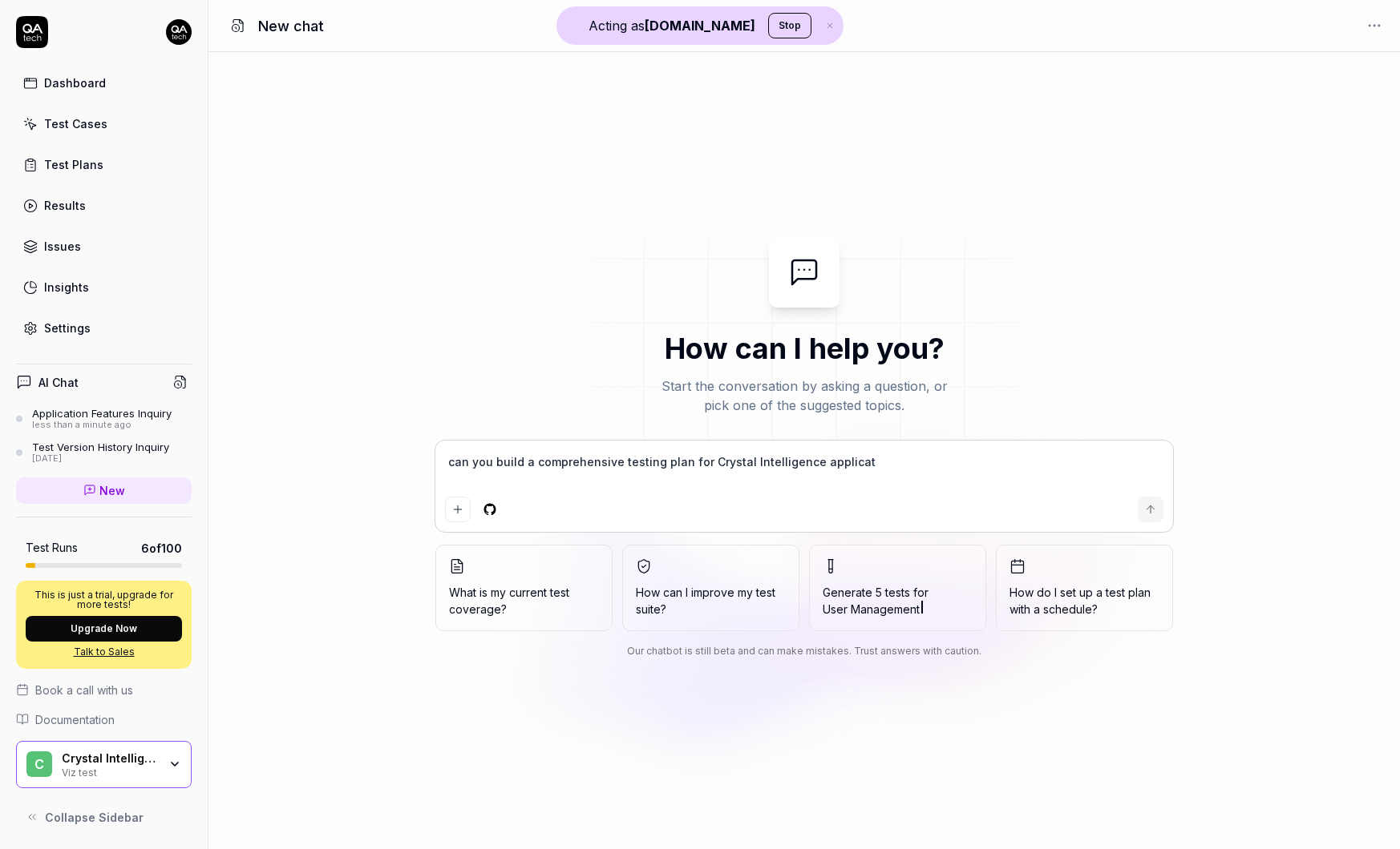
type textarea "can you build a comprehensive testing plan for Crystal Intelligence applicati"
type textarea "*"
type textarea "can you build a comprehensive testing plan for Crystal Intelligence applicatio"
type textarea "*"
type textarea "can you build a comprehensive testing plan for Crystal Intelligence application"
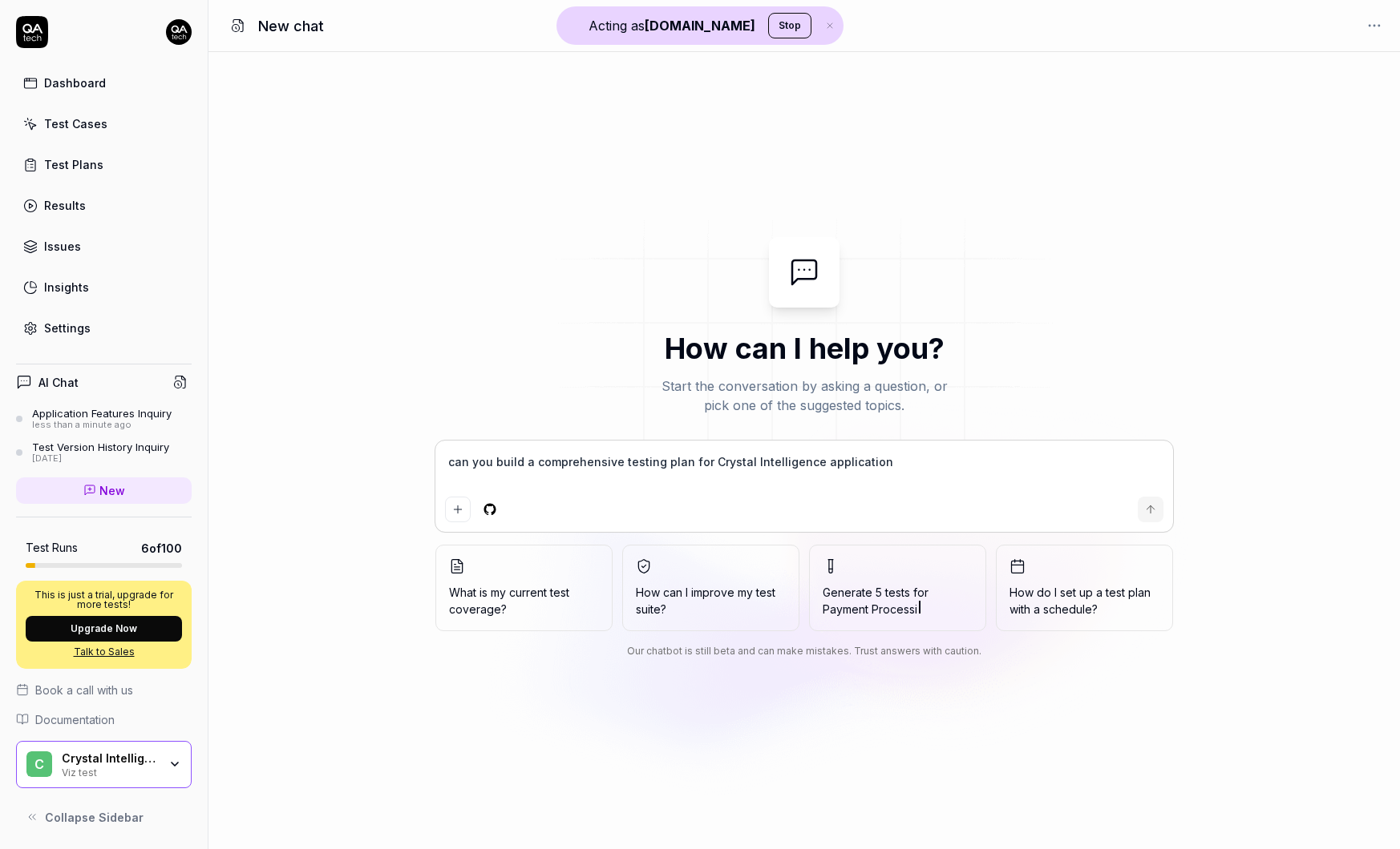
type textarea "*"
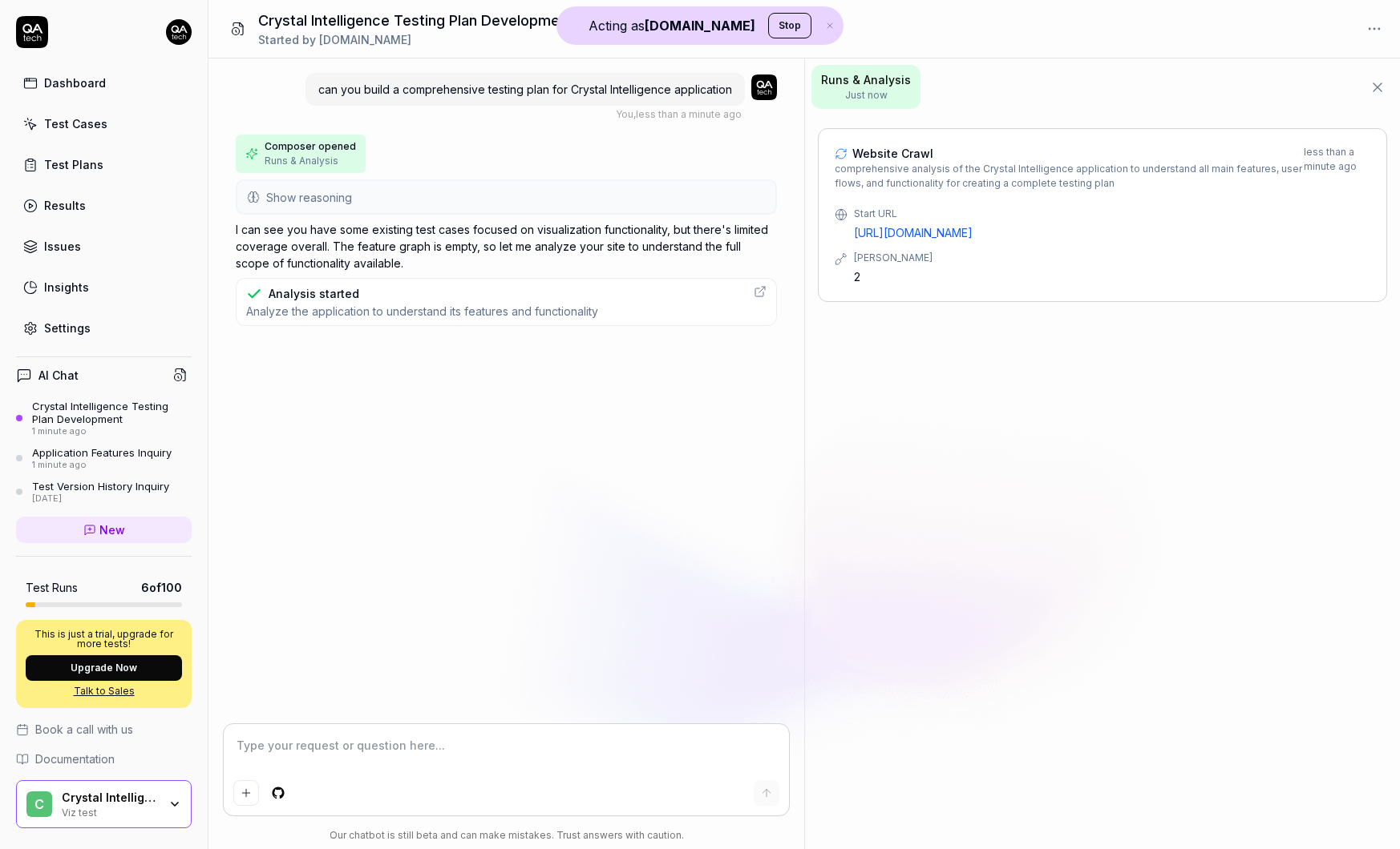
click at [147, 810] on div "Viz test" at bounding box center [110, 811] width 97 height 13
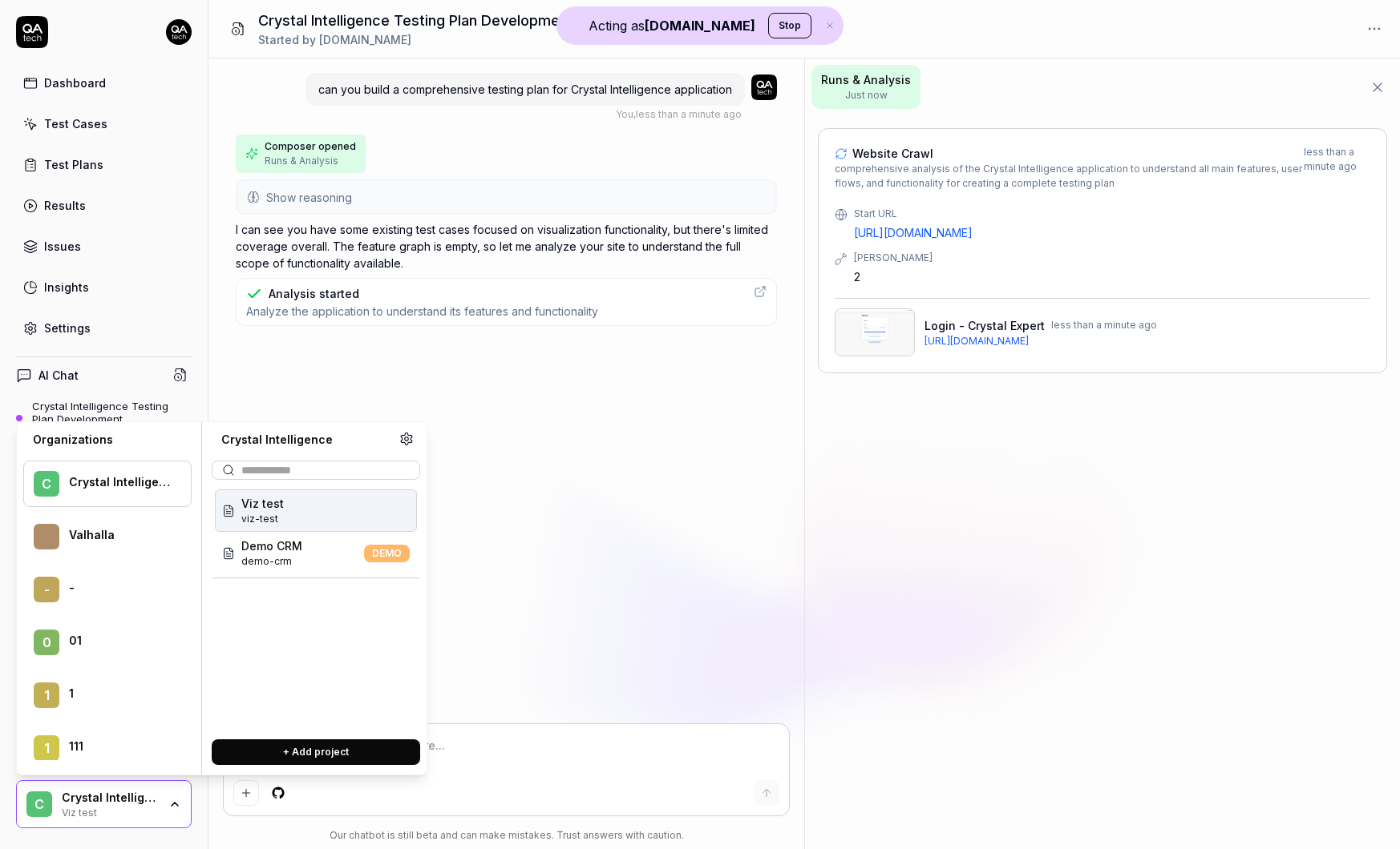
scroll to position [2800, 0]
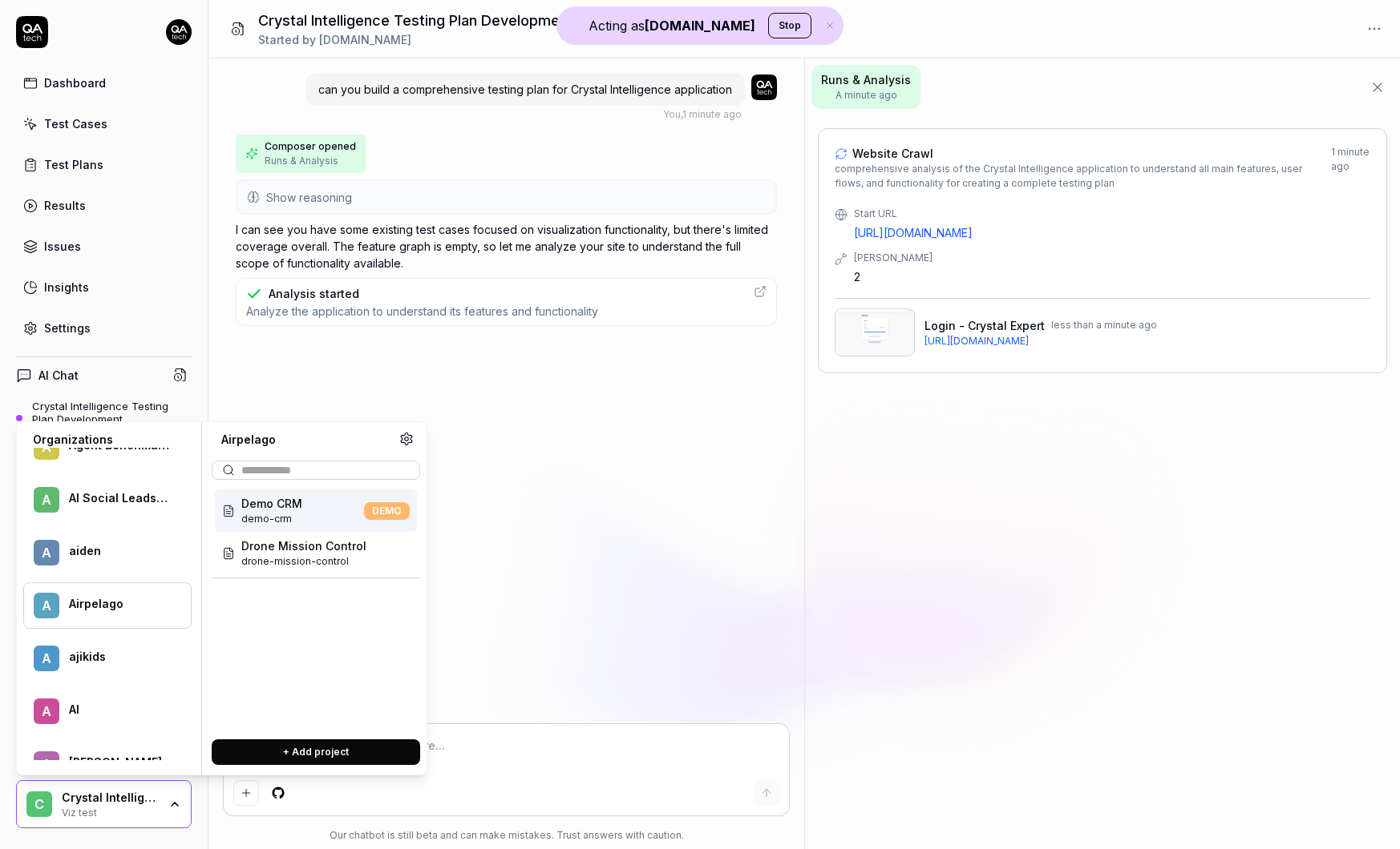
click at [105, 606] on div "Airpelago" at bounding box center [119, 604] width 101 height 14
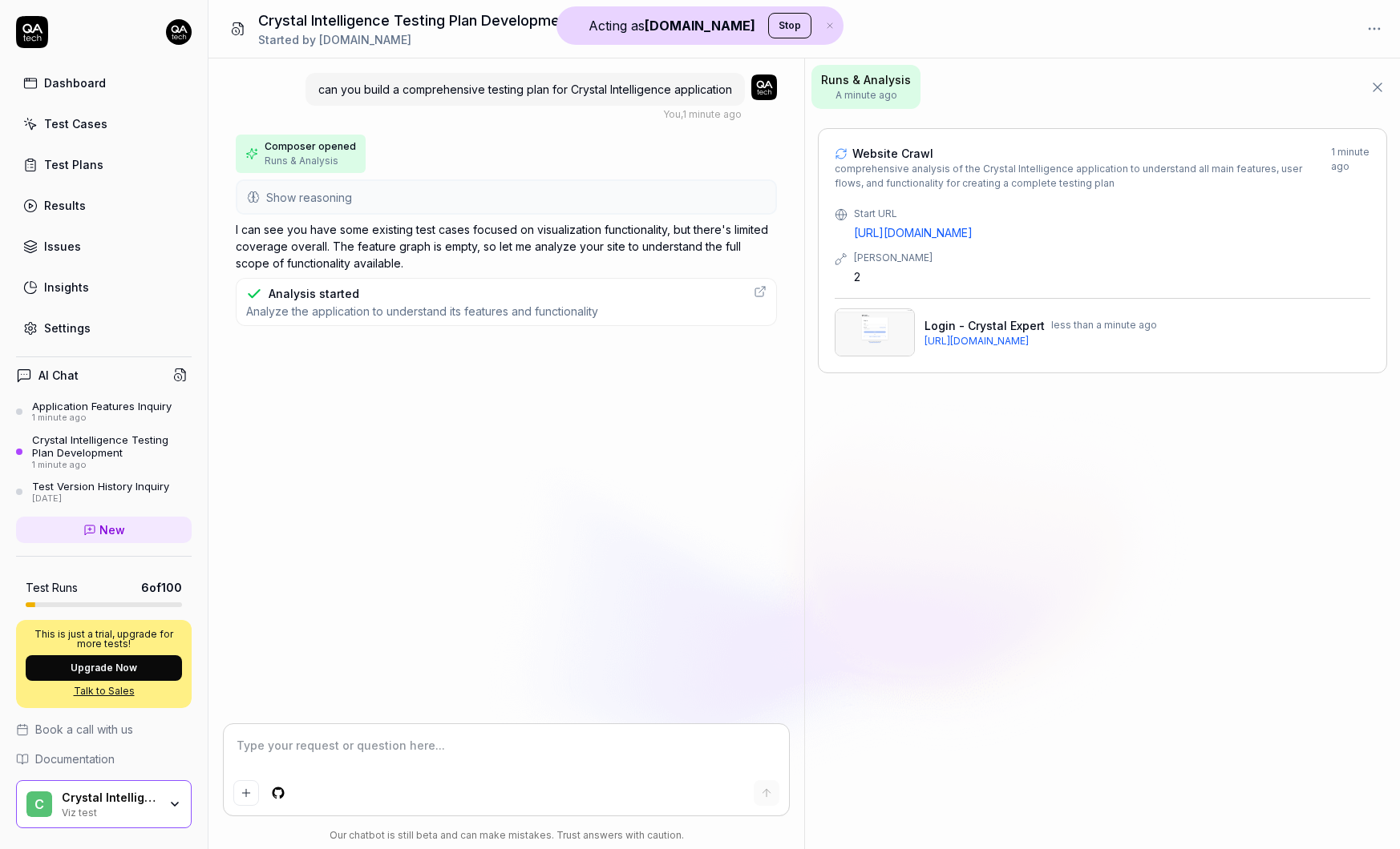
click at [71, 801] on div "Crystal Intelligence" at bounding box center [110, 798] width 97 height 14
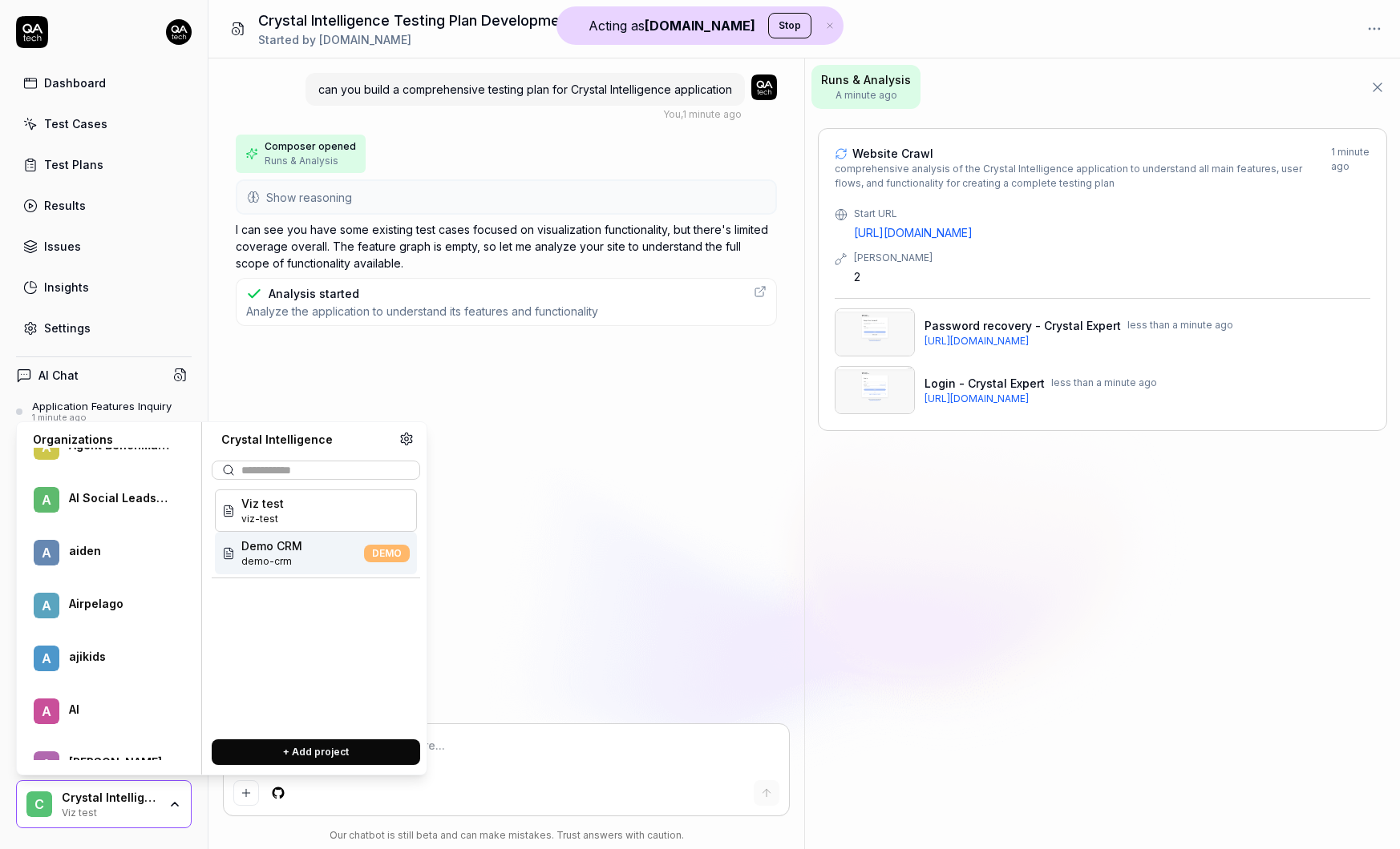
click at [73, 606] on div "Airpelago" at bounding box center [119, 604] width 101 height 14
click at [307, 554] on span "drone-mission-control" at bounding box center [304, 561] width 125 height 14
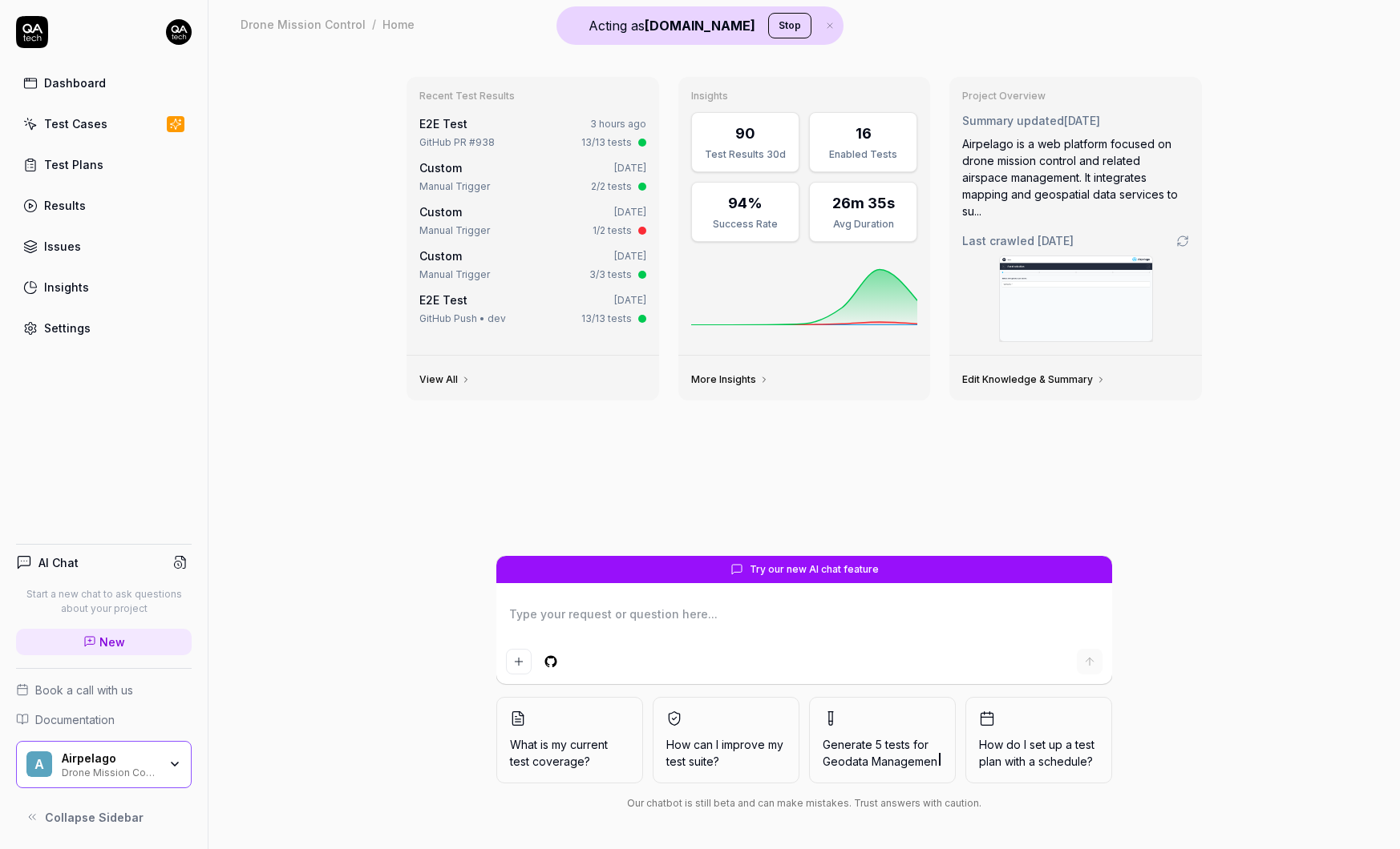
click at [98, 124] on div "Test Cases" at bounding box center [75, 123] width 63 height 17
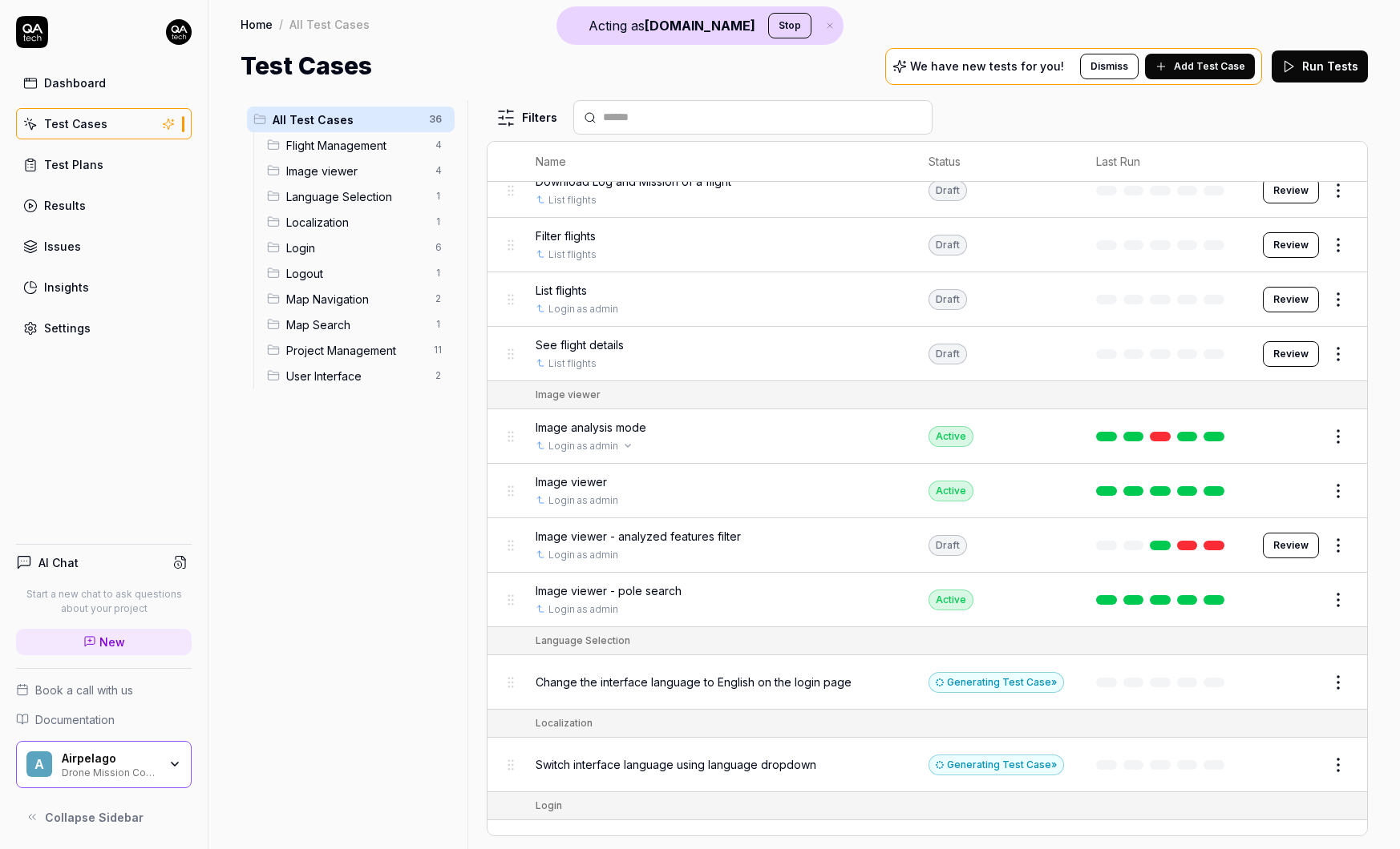
scroll to position [212, 0]
click at [630, 601] on button "Open selector" at bounding box center [628, 608] width 13 height 13
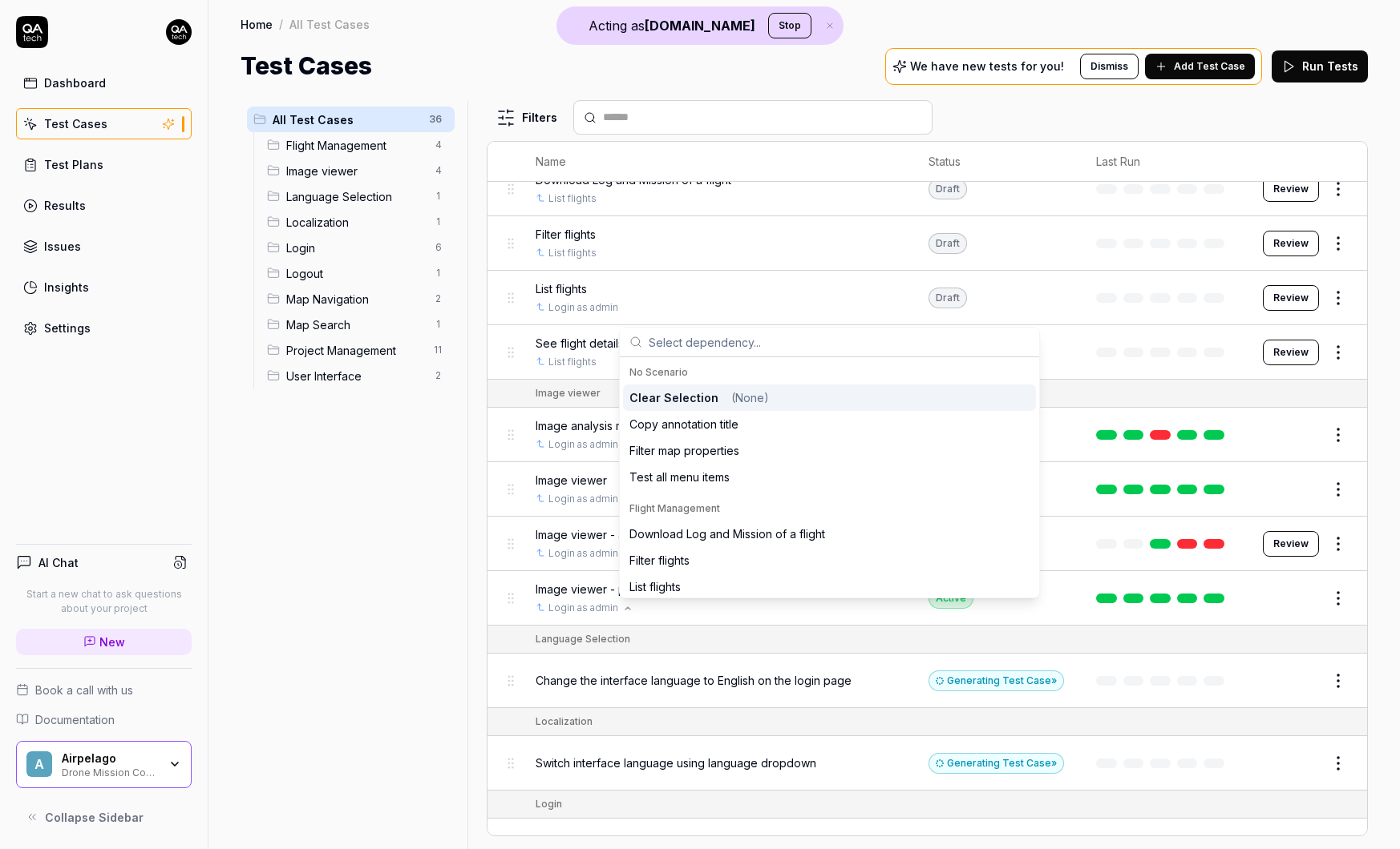
click at [688, 612] on div "Login as admin" at bounding box center [715, 608] width 360 height 14
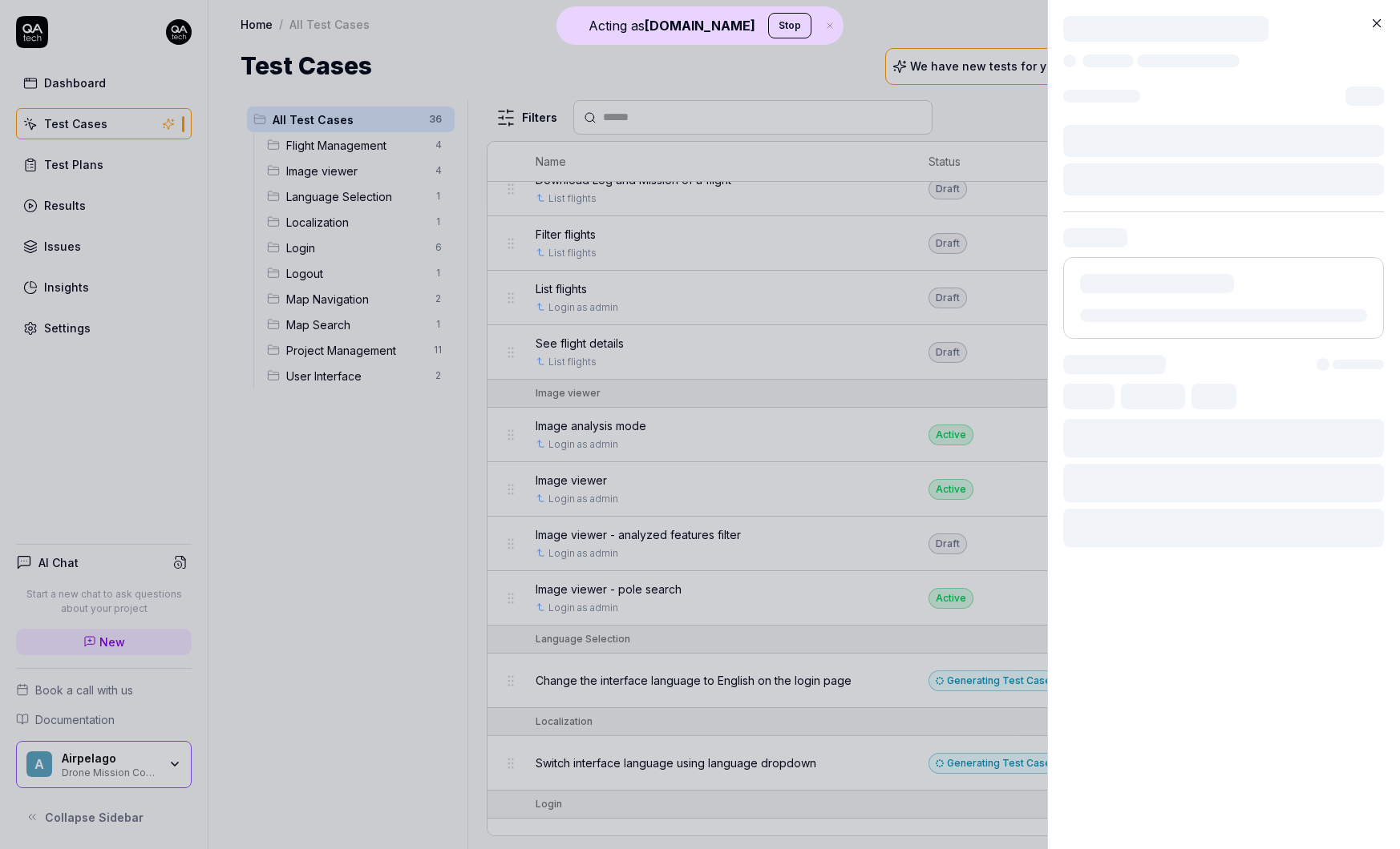
click at [683, 594] on div at bounding box center [700, 424] width 1400 height 849
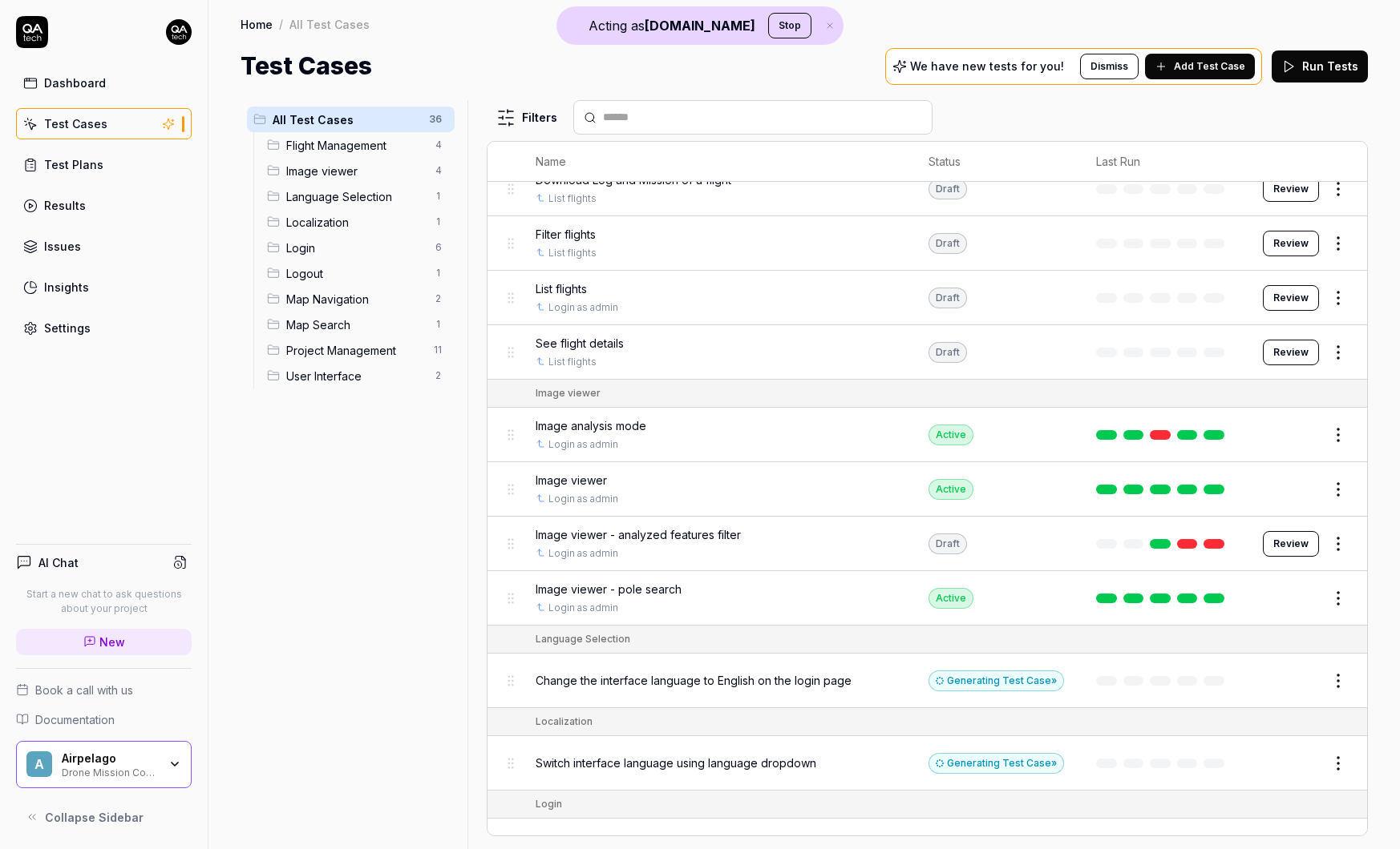
click at [1215, 603] on td at bounding box center [1163, 598] width 166 height 55
click at [1218, 598] on link at bounding box center [1213, 598] width 21 height 10
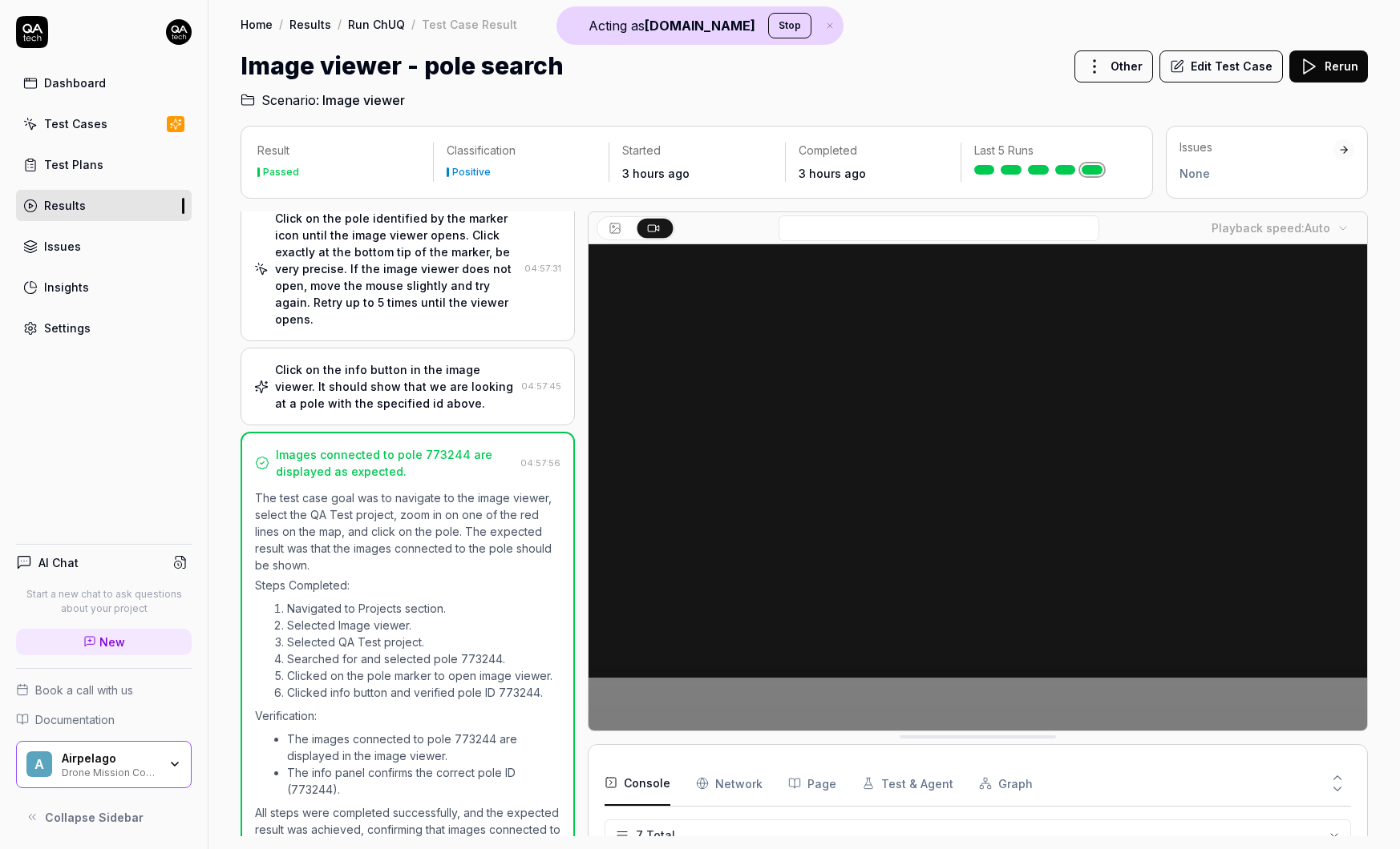
scroll to position [190, 0]
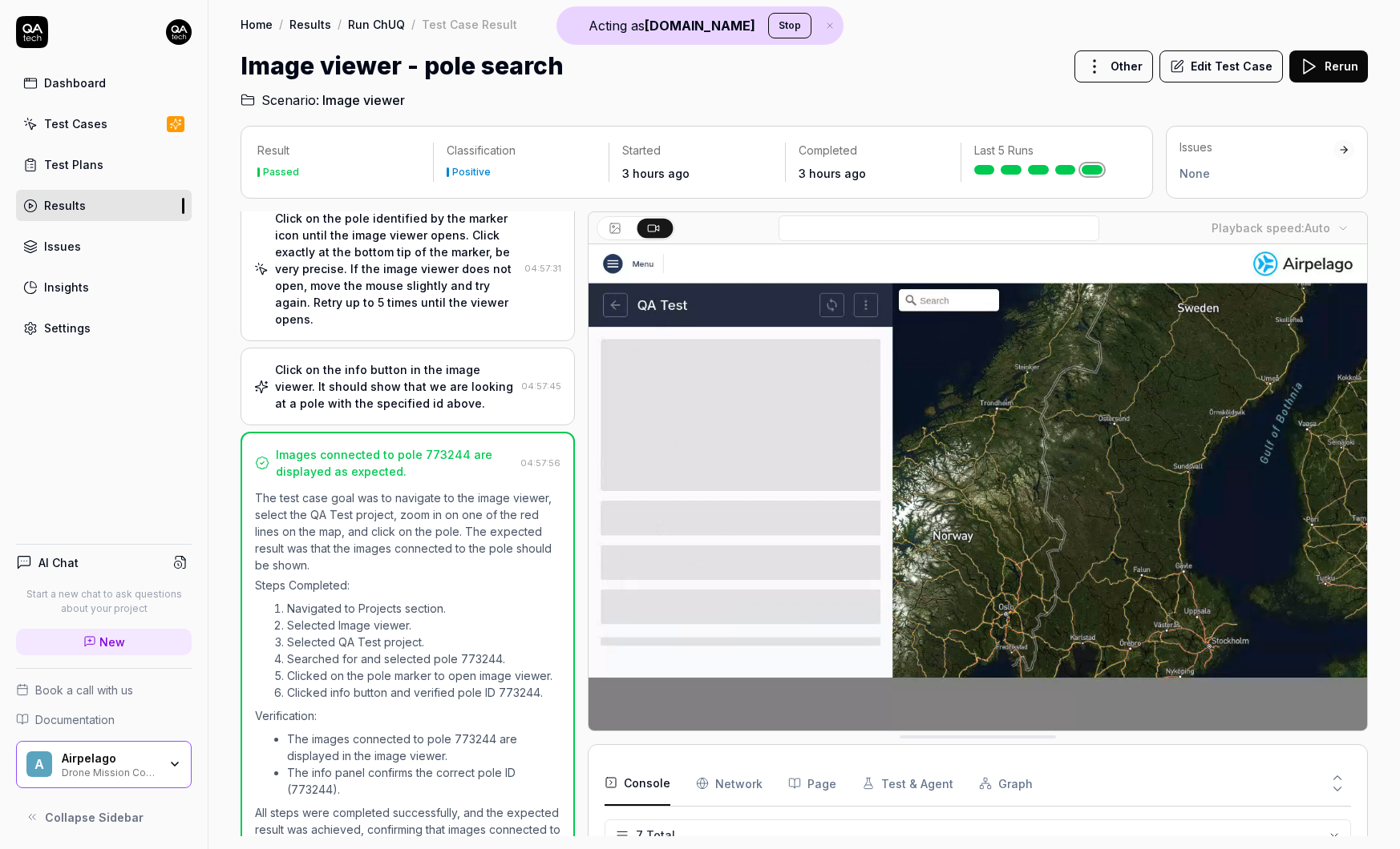
click at [1217, 66] on button "Edit Test Case" at bounding box center [1221, 66] width 123 height 32
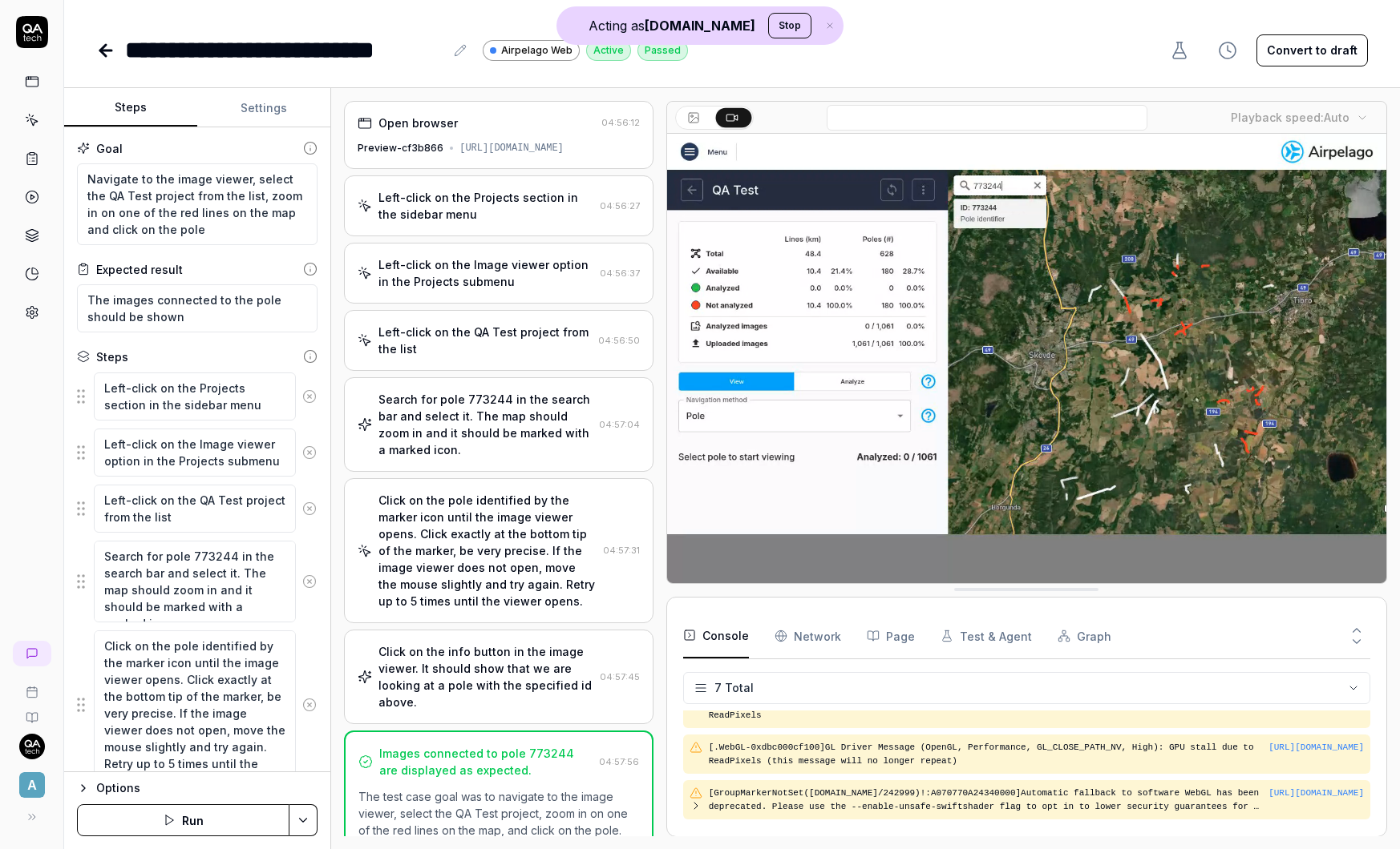
click at [475, 156] on div "Preview-cf3b866 https://68c3df1fc070ef00087c86fb--dronemissioncontrol.netlify.a…" at bounding box center [498, 148] width 282 height 14
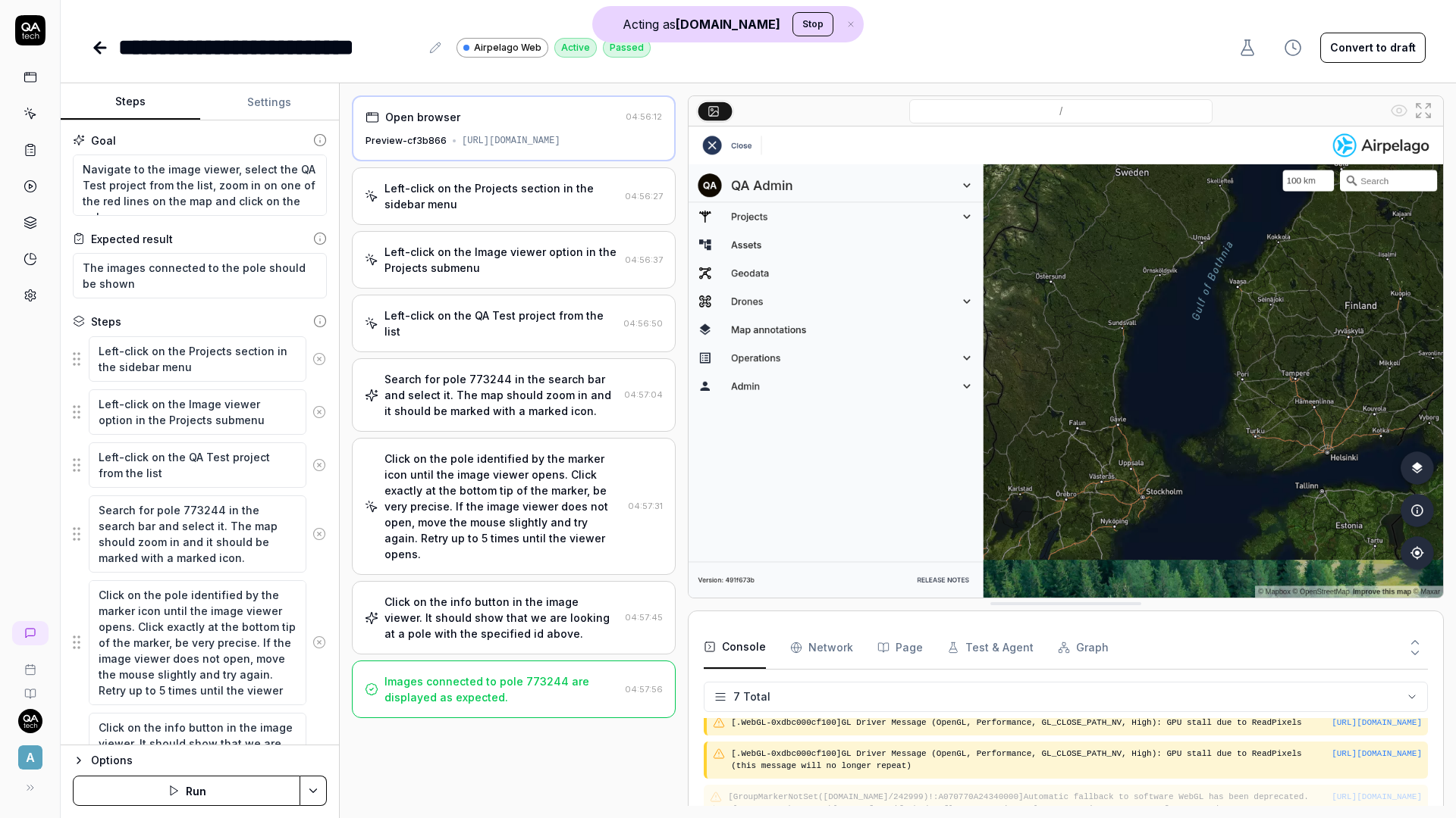
click at [496, 209] on div "Left-click on the Projects section in the sidebar menu" at bounding box center [501, 196] width 234 height 32
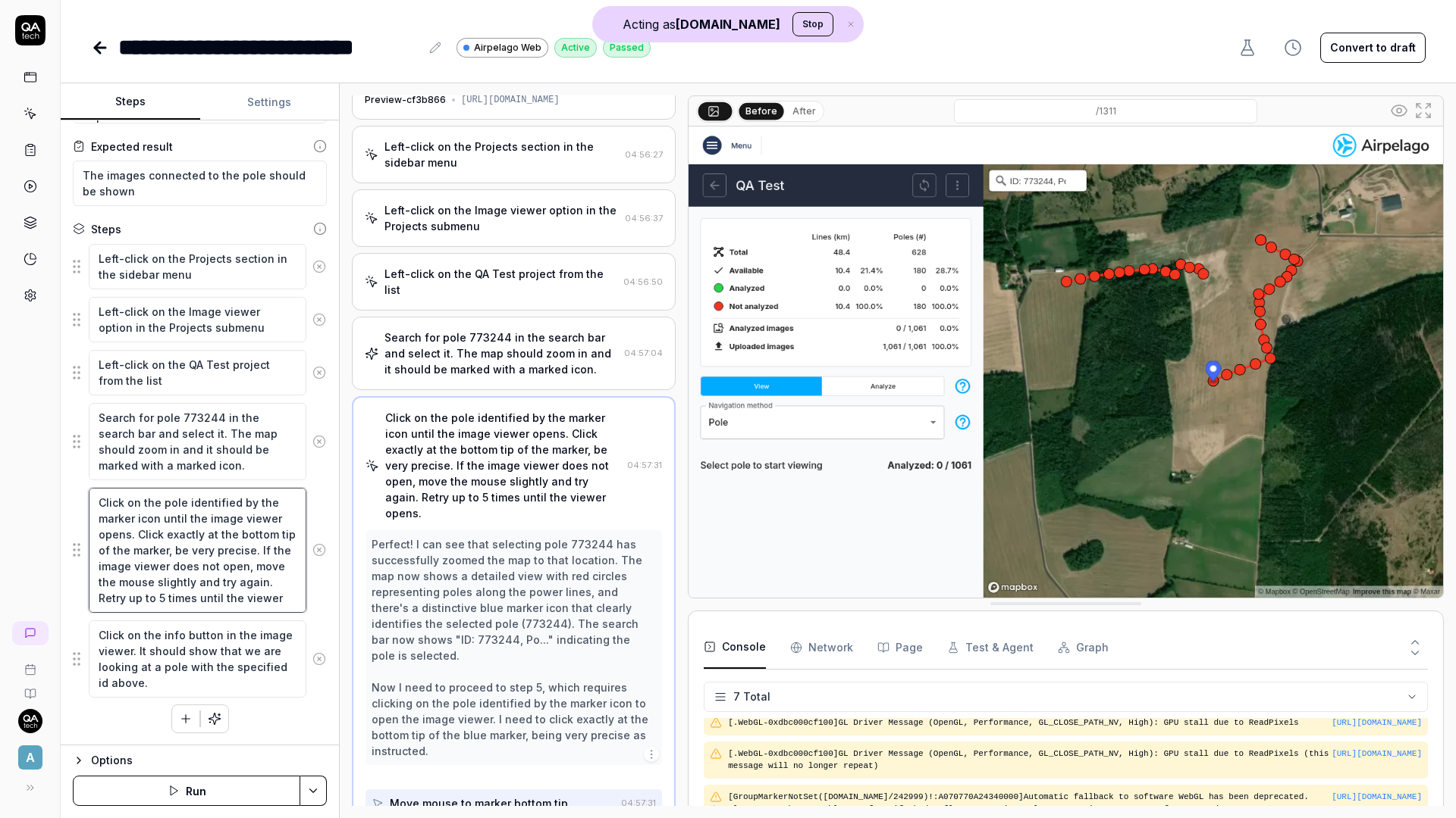
scroll to position [31, 0]
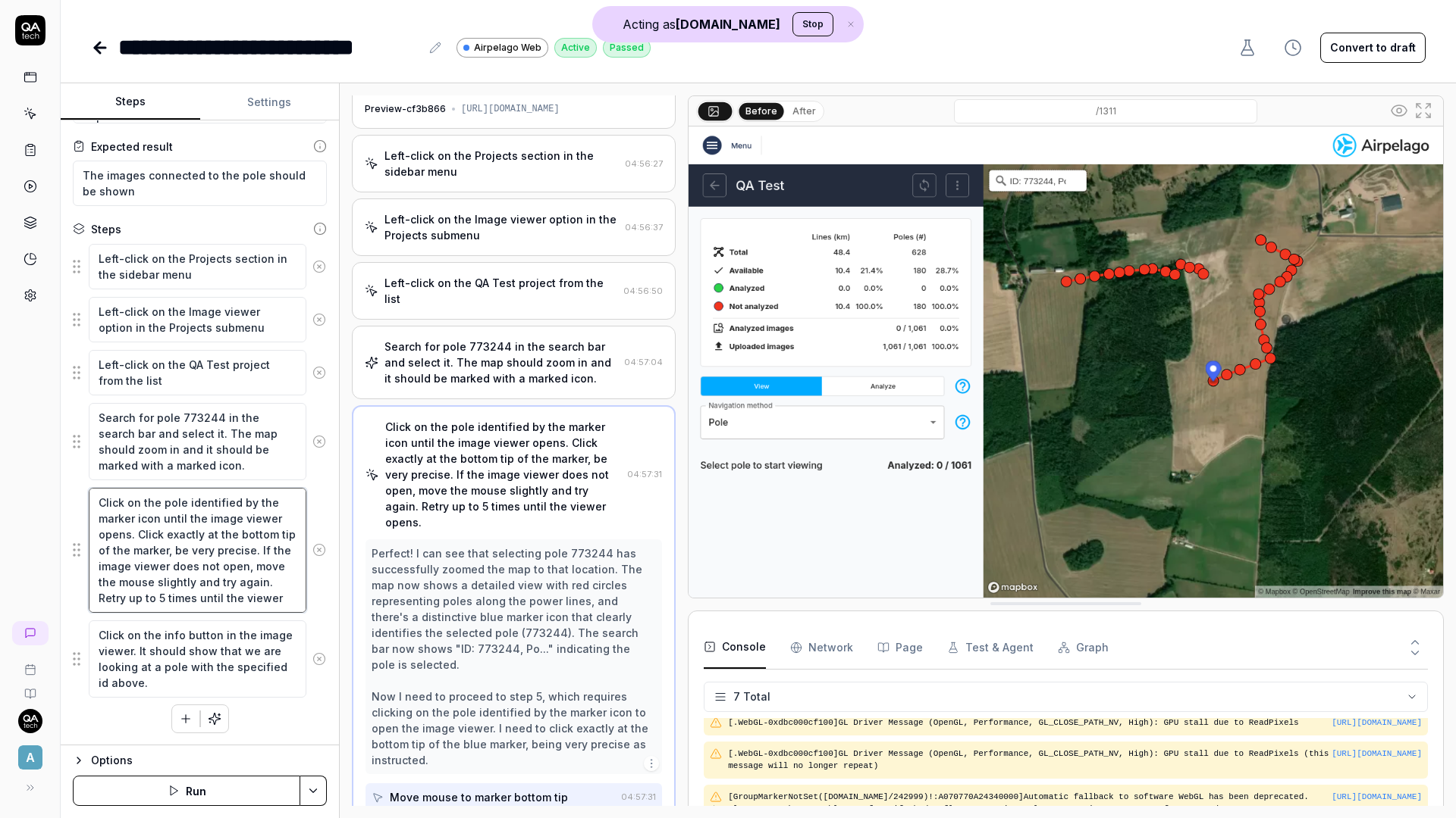
drag, startPoint x: 247, startPoint y: 582, endPoint x: 285, endPoint y: 608, distance: 46.0
click at [285, 608] on textarea "Click on the pole identified by the marker icon until the image viewer opens. C…" at bounding box center [197, 550] width 217 height 125
click at [524, 365] on div "Search for pole 773244 in the search bar and select it. The map should zoom in …" at bounding box center [501, 363] width 233 height 47
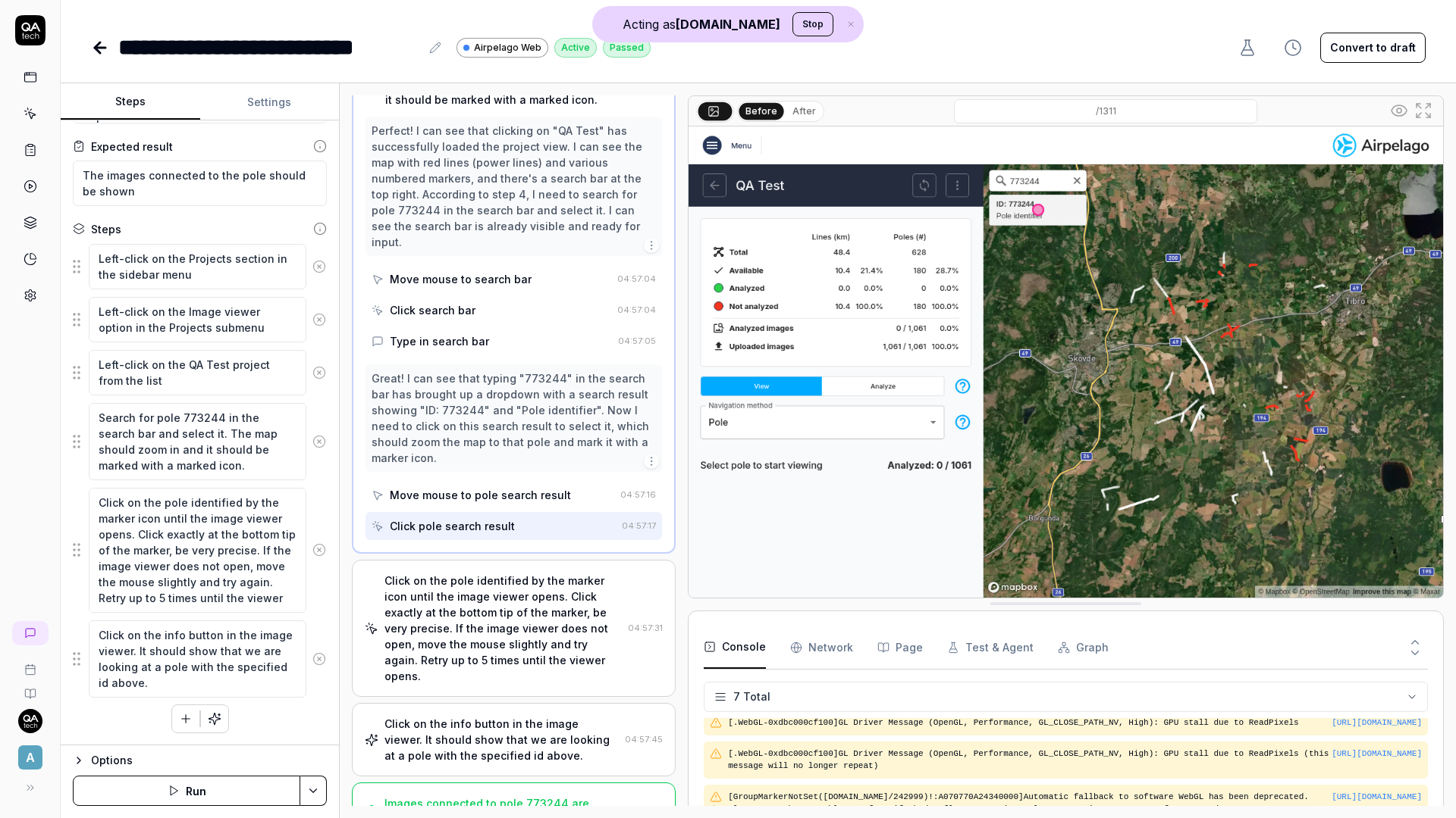
click at [495, 608] on div "Click on the pole identified by the marker icon until the image viewer opens. C…" at bounding box center [503, 629] width 238 height 112
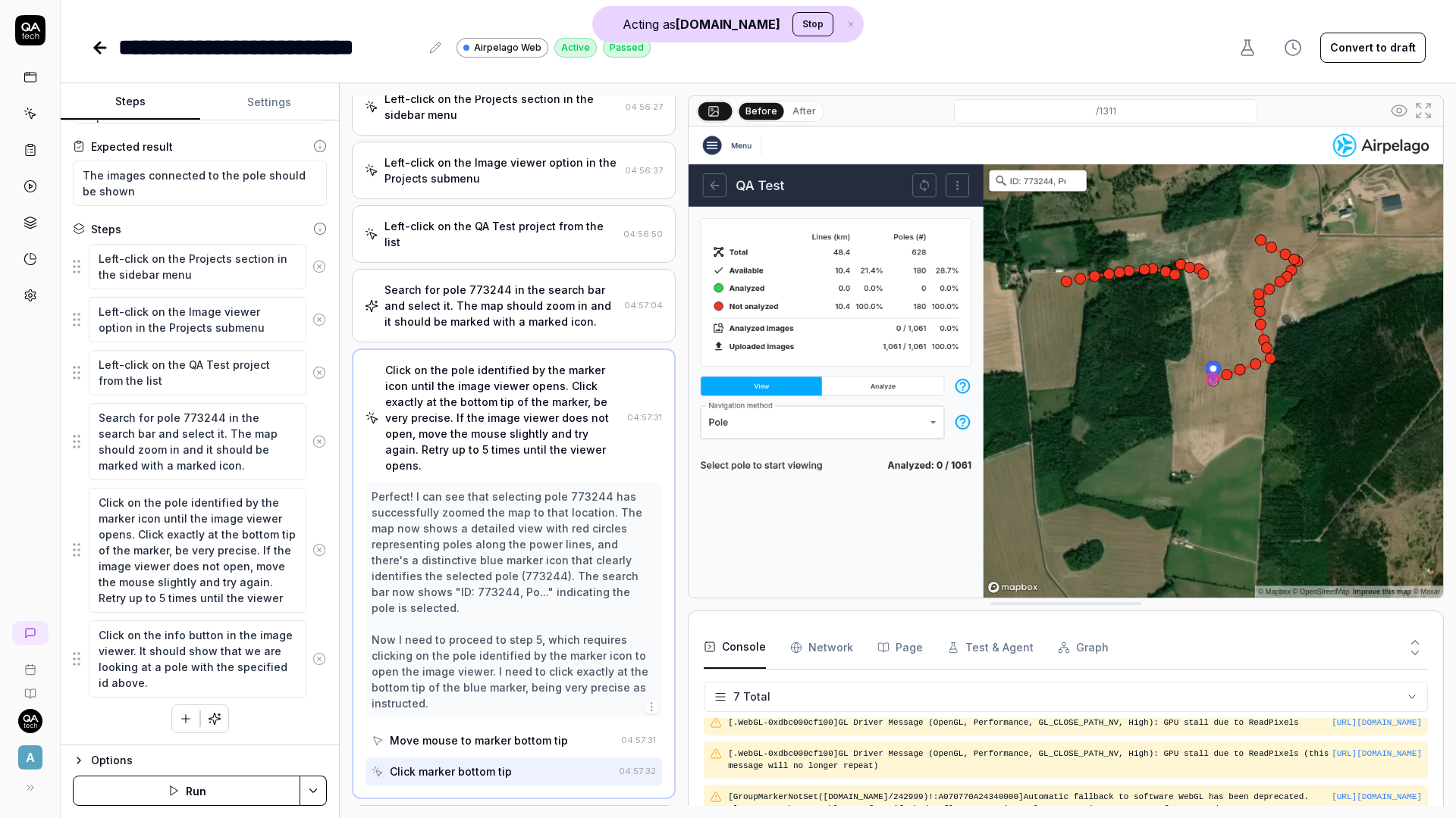
scroll to position [174, 0]
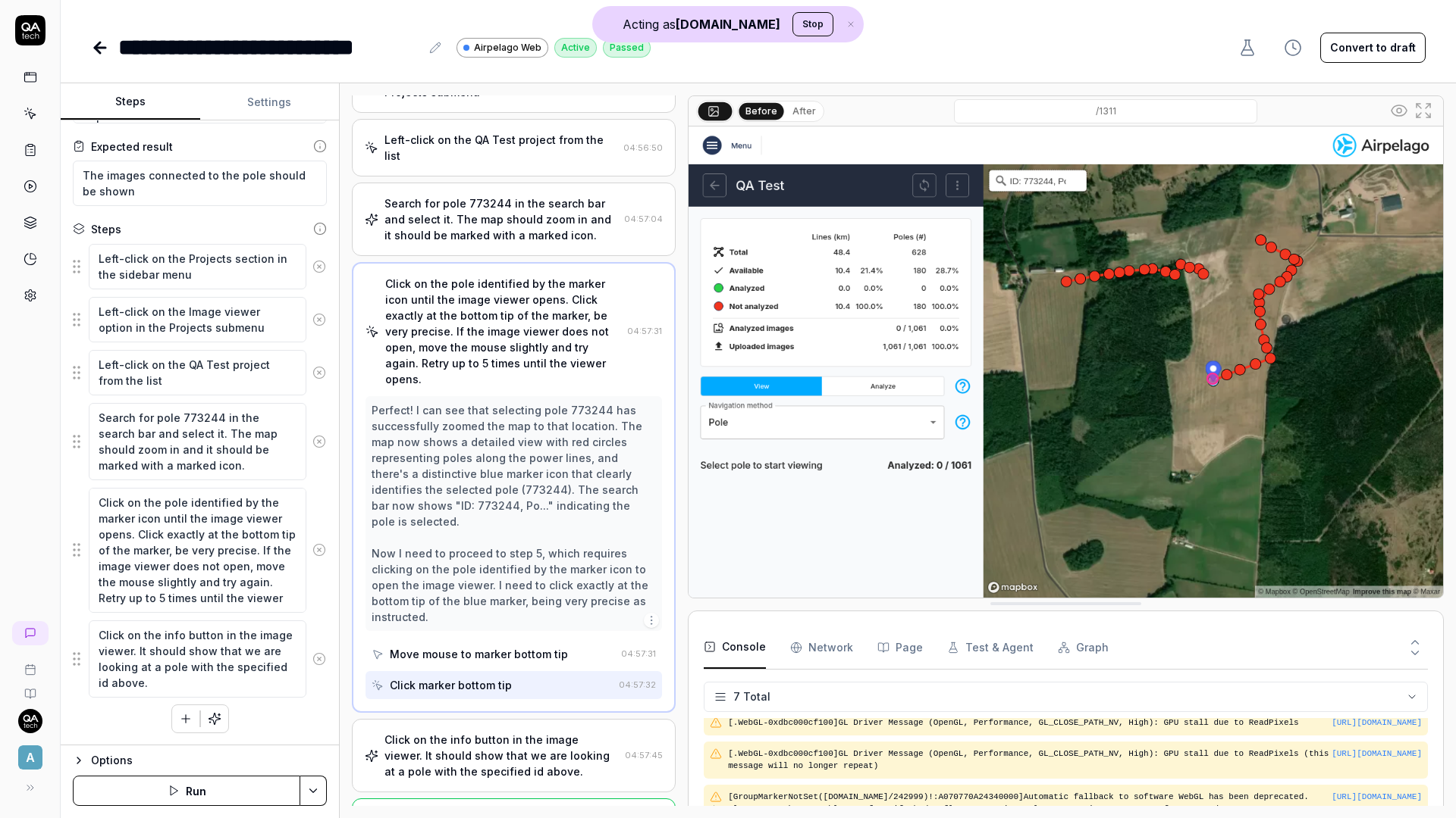
click at [479, 732] on div "Click on the info button in the image viewer. It should show that we are lookin…" at bounding box center [501, 755] width 234 height 47
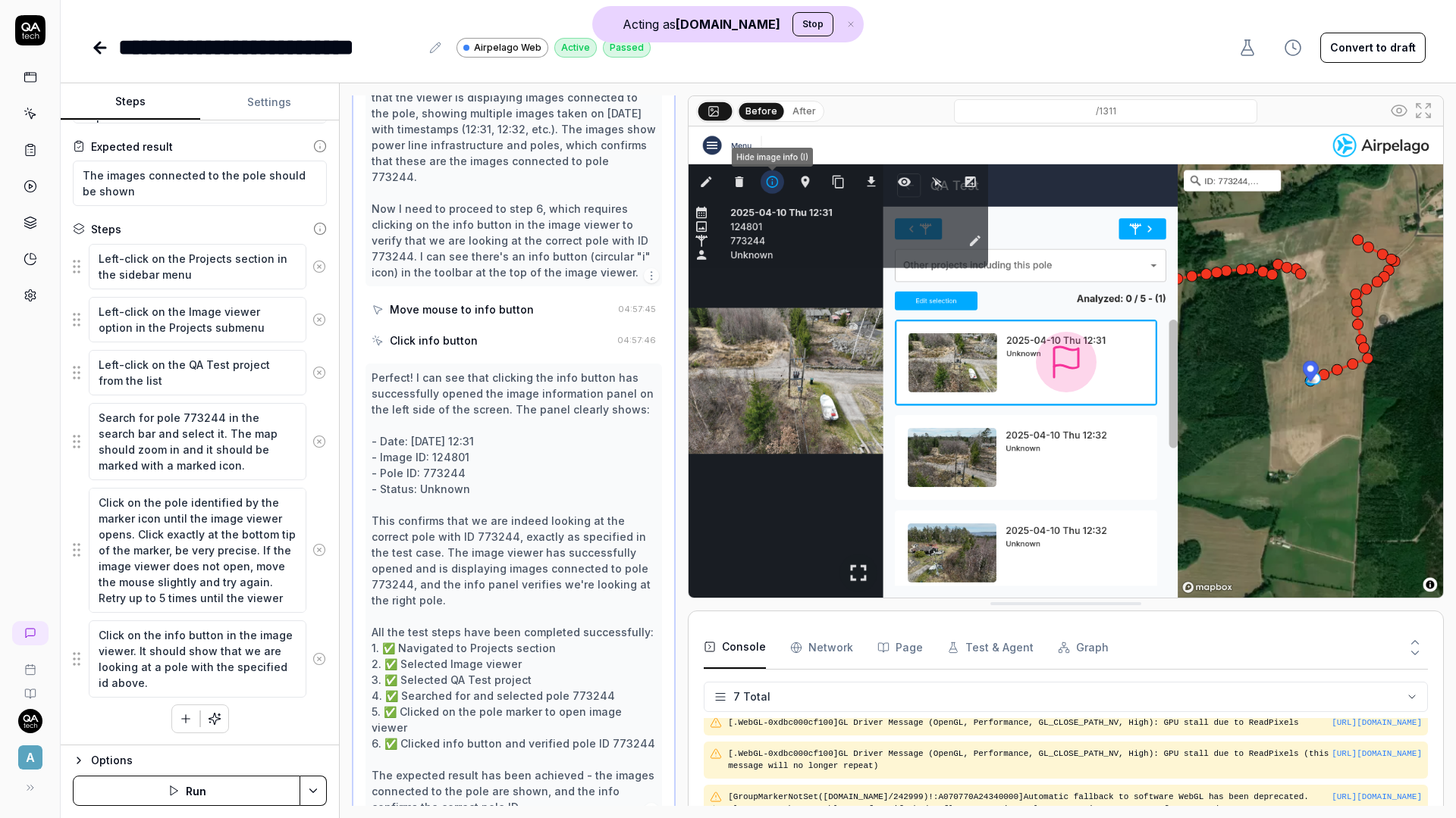
scroll to position [0, 0]
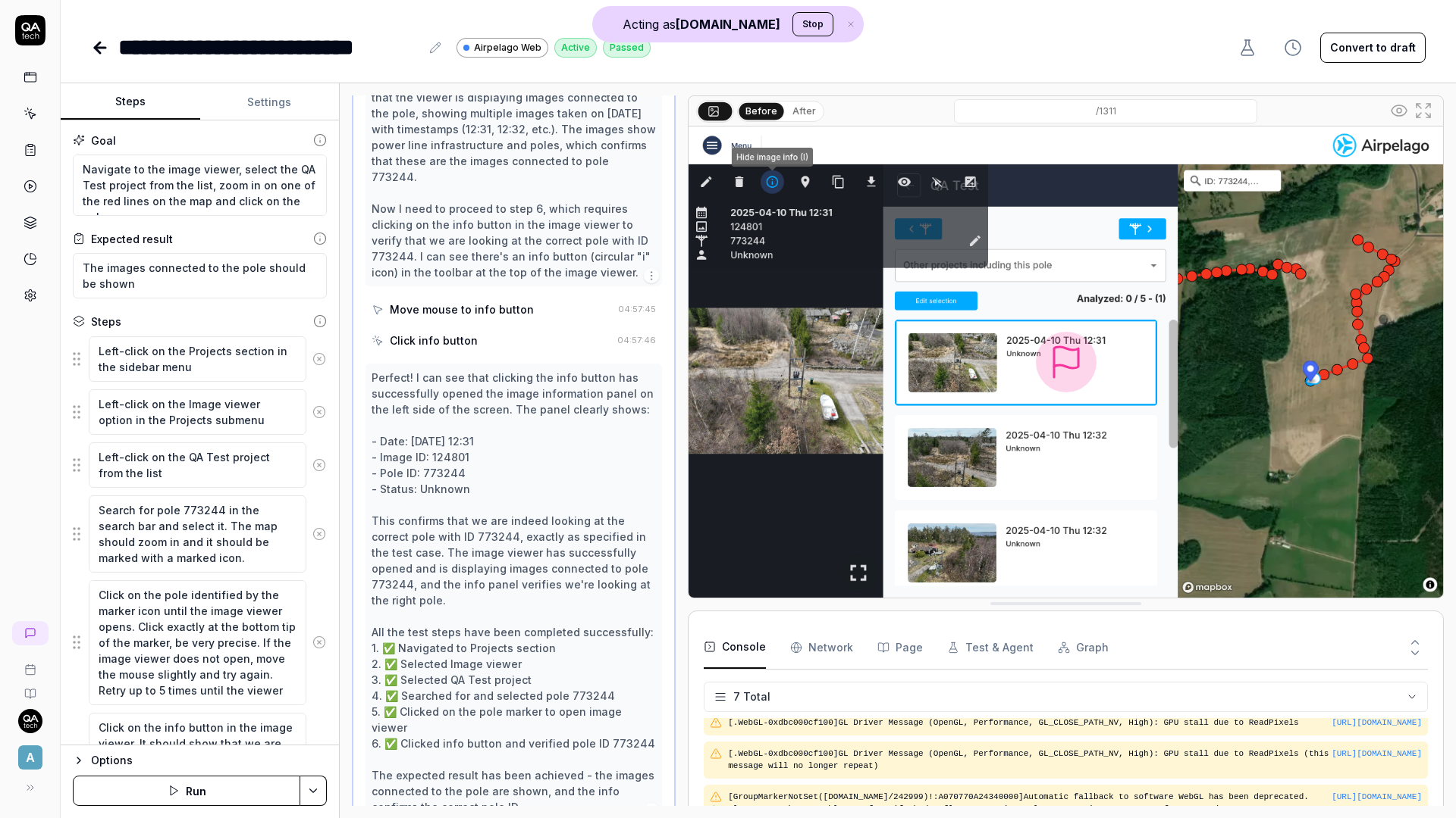
type textarea "*"
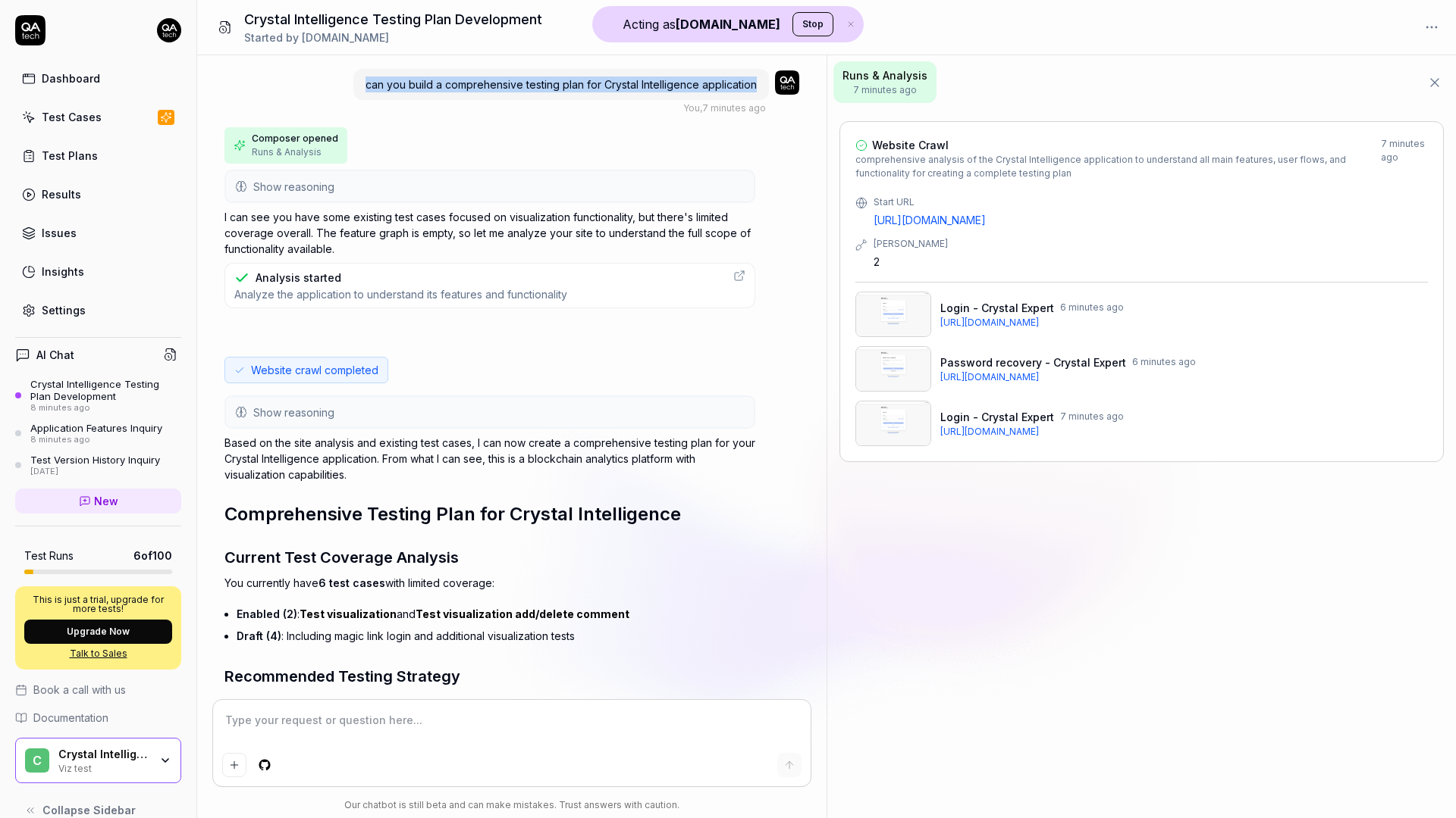
drag, startPoint x: 366, startPoint y: 85, endPoint x: 742, endPoint y: 93, distance: 376.1
click at [742, 93] on div "can you build a comprehensive testing plan for Crystal Intelligence application" at bounding box center [561, 85] width 415 height 31
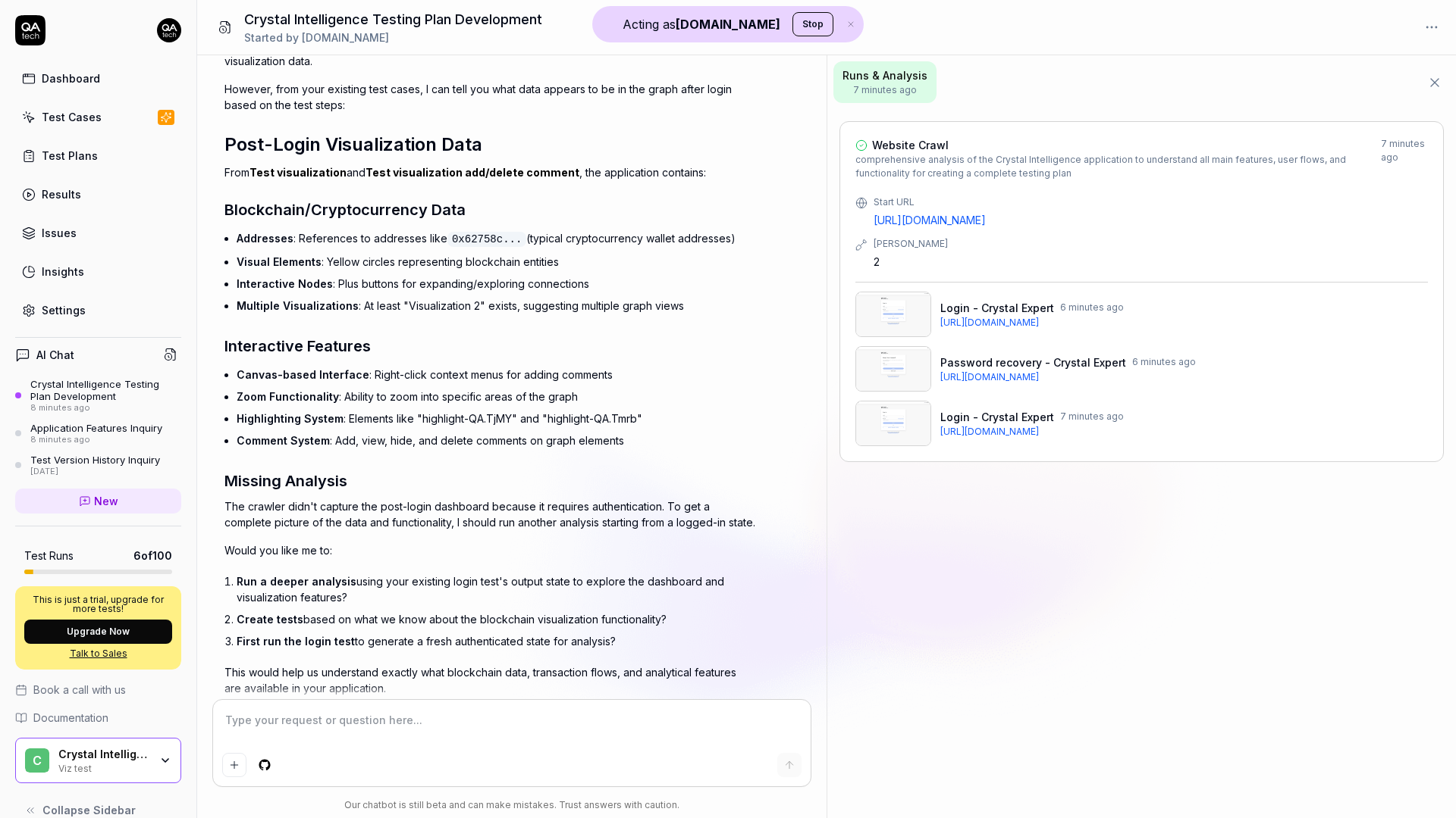
scroll to position [2606, 0]
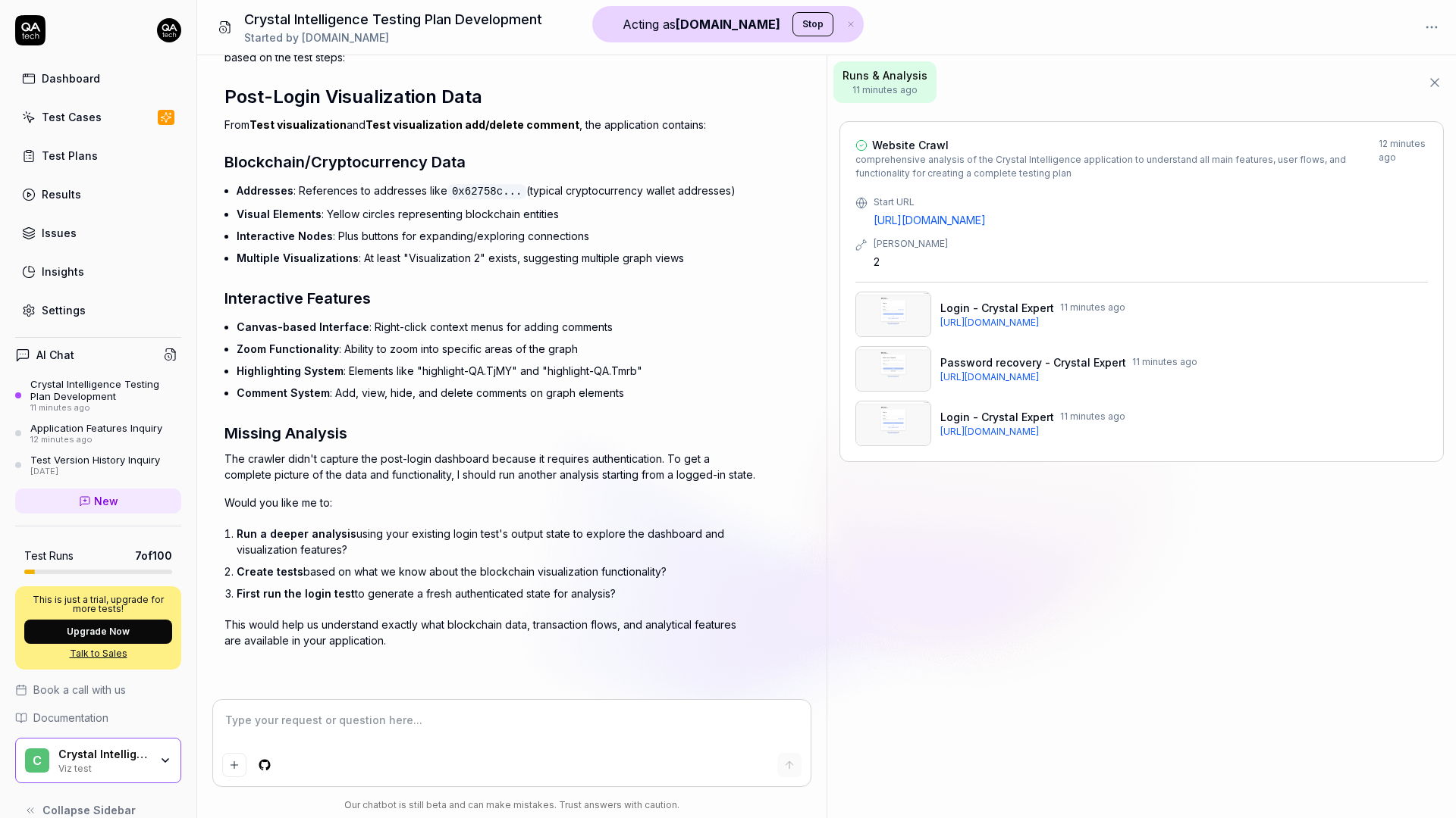
type textarea "*"
